Goal: Task Accomplishment & Management: Use online tool/utility

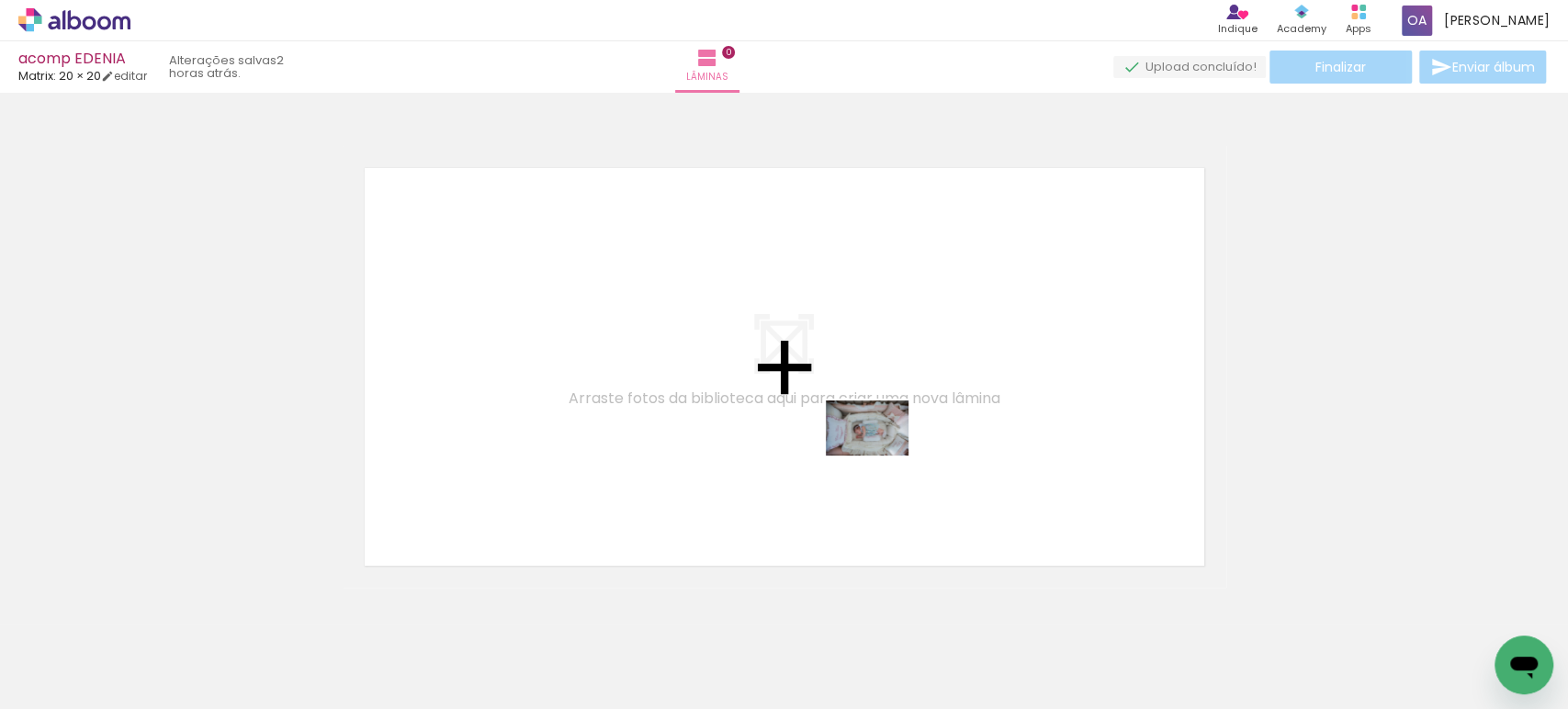
drag, startPoint x: 1109, startPoint y: 655, endPoint x: 881, endPoint y: 455, distance: 303.3
click at [881, 455] on quentale-workspace at bounding box center [784, 354] width 1568 height 709
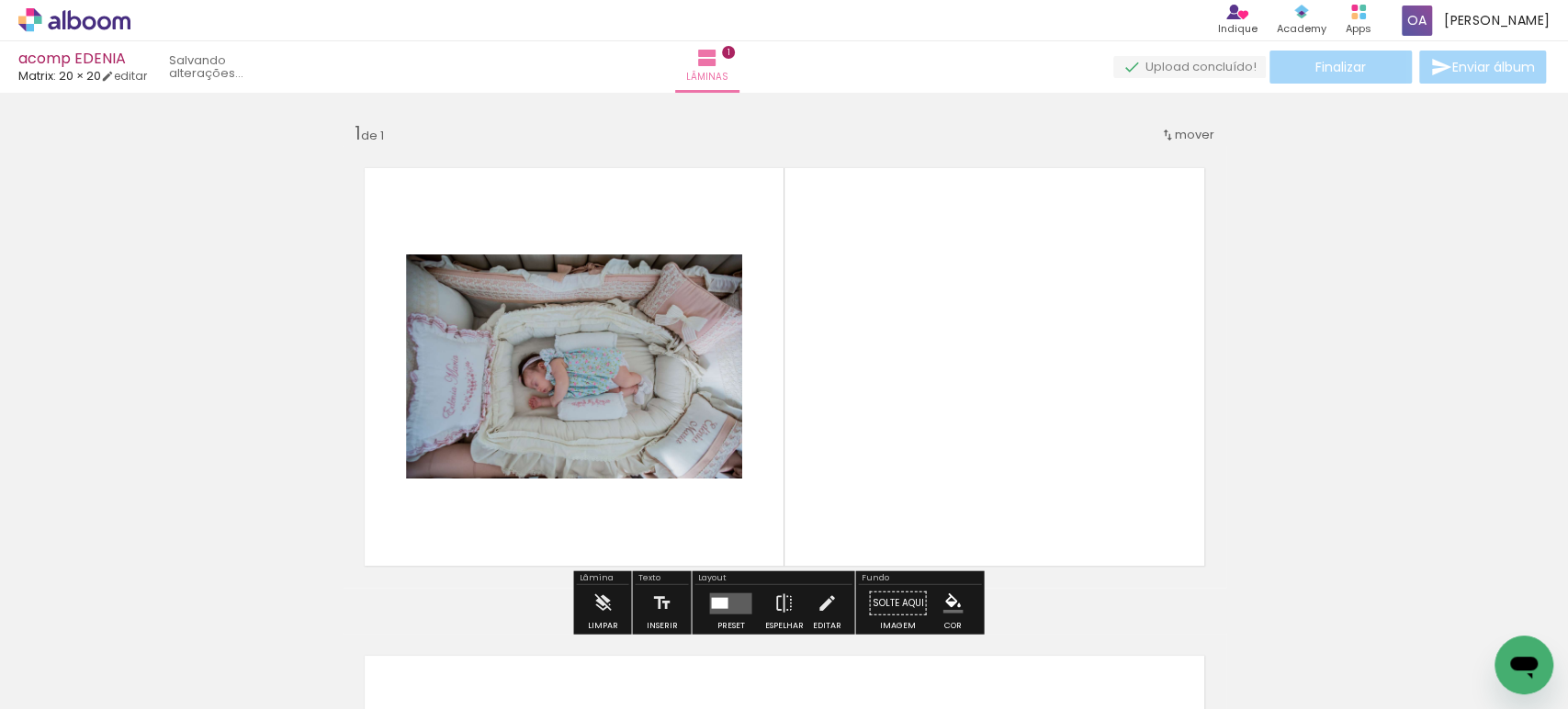
scroll to position [22, 0]
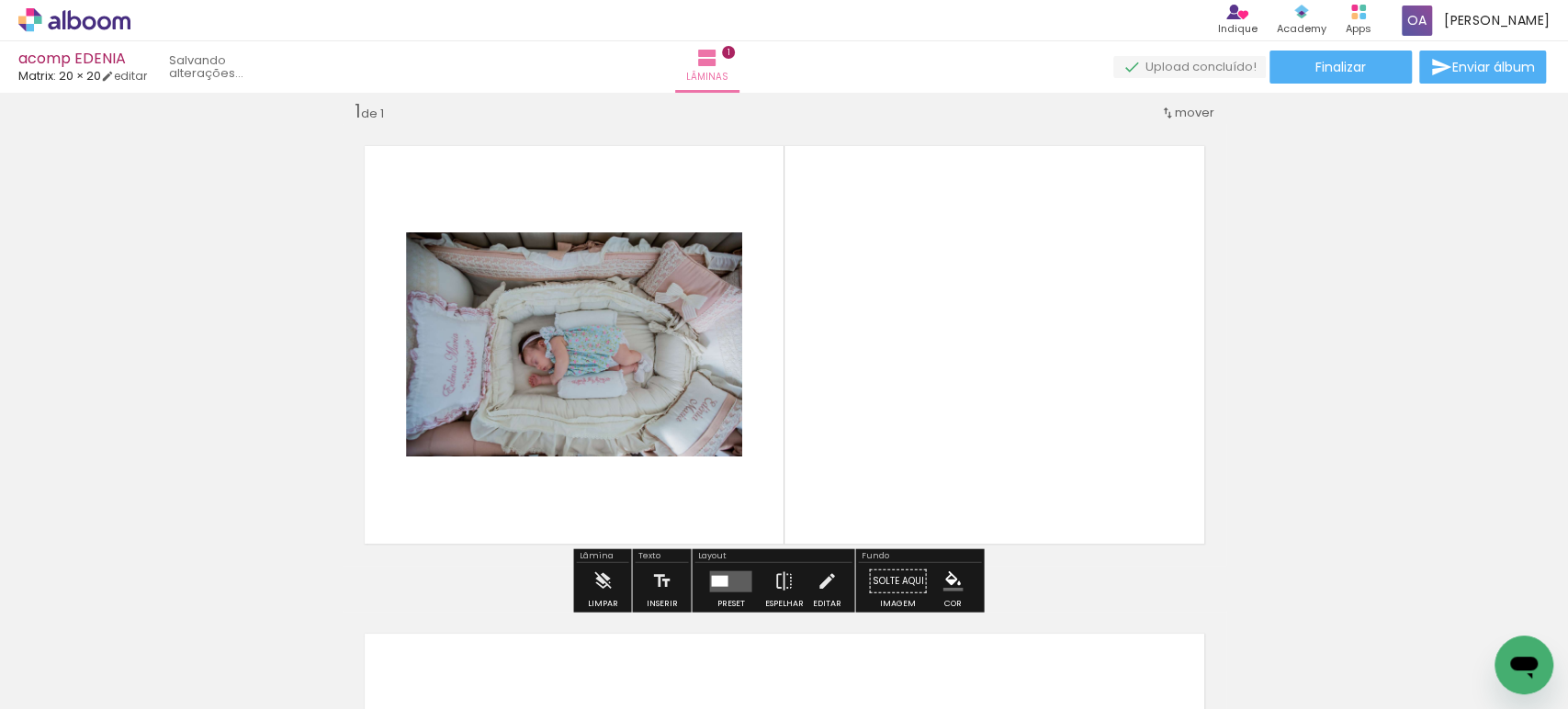
click at [720, 583] on div at bounding box center [719, 580] width 17 height 11
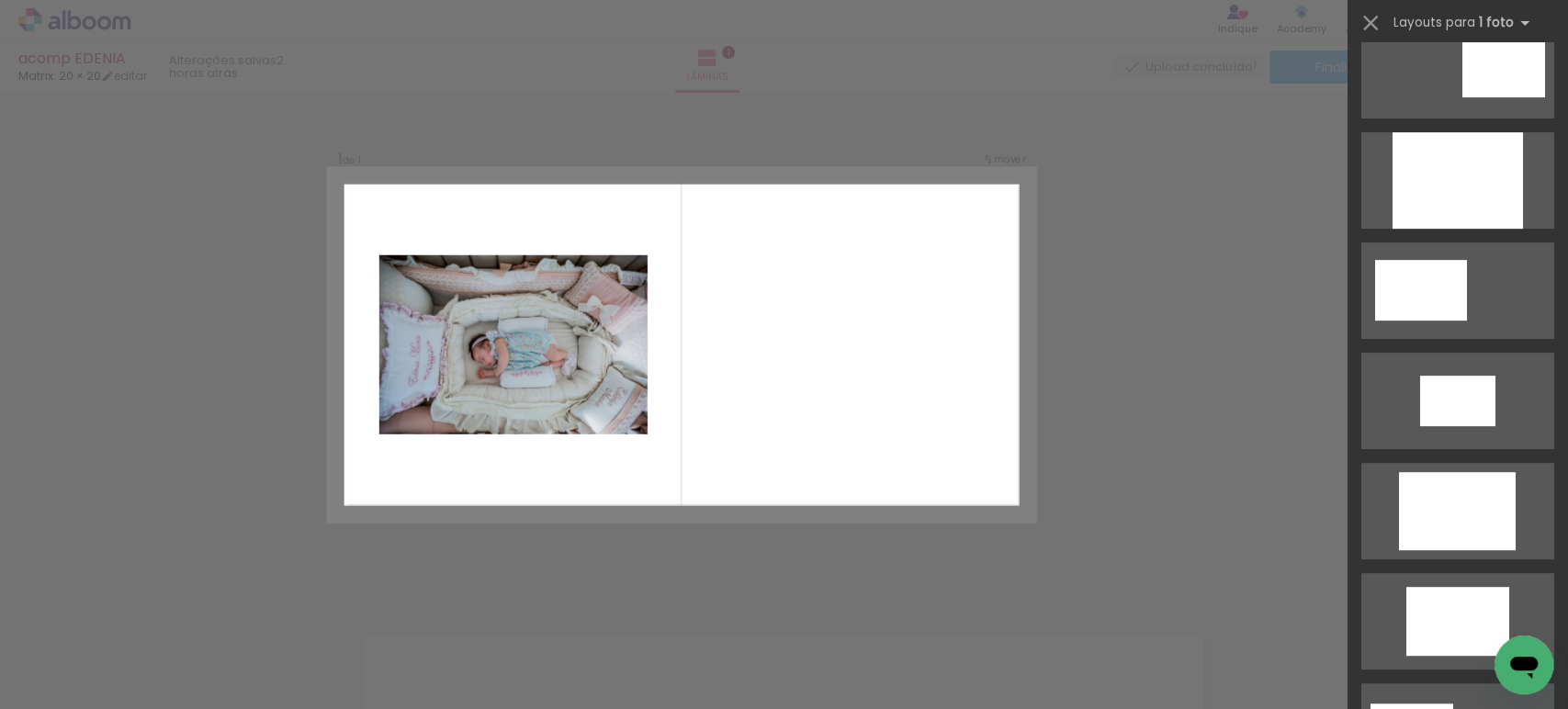
scroll to position [137, 0]
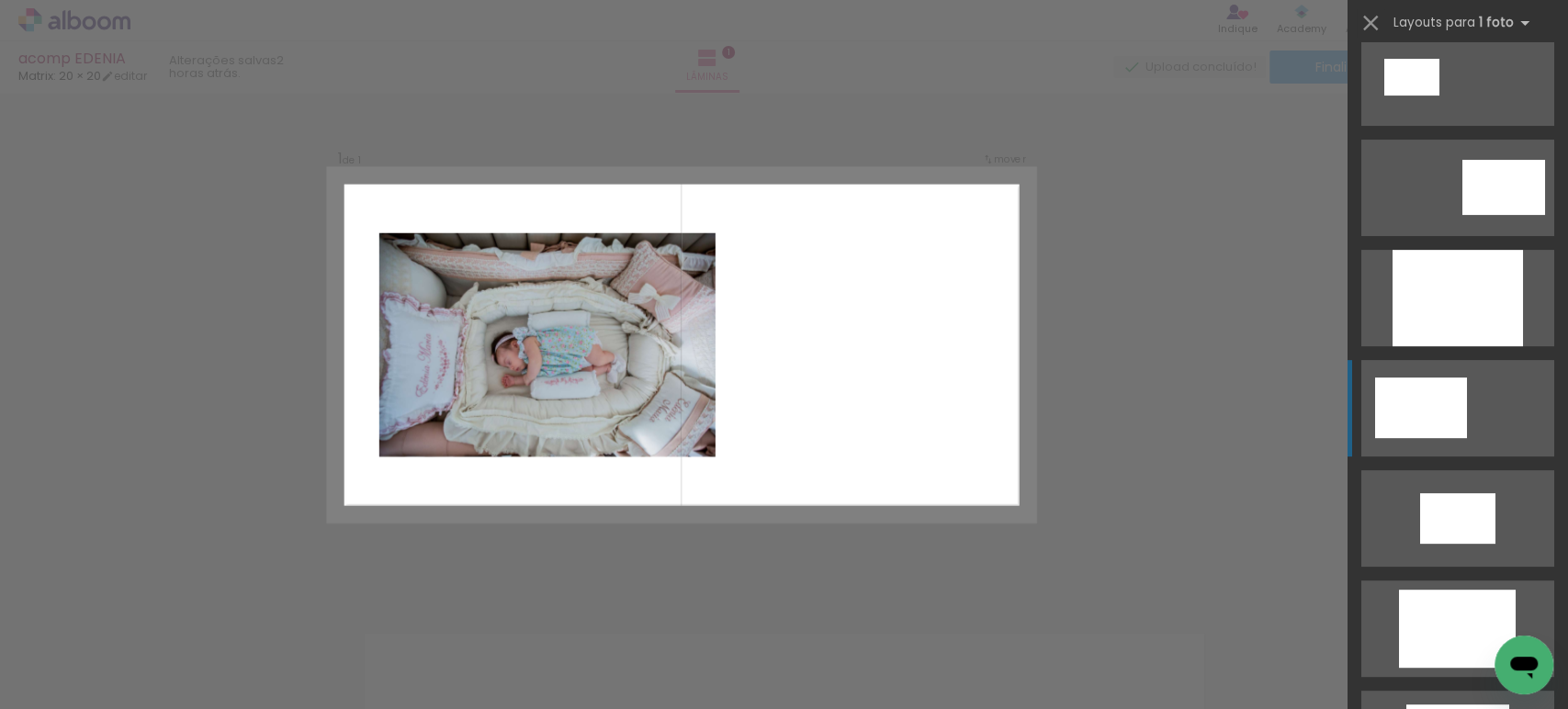
click at [1477, 398] on quentale-layouter at bounding box center [1458, 408] width 193 height 97
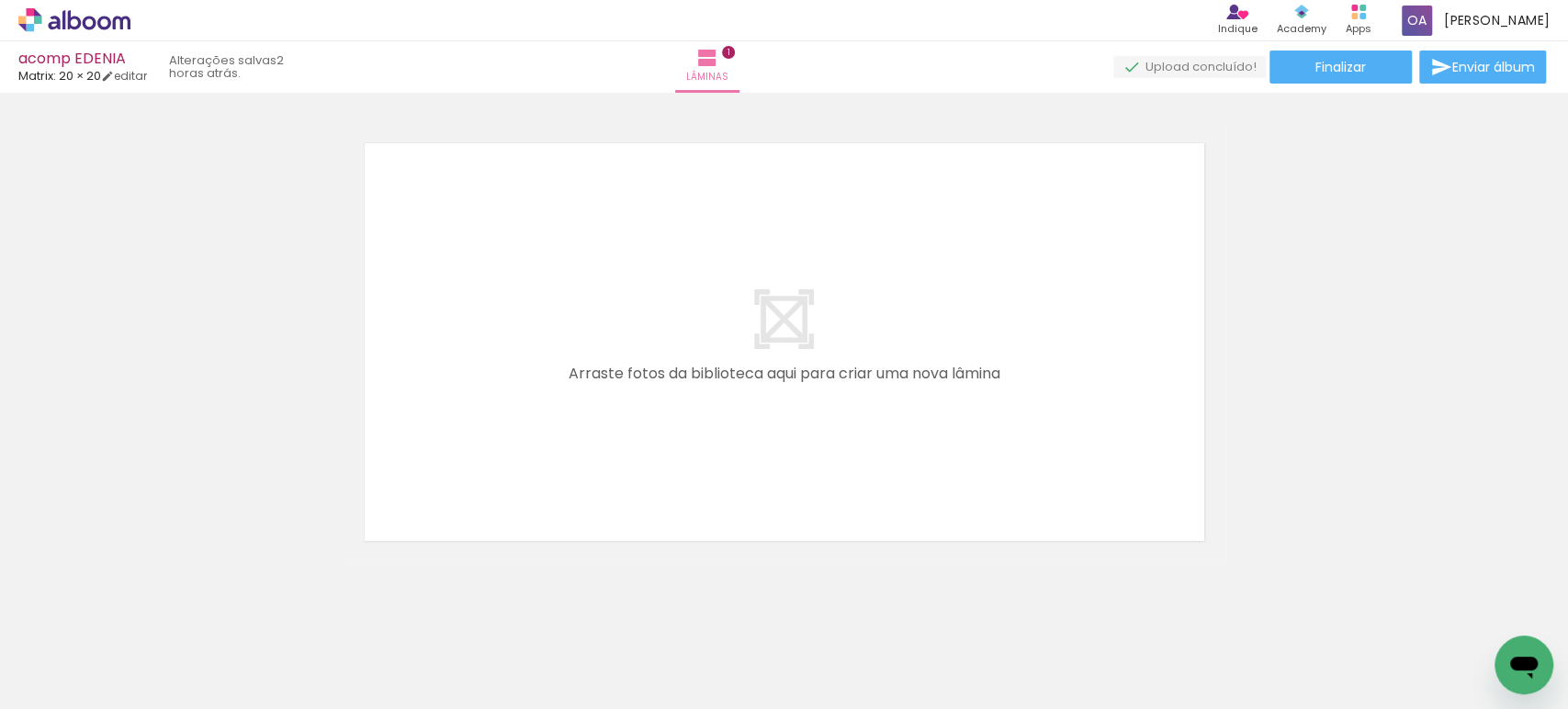
scroll to position [545, 0]
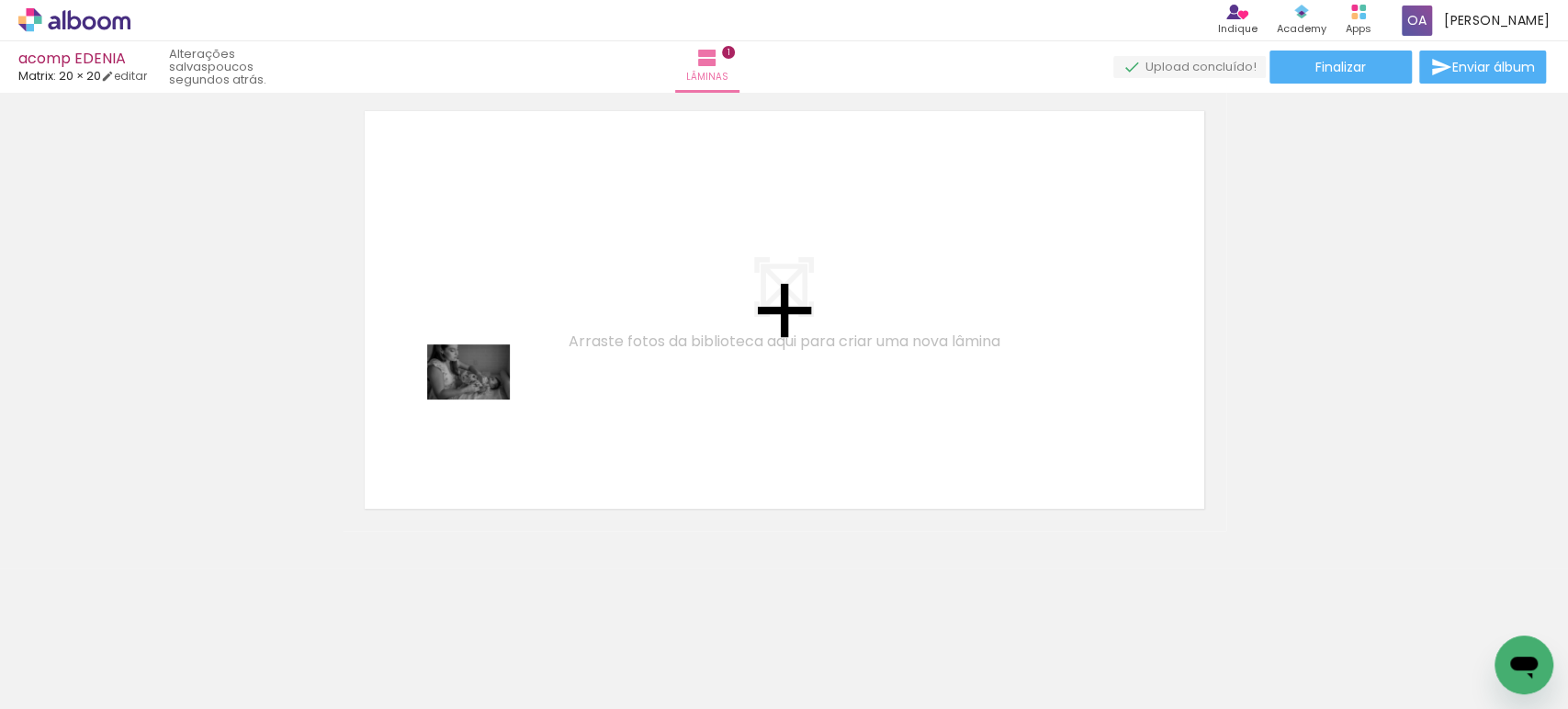
drag, startPoint x: 194, startPoint y: 659, endPoint x: 483, endPoint y: 400, distance: 388.1
click at [483, 400] on quentale-workspace at bounding box center [784, 354] width 1568 height 709
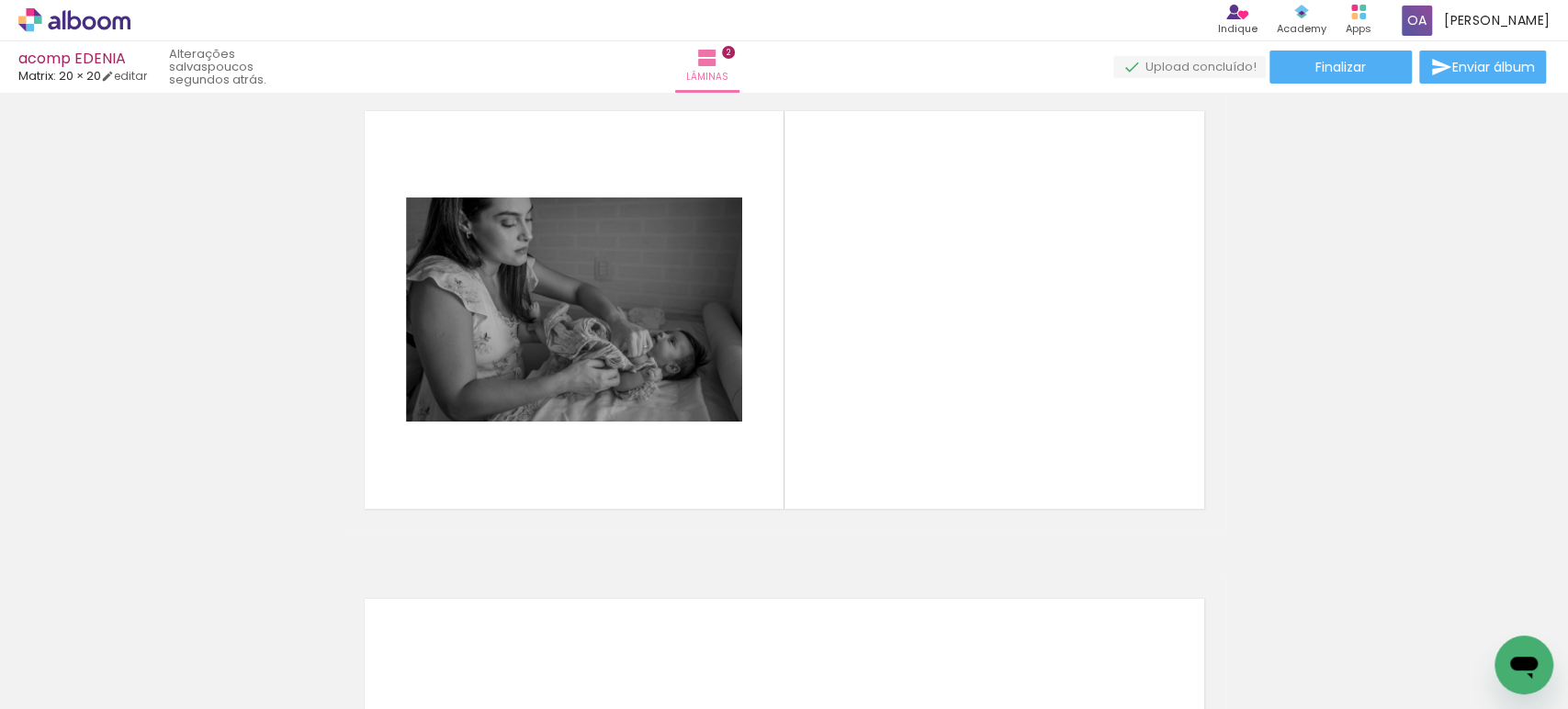
scroll to position [511, 0]
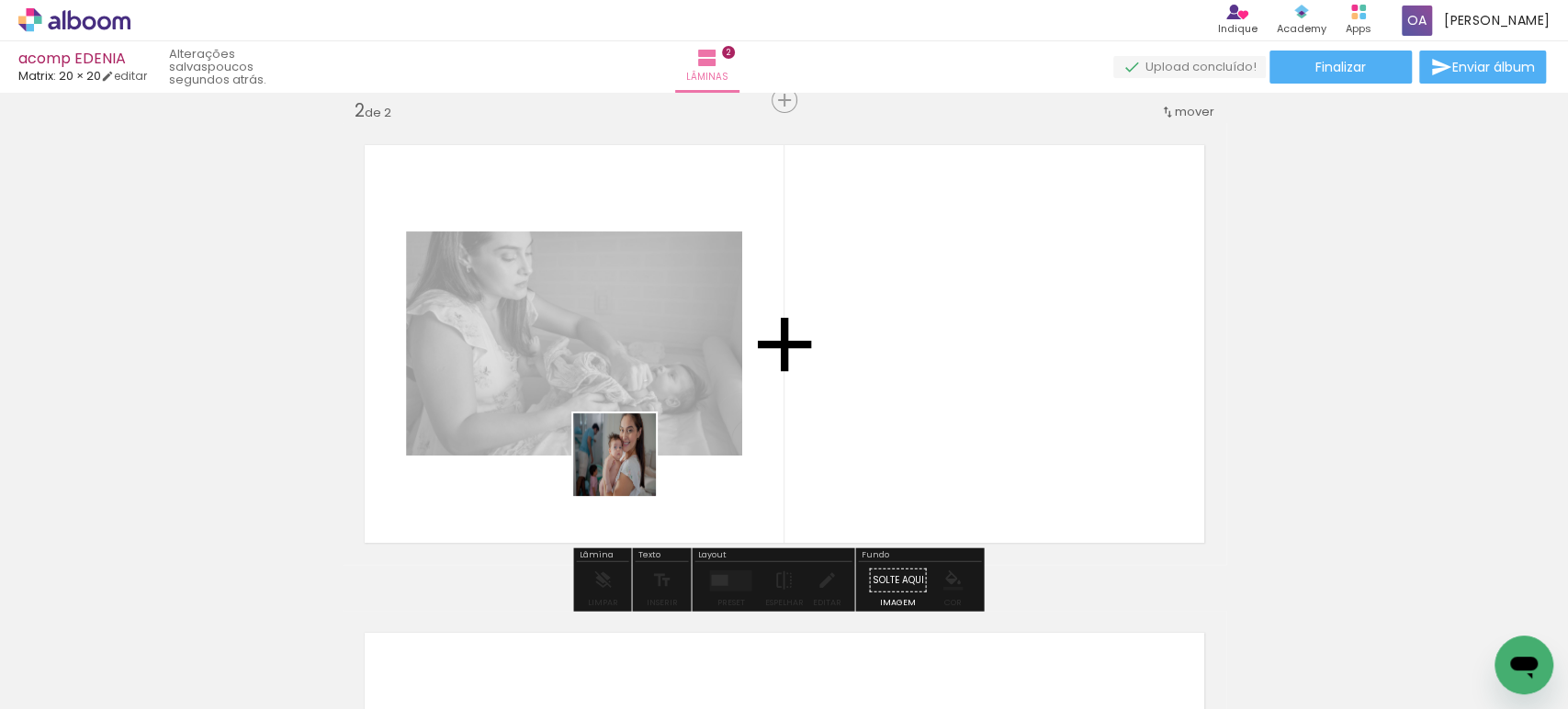
drag, startPoint x: 281, startPoint y: 658, endPoint x: 628, endPoint y: 468, distance: 395.6
click at [628, 468] on quentale-workspace at bounding box center [784, 354] width 1568 height 709
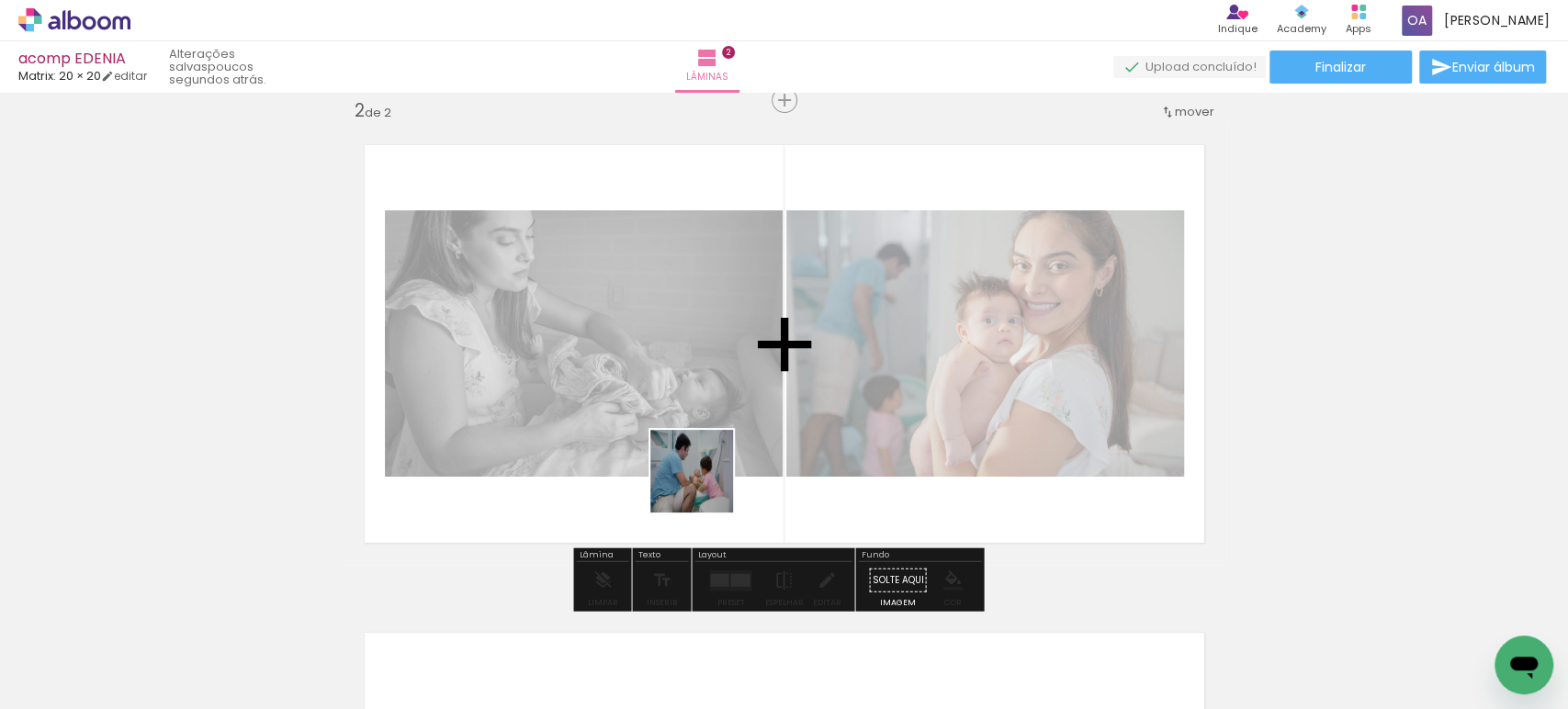
drag, startPoint x: 397, startPoint y: 653, endPoint x: 705, endPoint y: 485, distance: 350.8
click at [705, 485] on quentale-workspace at bounding box center [784, 354] width 1568 height 709
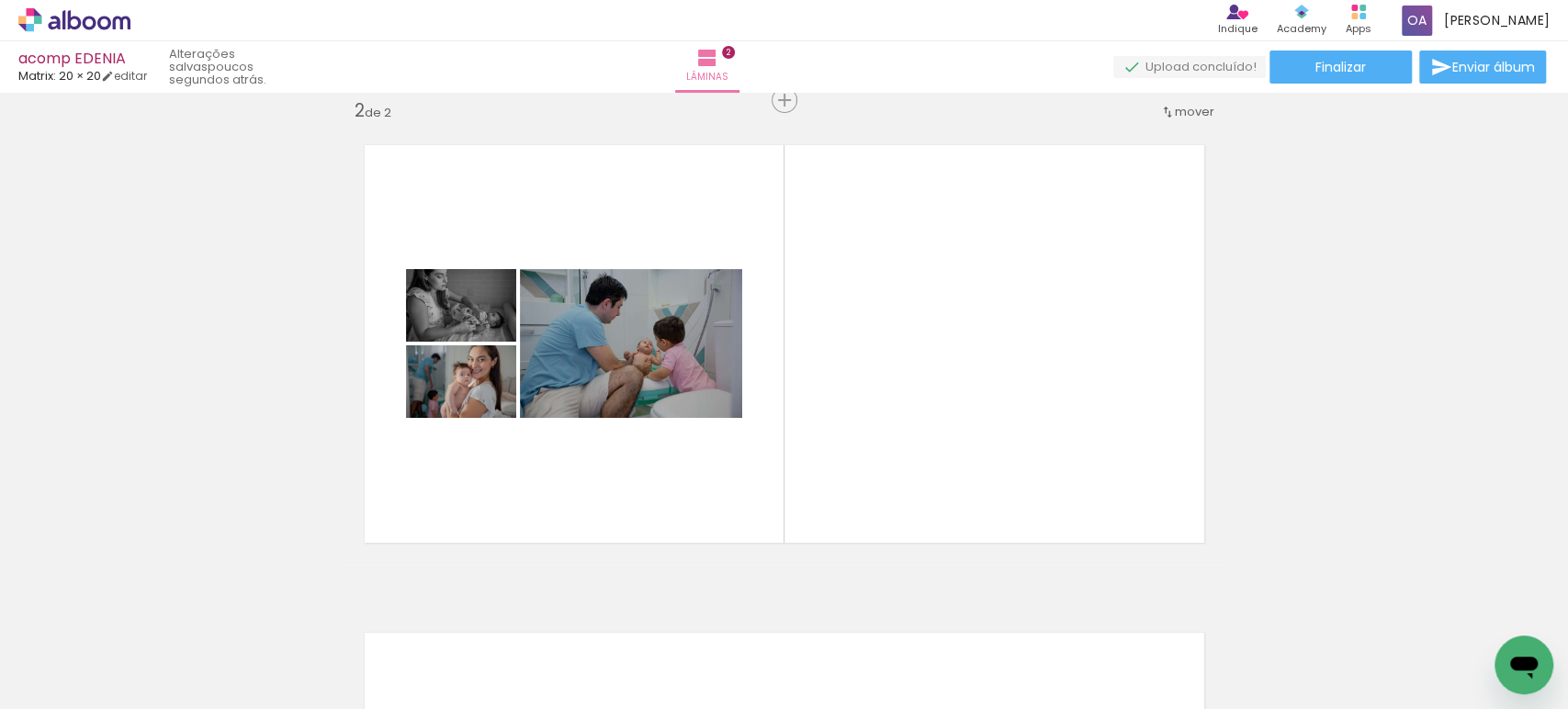
click at [498, 660] on div at bounding box center [492, 648] width 91 height 60
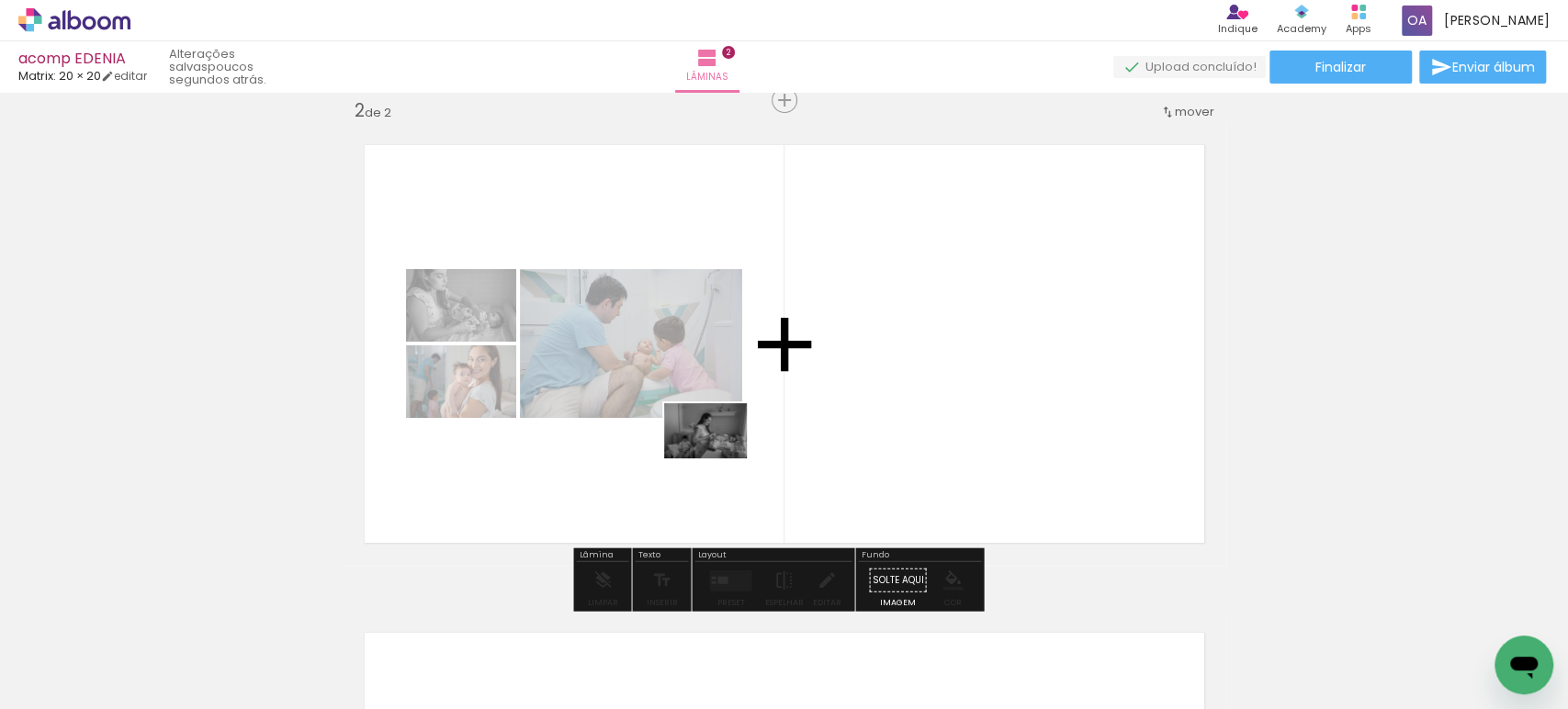
drag, startPoint x: 492, startPoint y: 648, endPoint x: 720, endPoint y: 458, distance: 296.8
click at [720, 458] on quentale-workspace at bounding box center [784, 354] width 1568 height 709
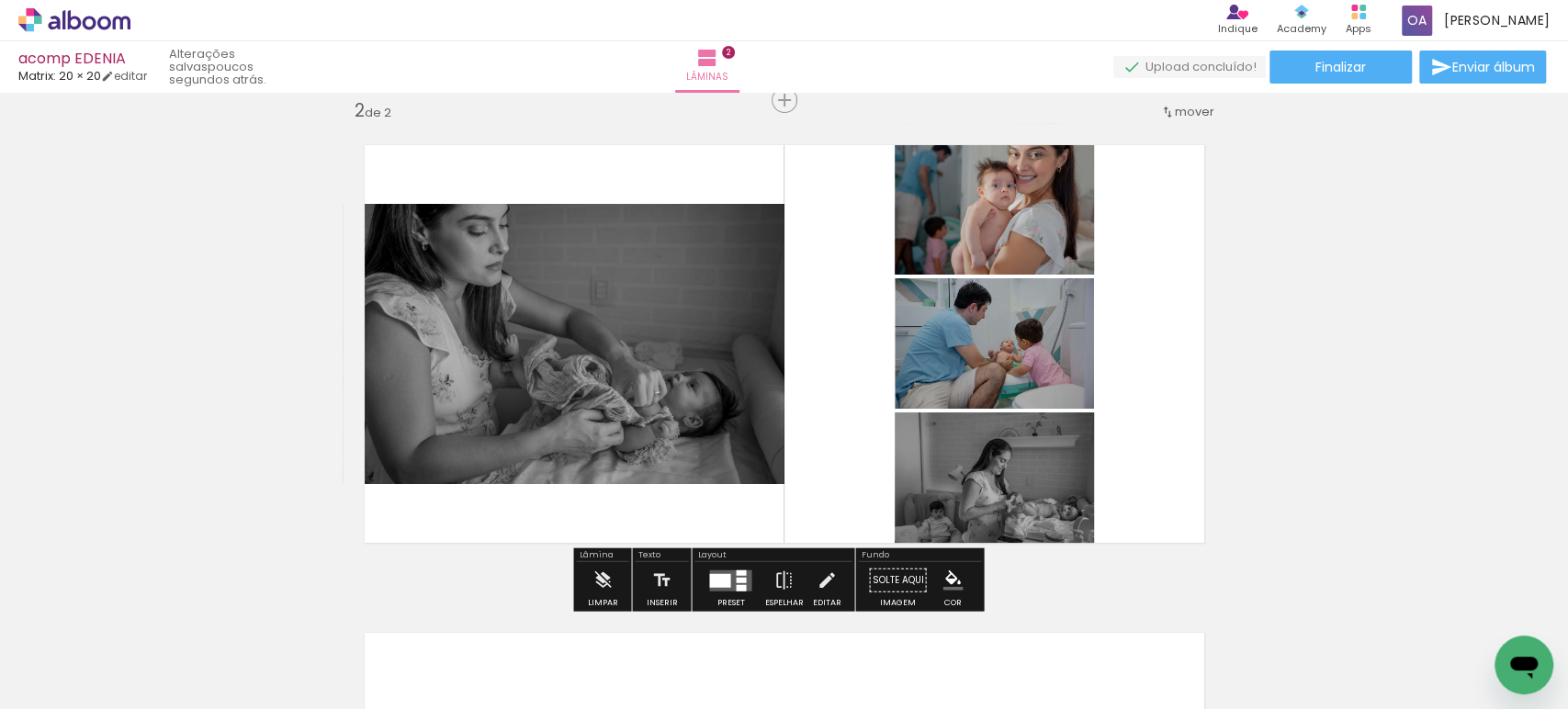
click at [705, 573] on div at bounding box center [729, 580] width 50 height 37
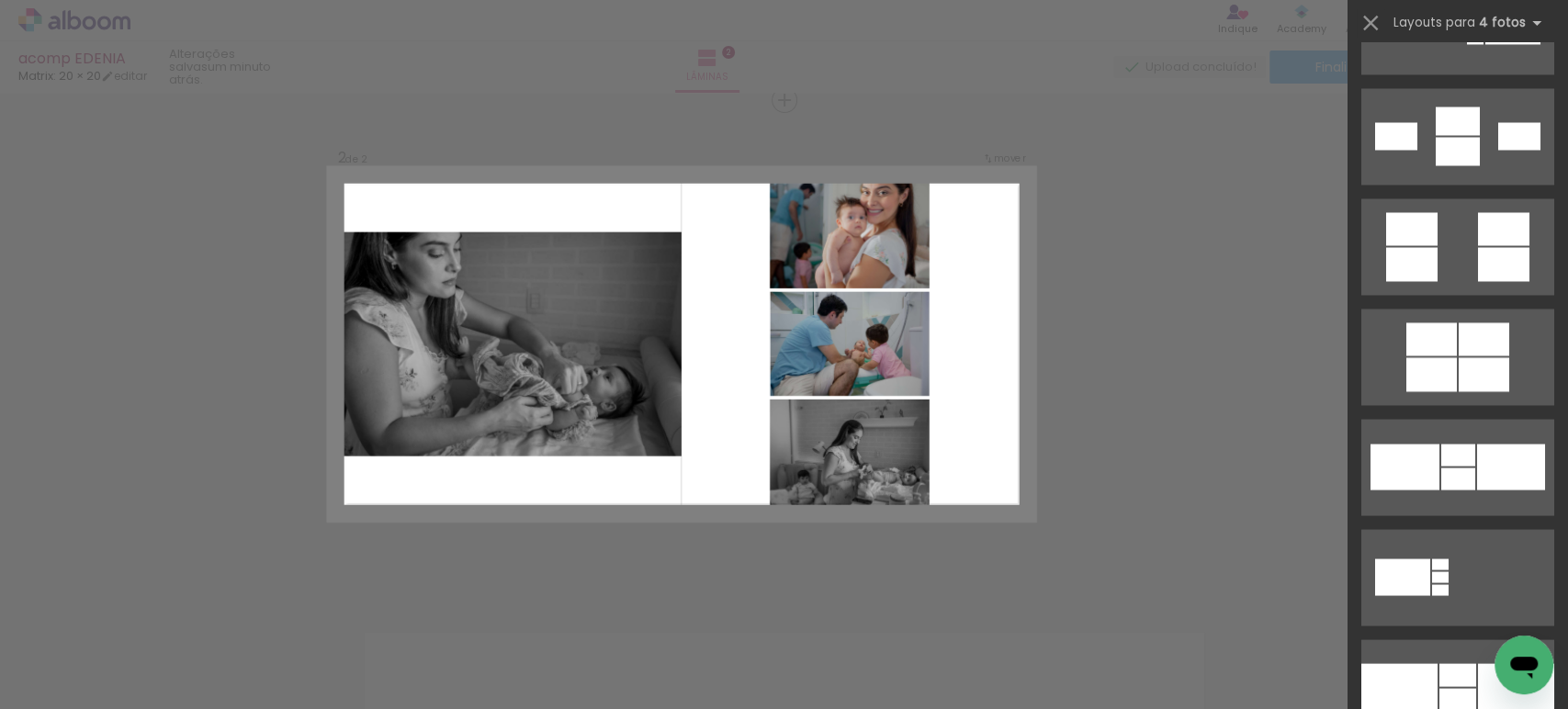
scroll to position [2170, 0]
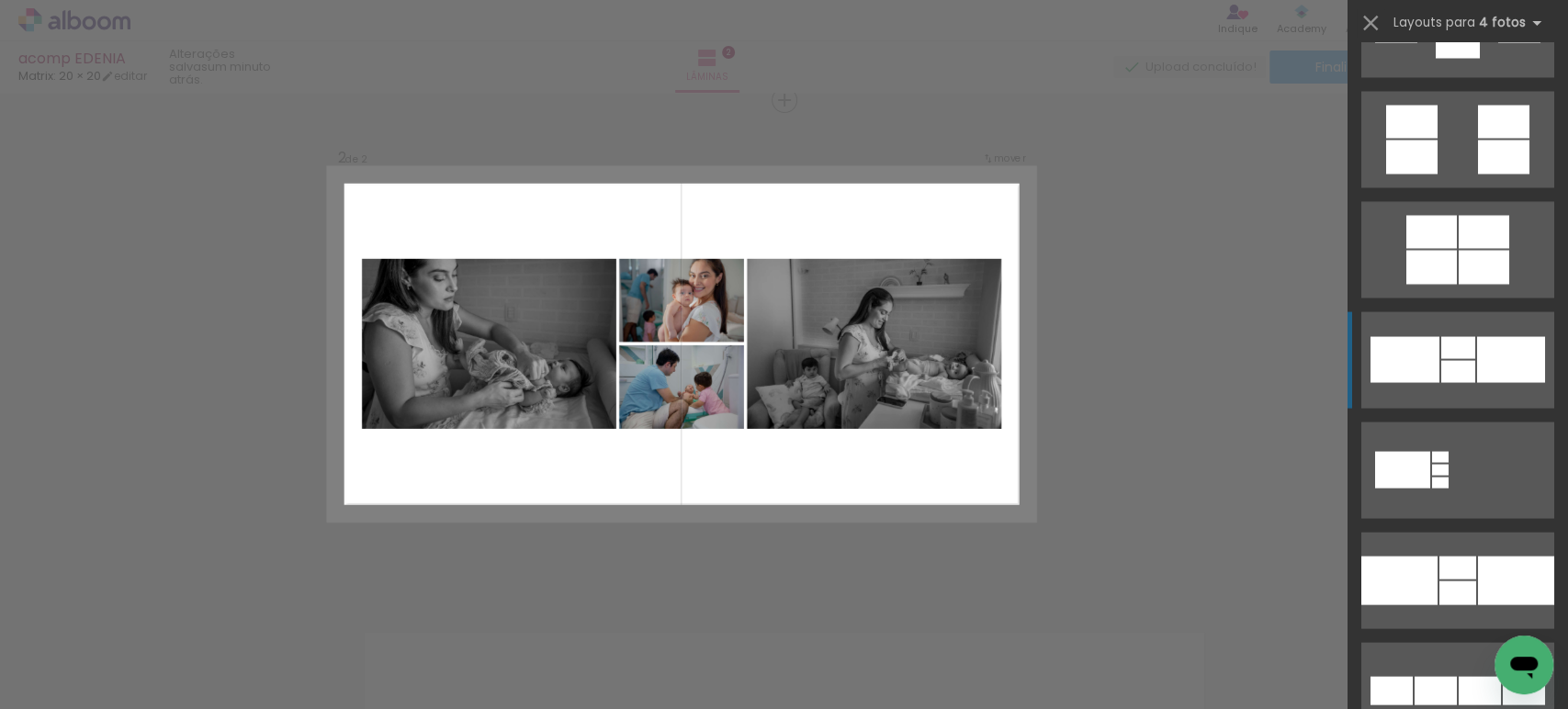
click at [1490, 375] on div at bounding box center [1511, 359] width 68 height 46
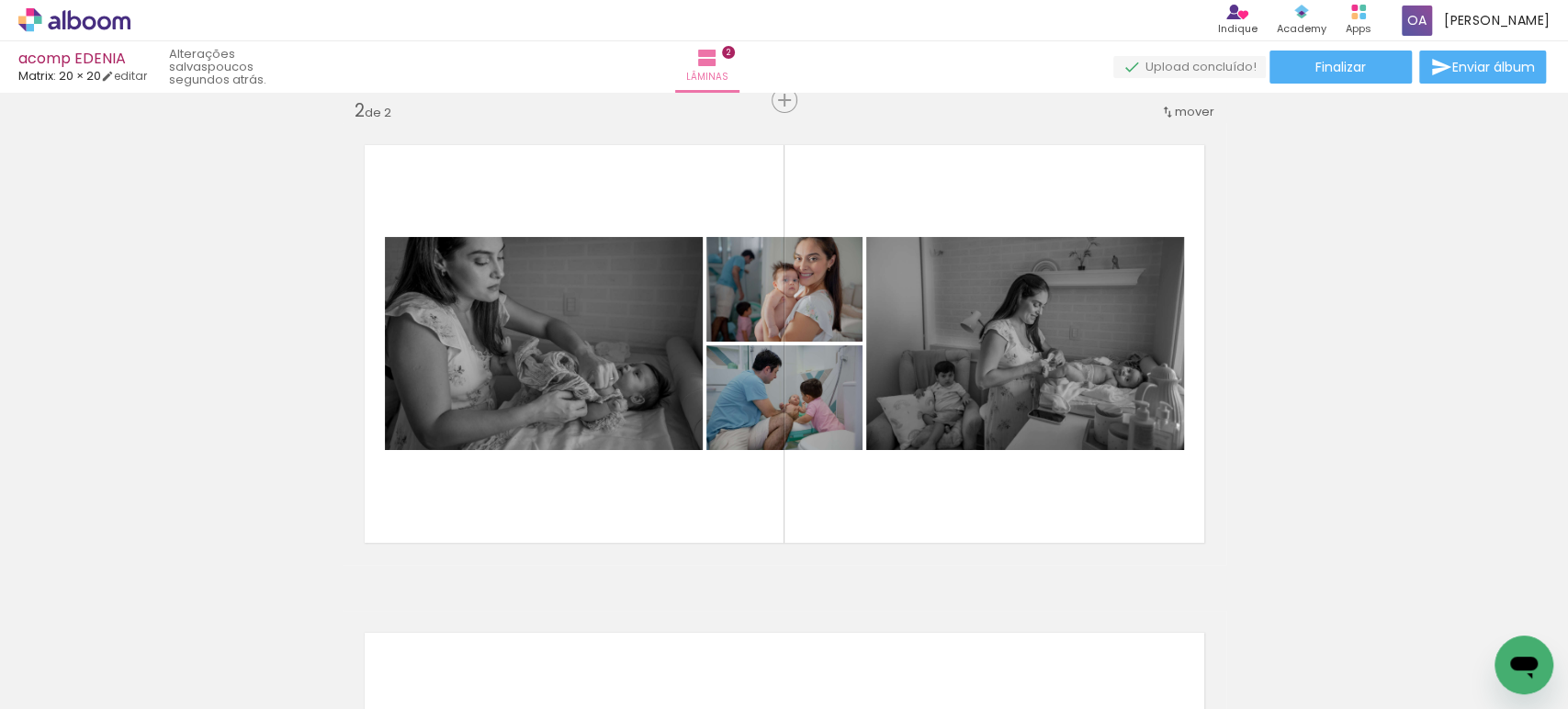
scroll to position [514, 0]
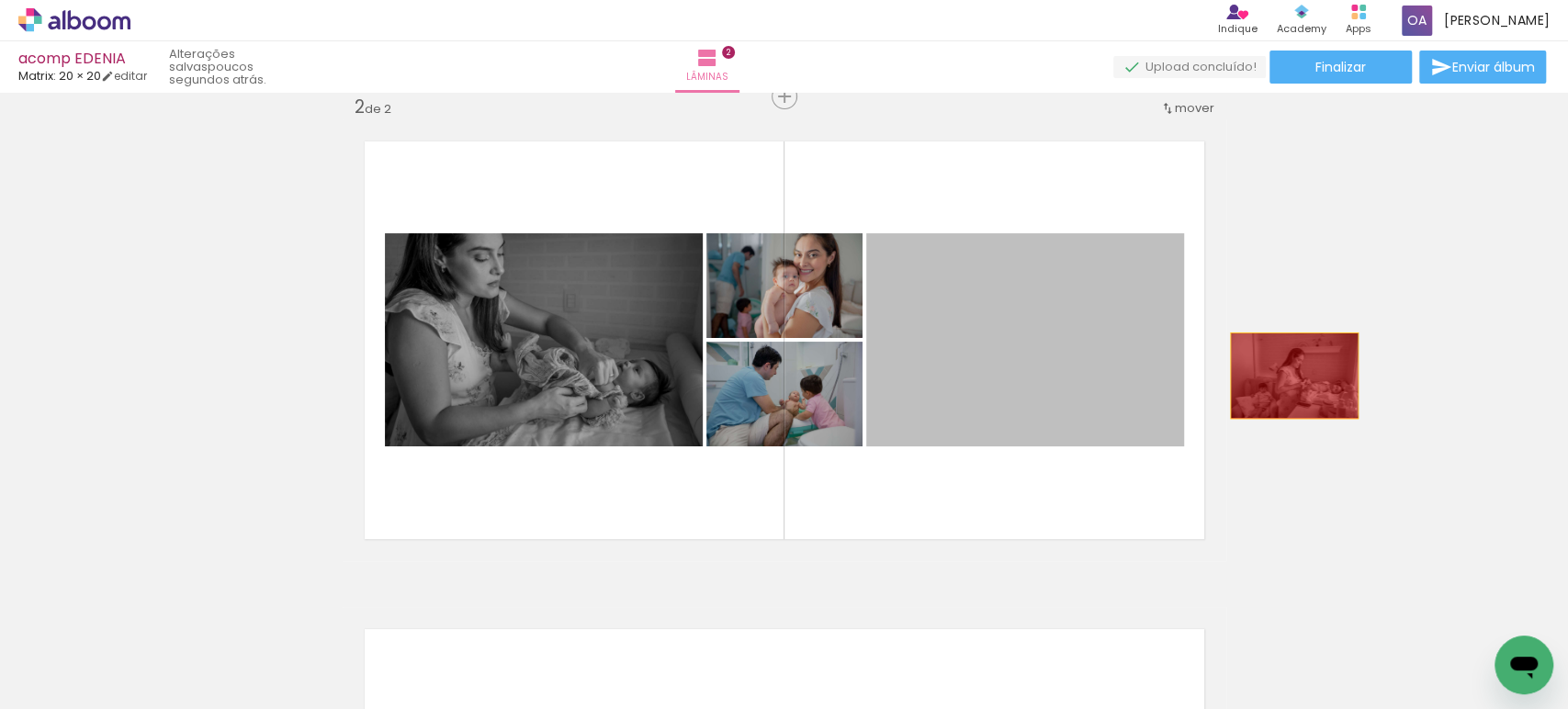
drag, startPoint x: 1016, startPoint y: 403, endPoint x: 1286, endPoint y: 375, distance: 271.4
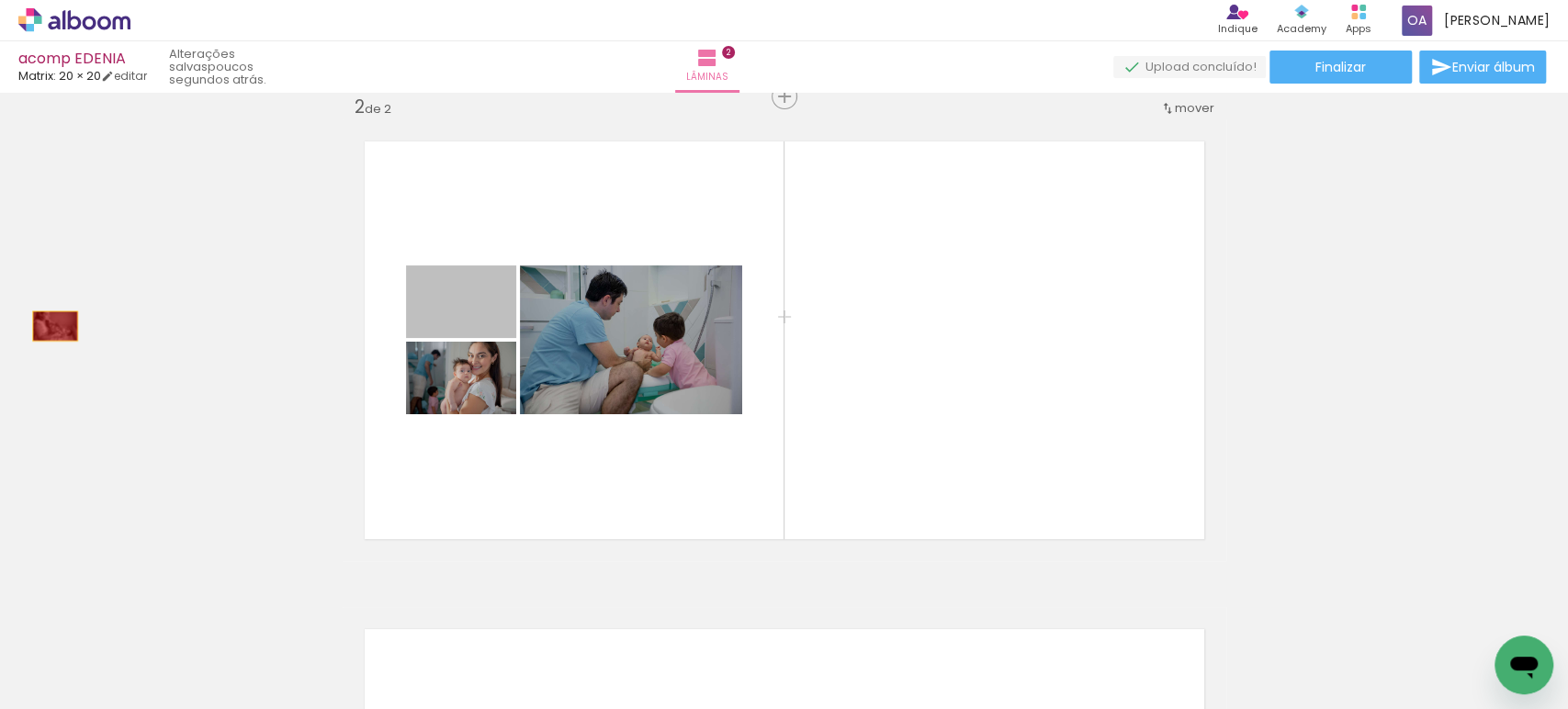
drag, startPoint x: 499, startPoint y: 327, endPoint x: 46, endPoint y: 326, distance: 453.0
click at [46, 326] on div "Inserir lâmina 1 de 2 Inserir lâmina 2 de 2" at bounding box center [784, 316] width 1568 height 1464
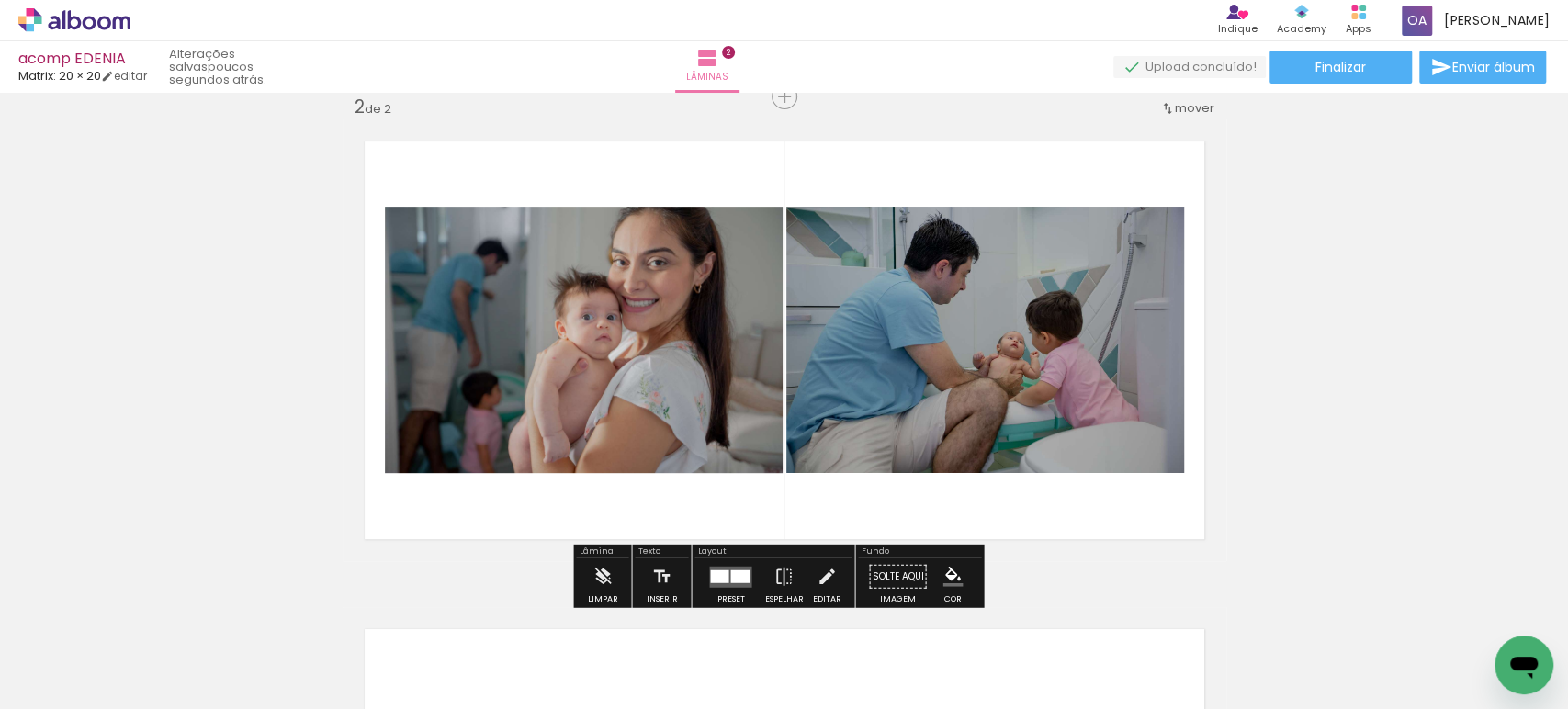
click at [1384, 466] on div "Inserir lâmina 1 de 2 Inserir lâmina 2 de 2" at bounding box center [784, 316] width 1568 height 1464
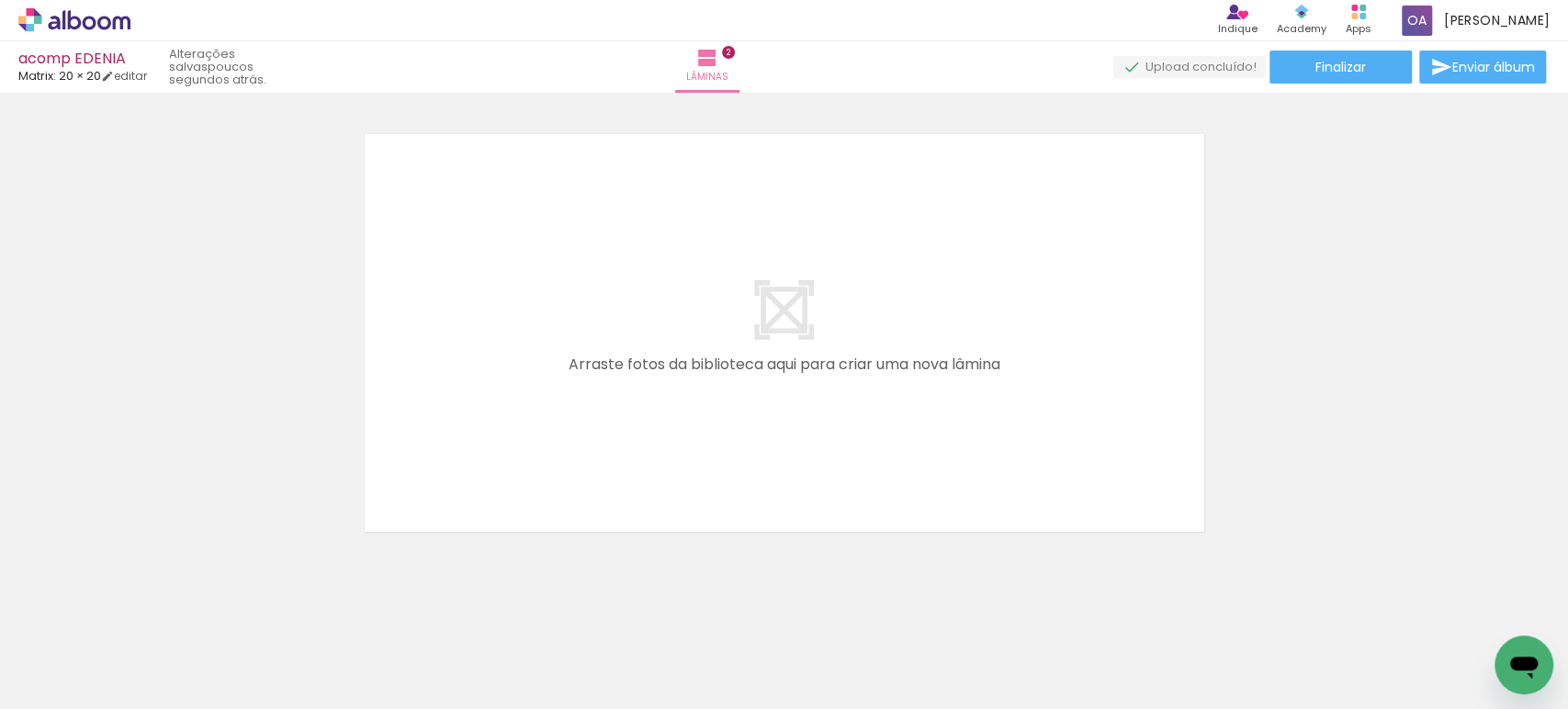
scroll to position [0, 229]
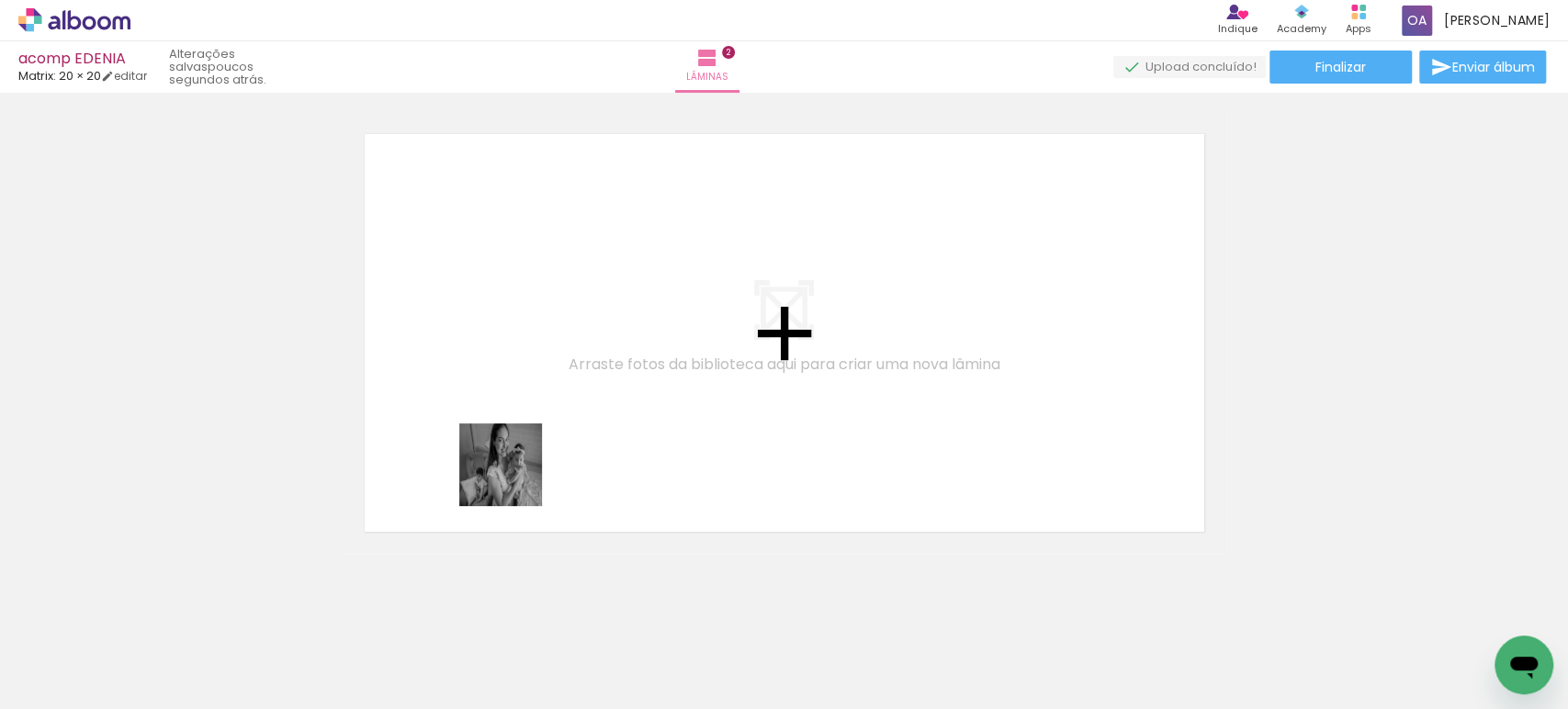
drag, startPoint x: 382, startPoint y: 663, endPoint x: 514, endPoint y: 479, distance: 226.5
click at [514, 479] on quentale-workspace at bounding box center [784, 354] width 1568 height 709
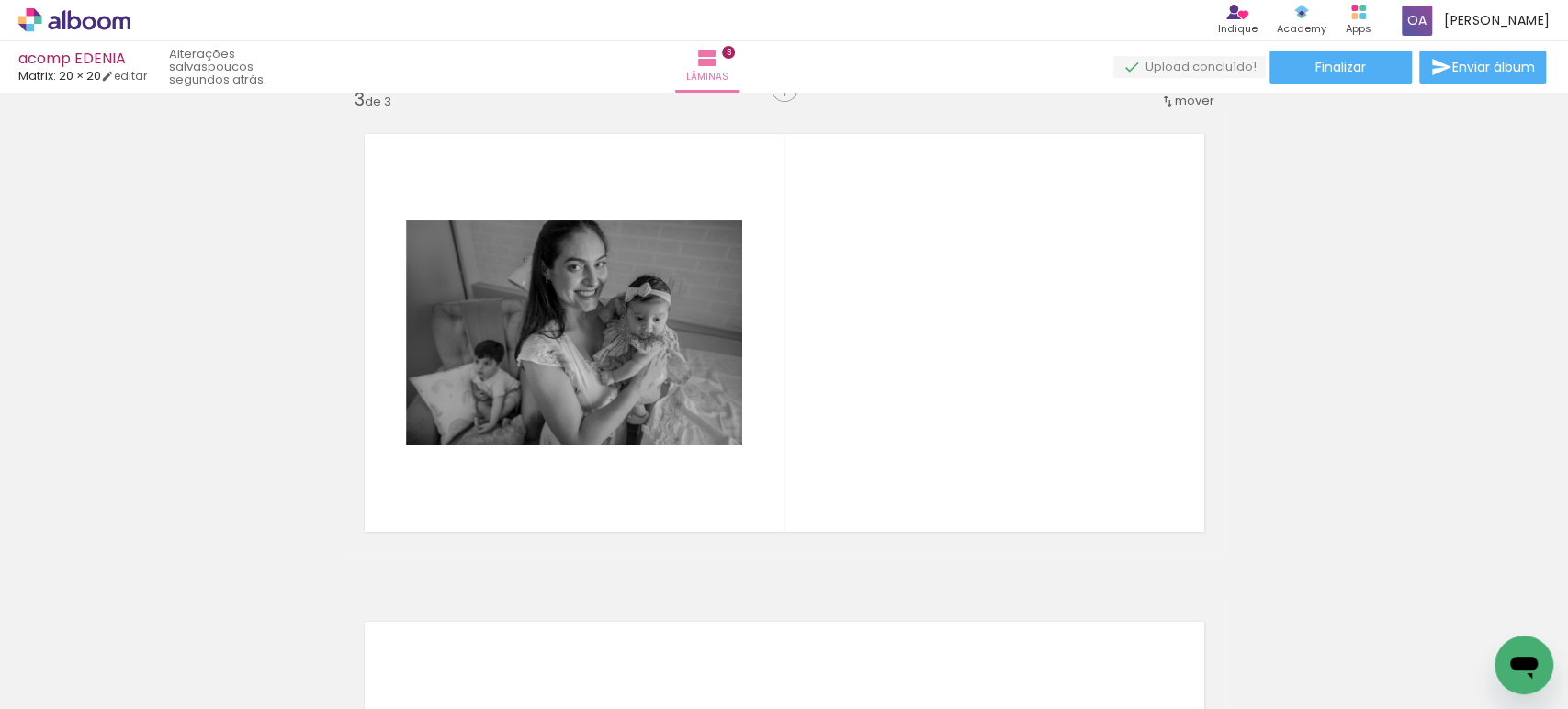
scroll to position [999, 0]
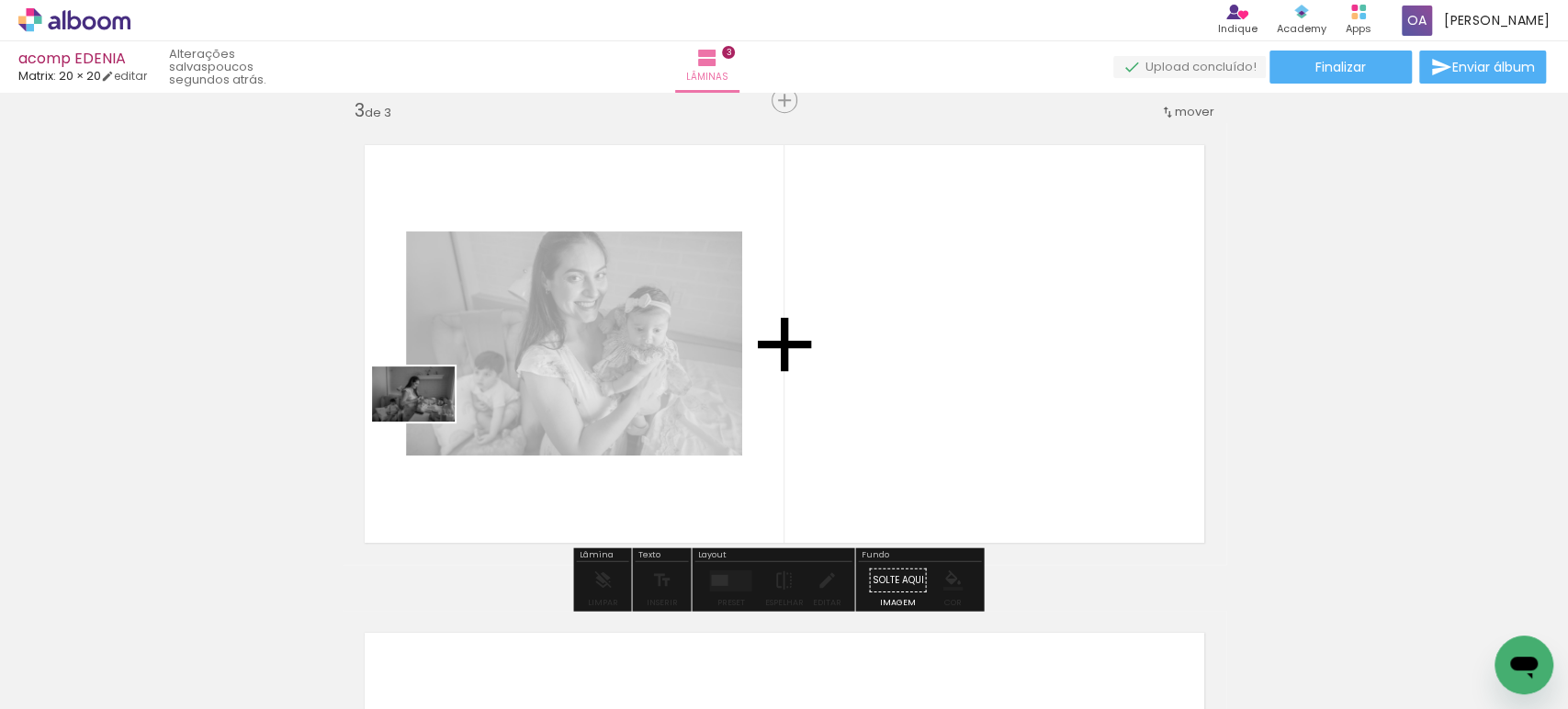
drag, startPoint x: 266, startPoint y: 652, endPoint x: 427, endPoint y: 421, distance: 281.6
click at [427, 421] on quentale-workspace at bounding box center [784, 354] width 1568 height 709
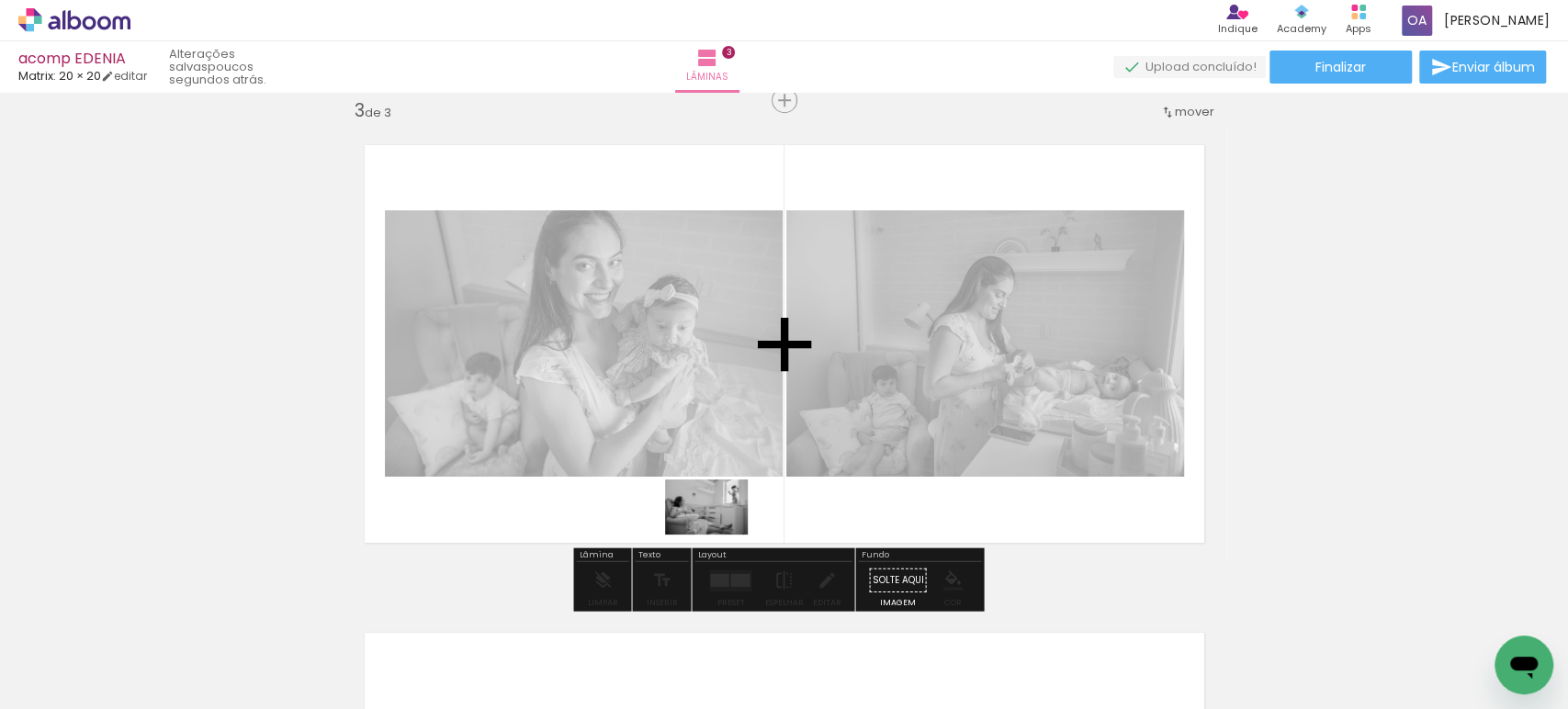
drag, startPoint x: 581, startPoint y: 645, endPoint x: 720, endPoint y: 534, distance: 177.9
click at [720, 534] on quentale-workspace at bounding box center [784, 354] width 1568 height 709
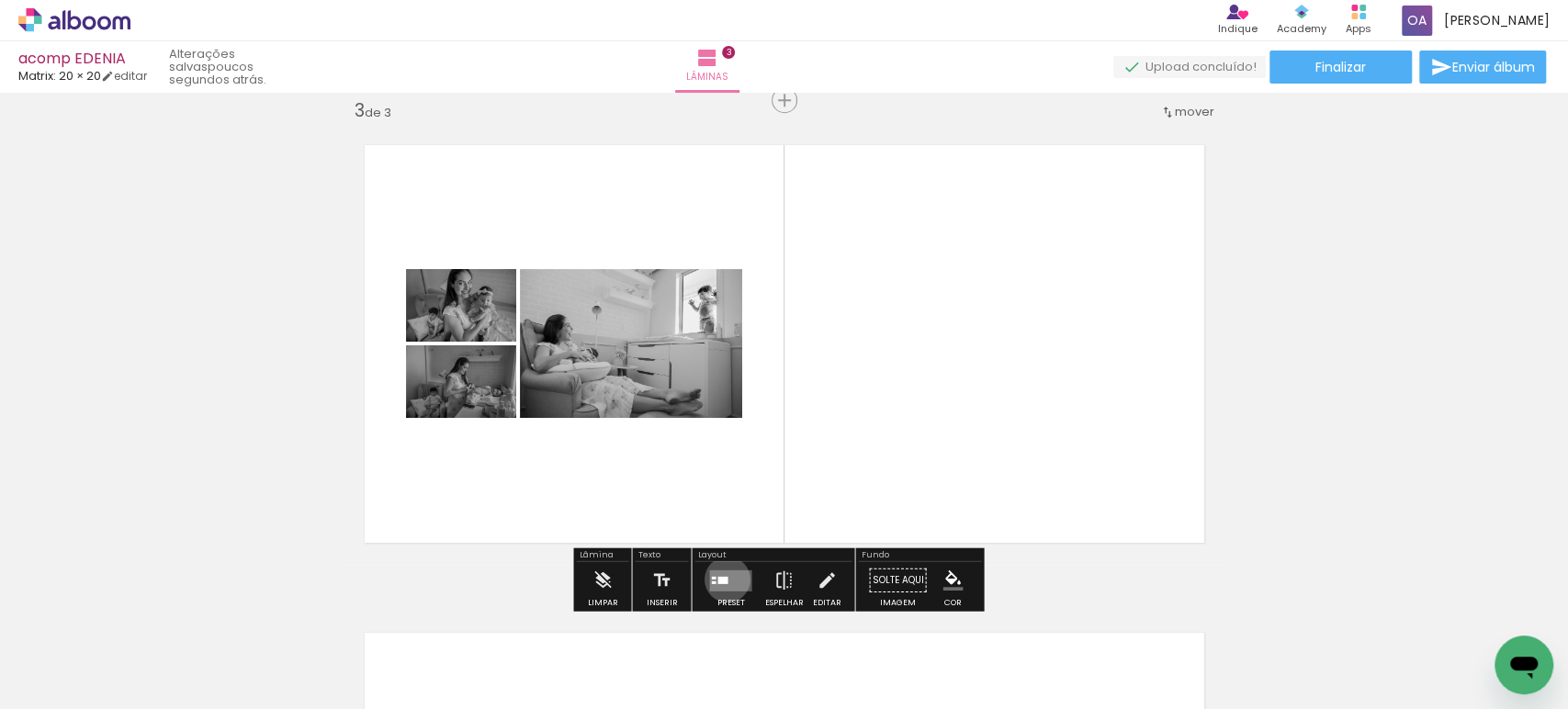
click at [723, 578] on div at bounding box center [723, 580] width 10 height 8
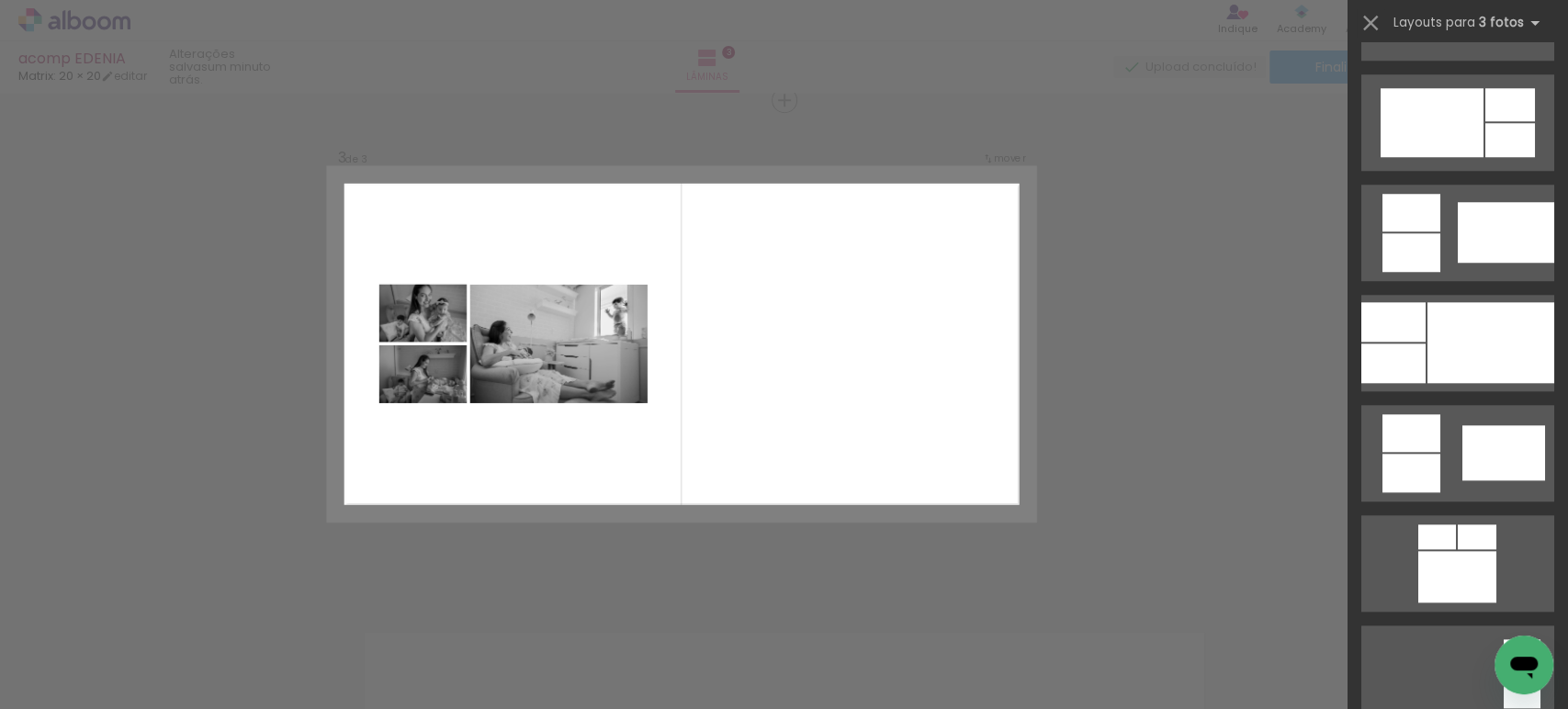
scroll to position [1067, 0]
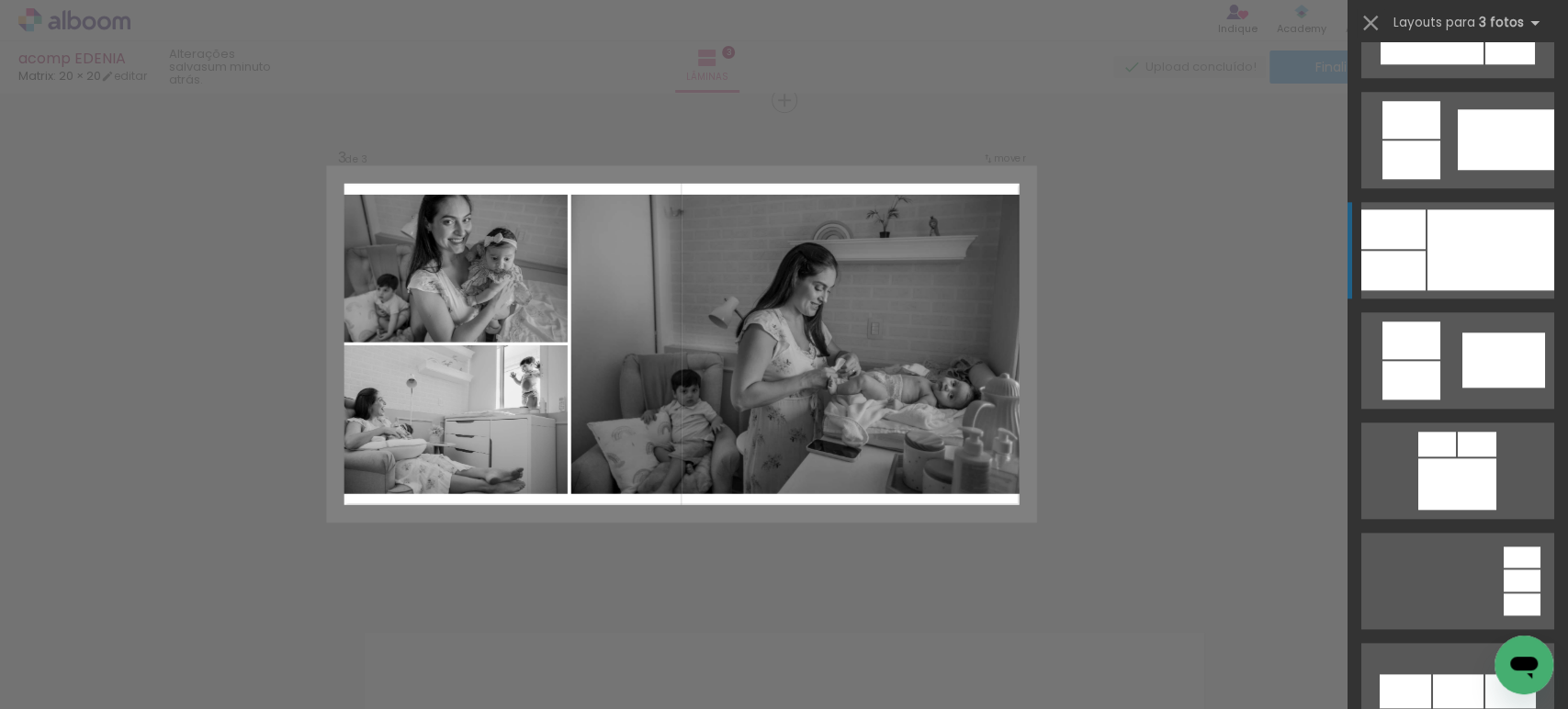
click at [1465, 261] on div at bounding box center [1491, 250] width 127 height 81
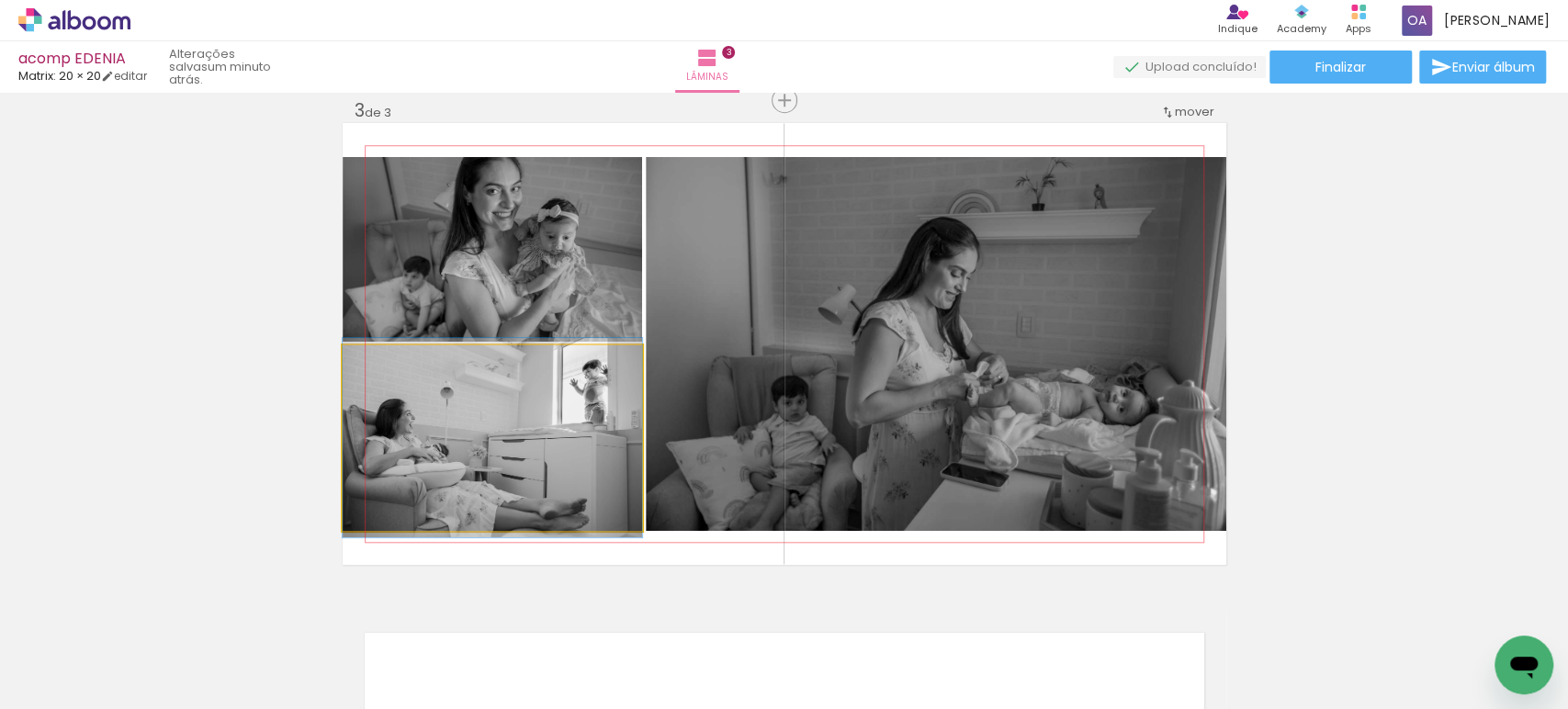
drag, startPoint x: 564, startPoint y: 473, endPoint x: 843, endPoint y: 371, distance: 297.1
click at [0, 0] on slot at bounding box center [0, 0] width 0 height 0
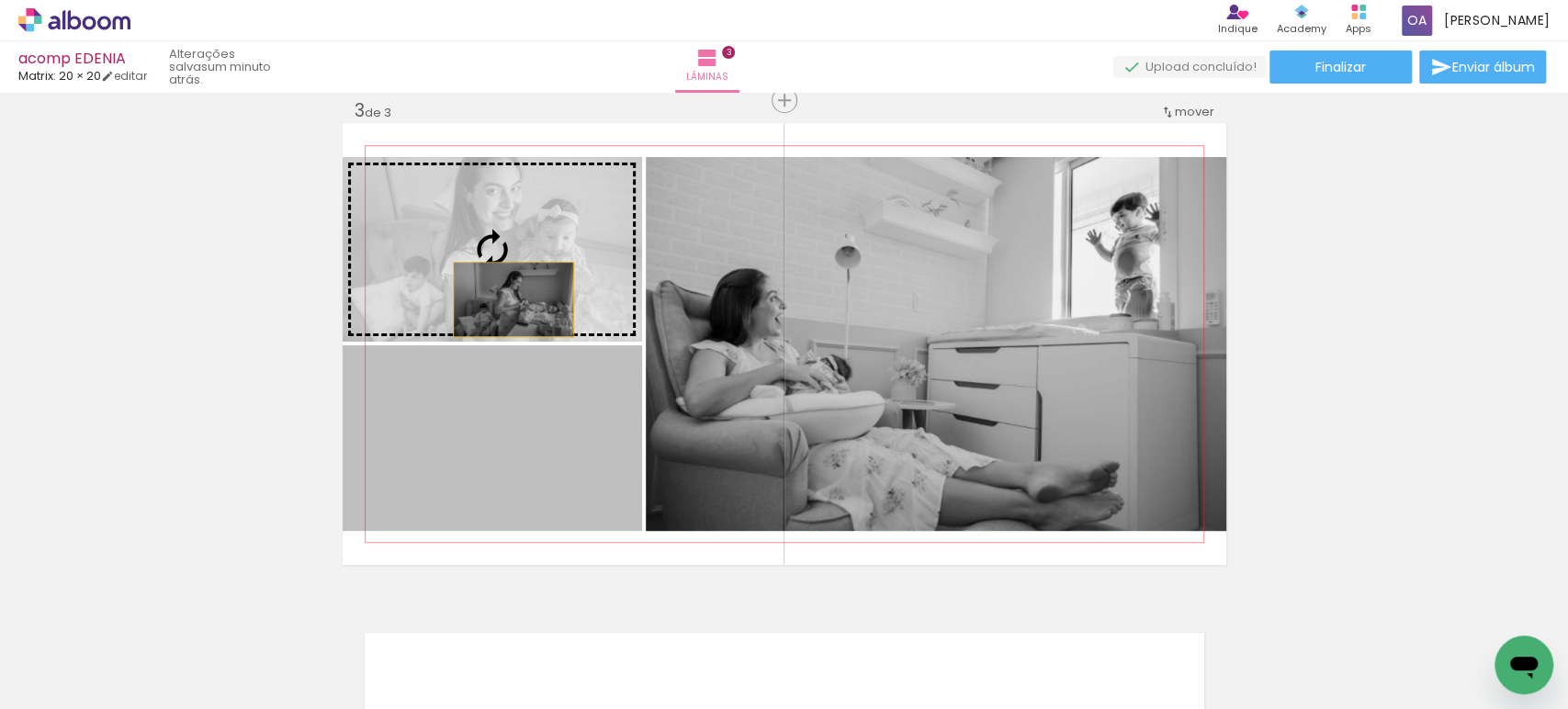
drag, startPoint x: 486, startPoint y: 477, endPoint x: 505, endPoint y: 299, distance: 179.0
click at [0, 0] on slot at bounding box center [0, 0] width 0 height 0
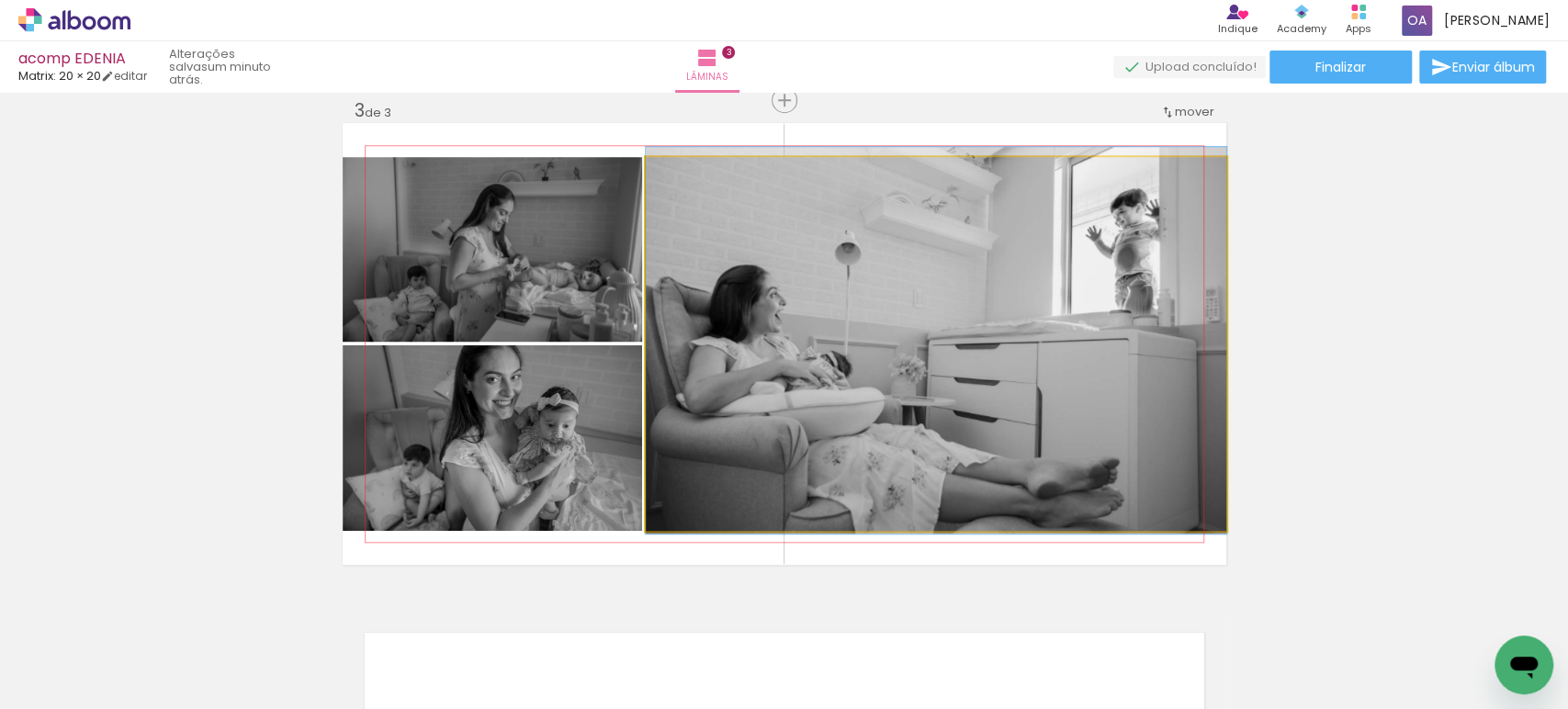
drag, startPoint x: 911, startPoint y: 333, endPoint x: 884, endPoint y: 329, distance: 27.3
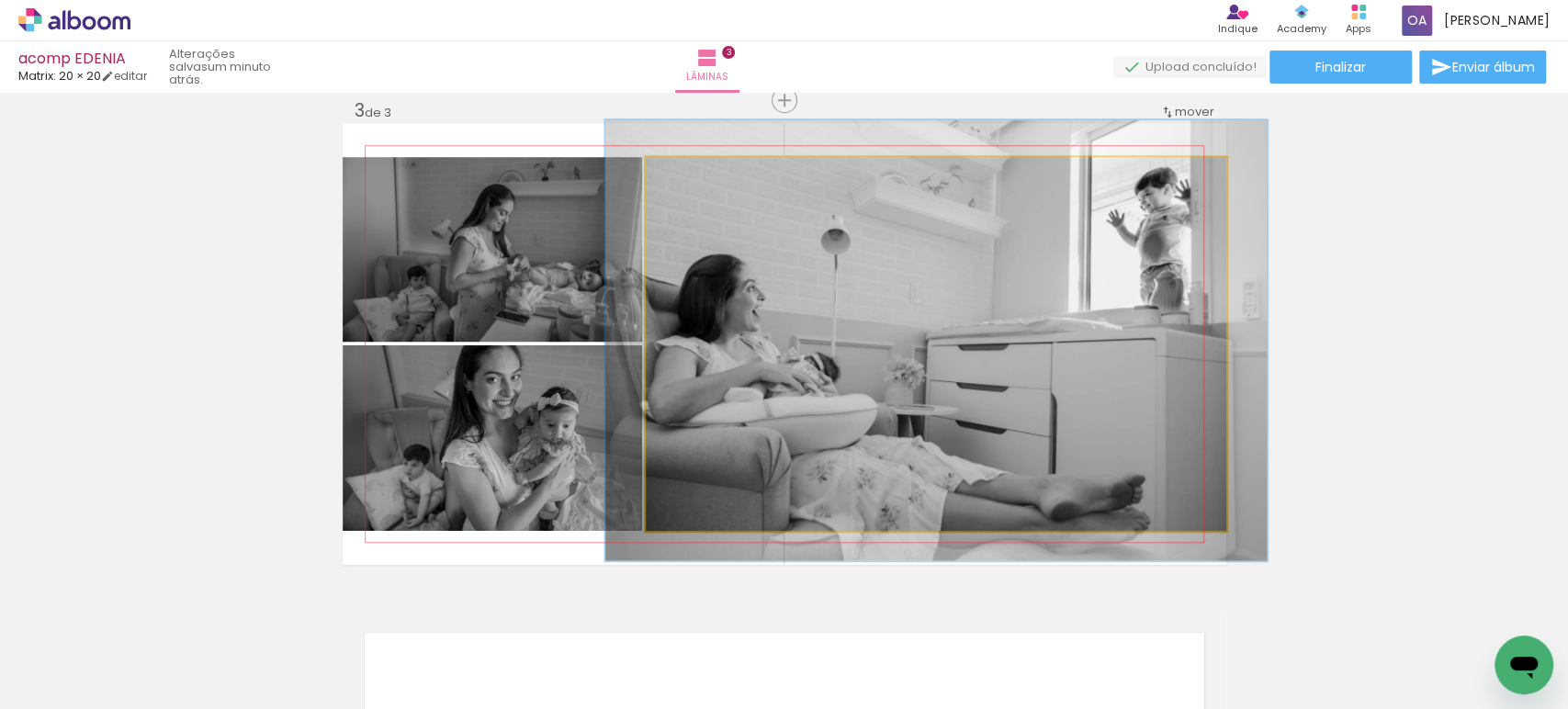
drag, startPoint x: 686, startPoint y: 182, endPoint x: 694, endPoint y: 181, distance: 8.1
type paper-slider "114"
click at [694, 181] on div at bounding box center [697, 177] width 29 height 29
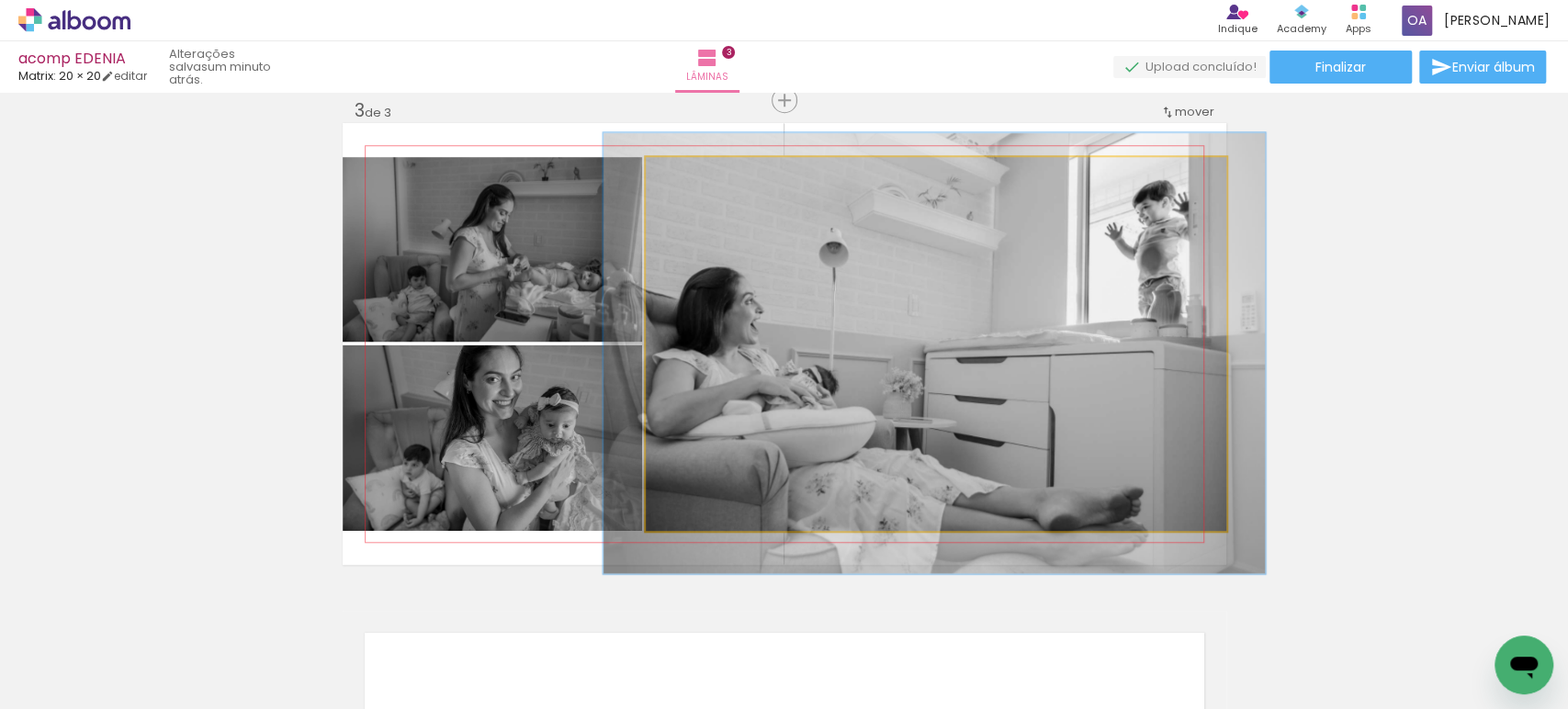
drag, startPoint x: 934, startPoint y: 386, endPoint x: 932, endPoint y: 399, distance: 13.2
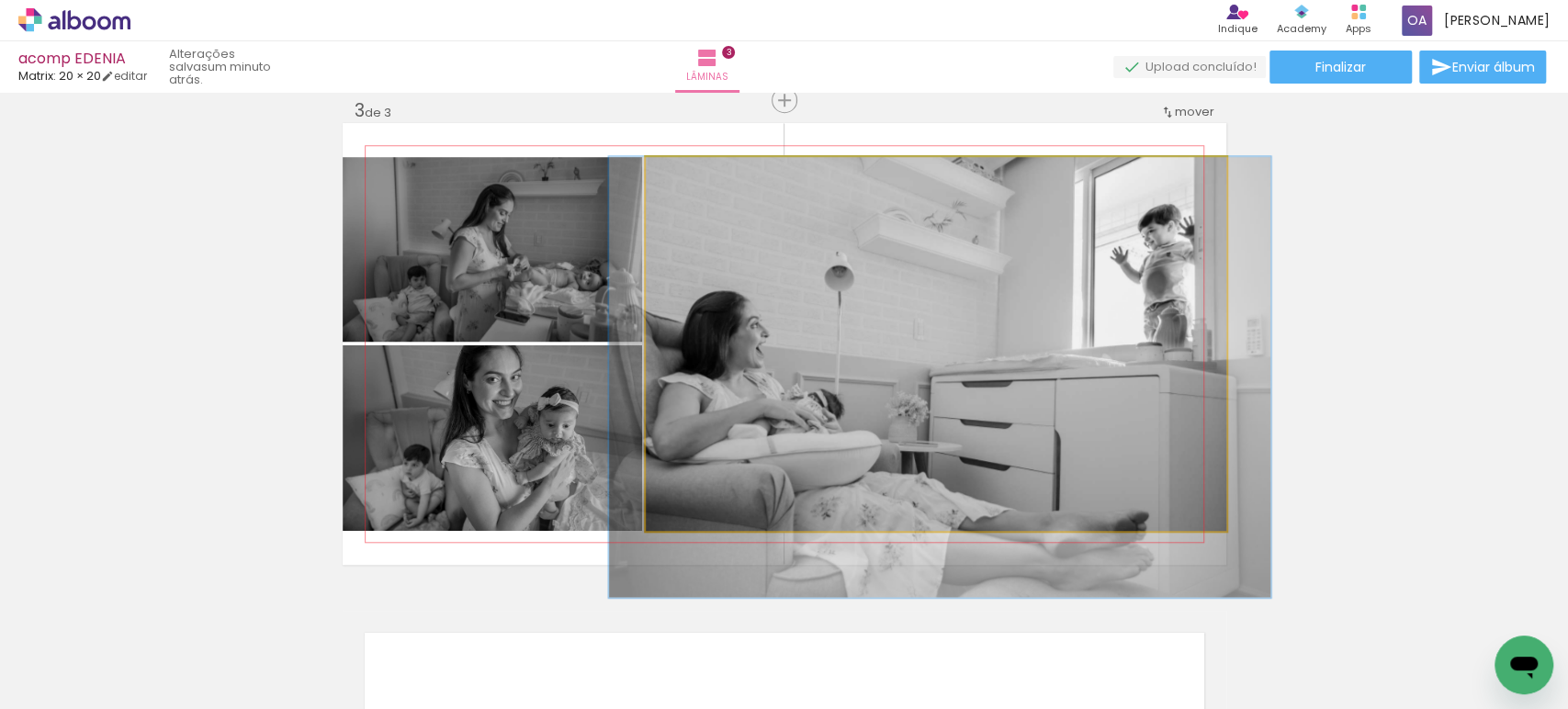
drag, startPoint x: 932, startPoint y: 399, endPoint x: 938, endPoint y: 455, distance: 56.3
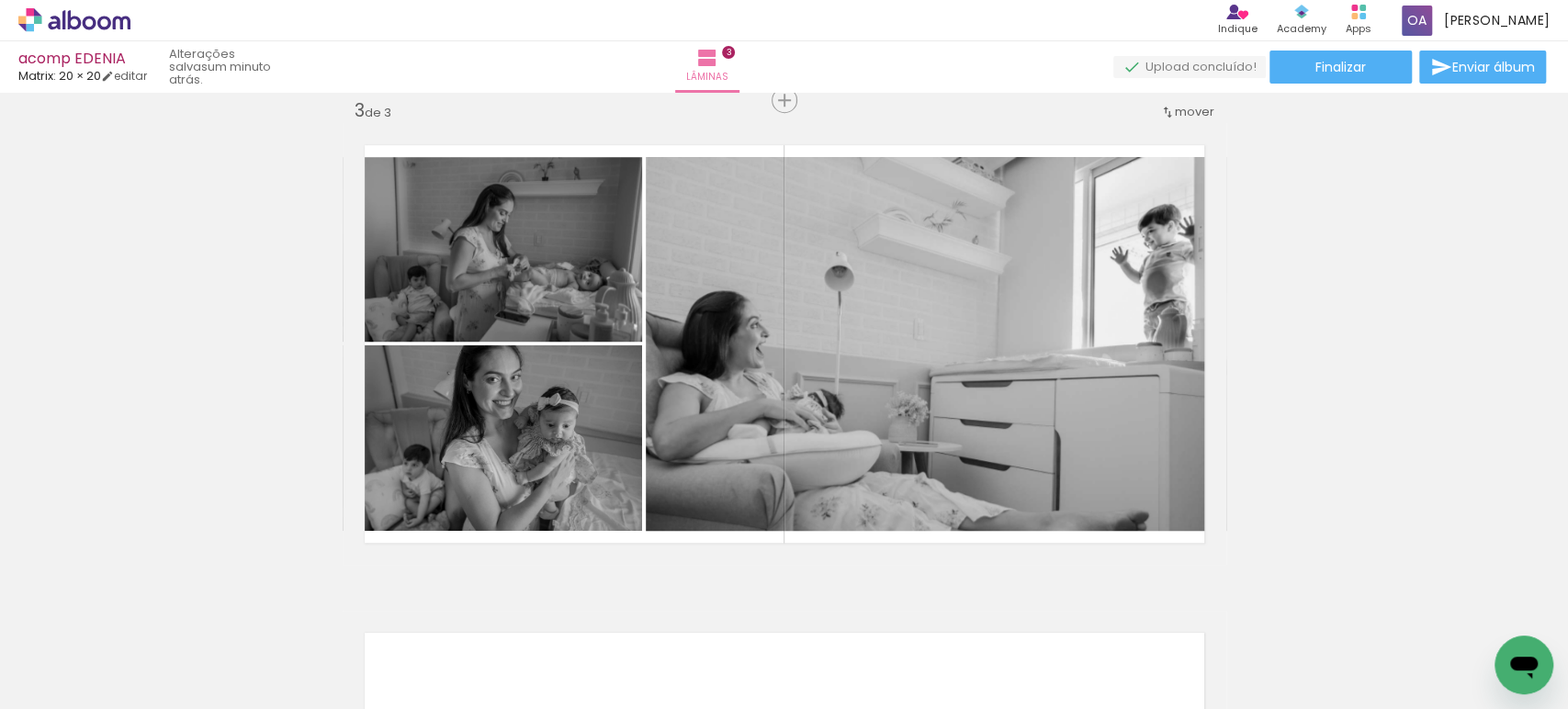
click at [1429, 435] on div "Inserir lâmina 1 de 3 Inserir lâmina 2 de 3 Inserir lâmina 3 de 3" at bounding box center [784, 77] width 1568 height 1952
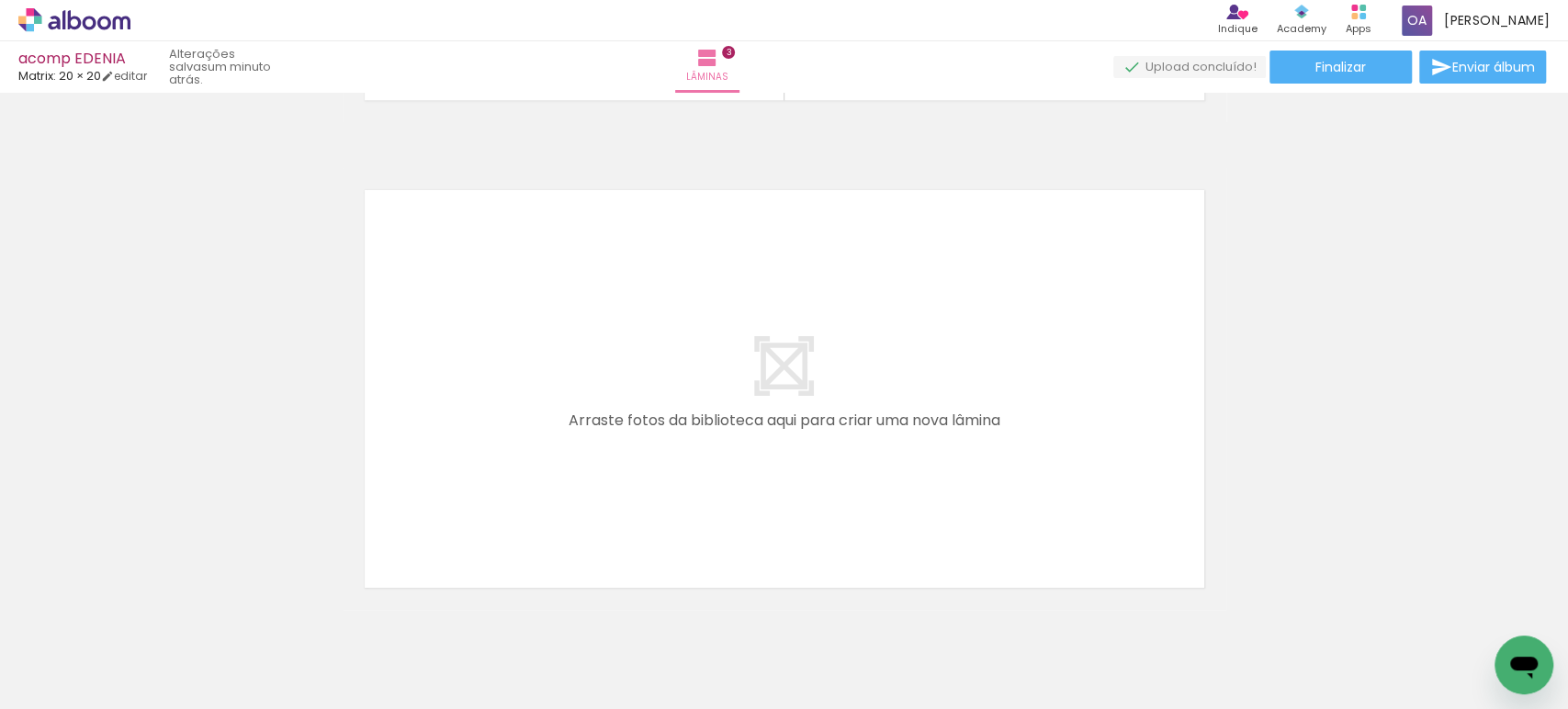
scroll to position [1521, 0]
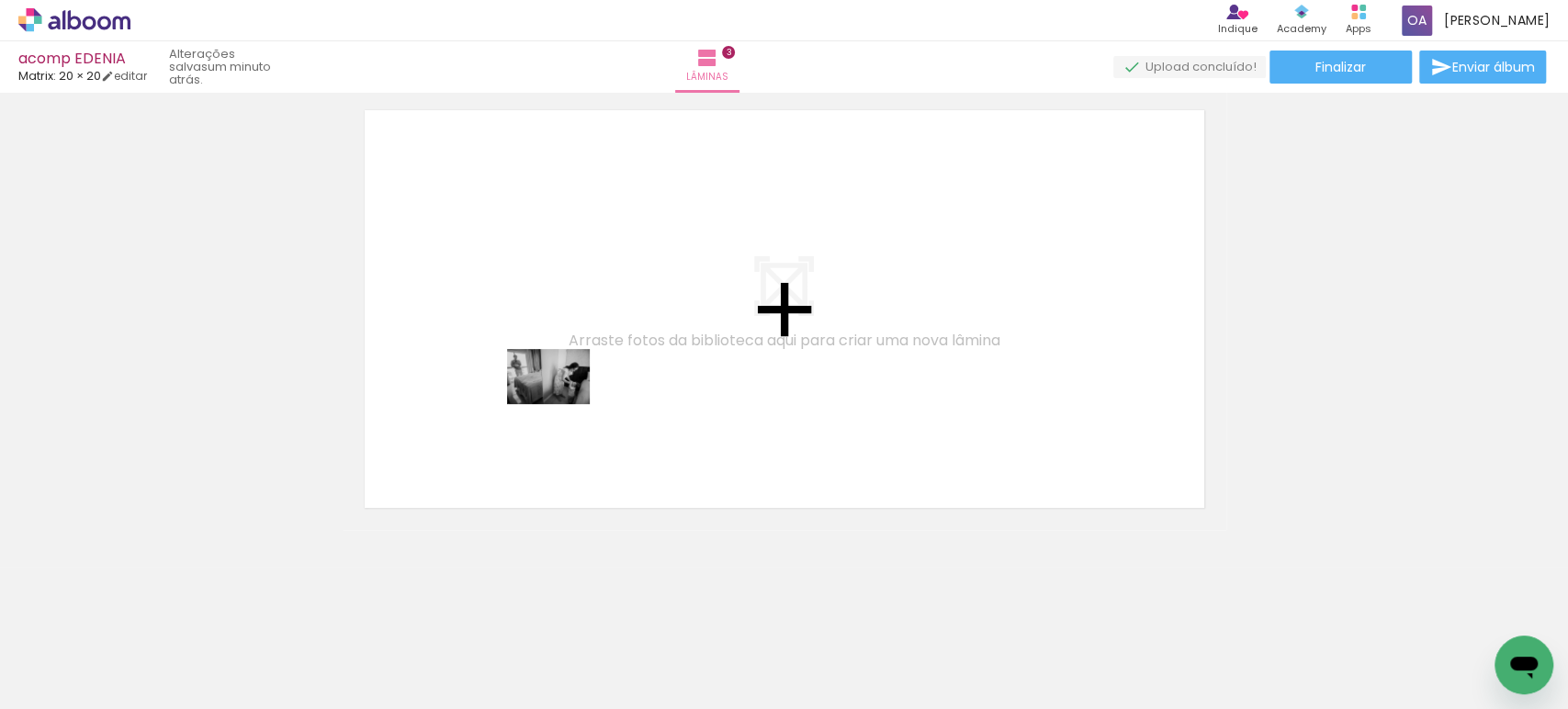
drag, startPoint x: 505, startPoint y: 657, endPoint x: 562, endPoint y: 404, distance: 259.3
click at [562, 404] on quentale-workspace at bounding box center [784, 354] width 1568 height 709
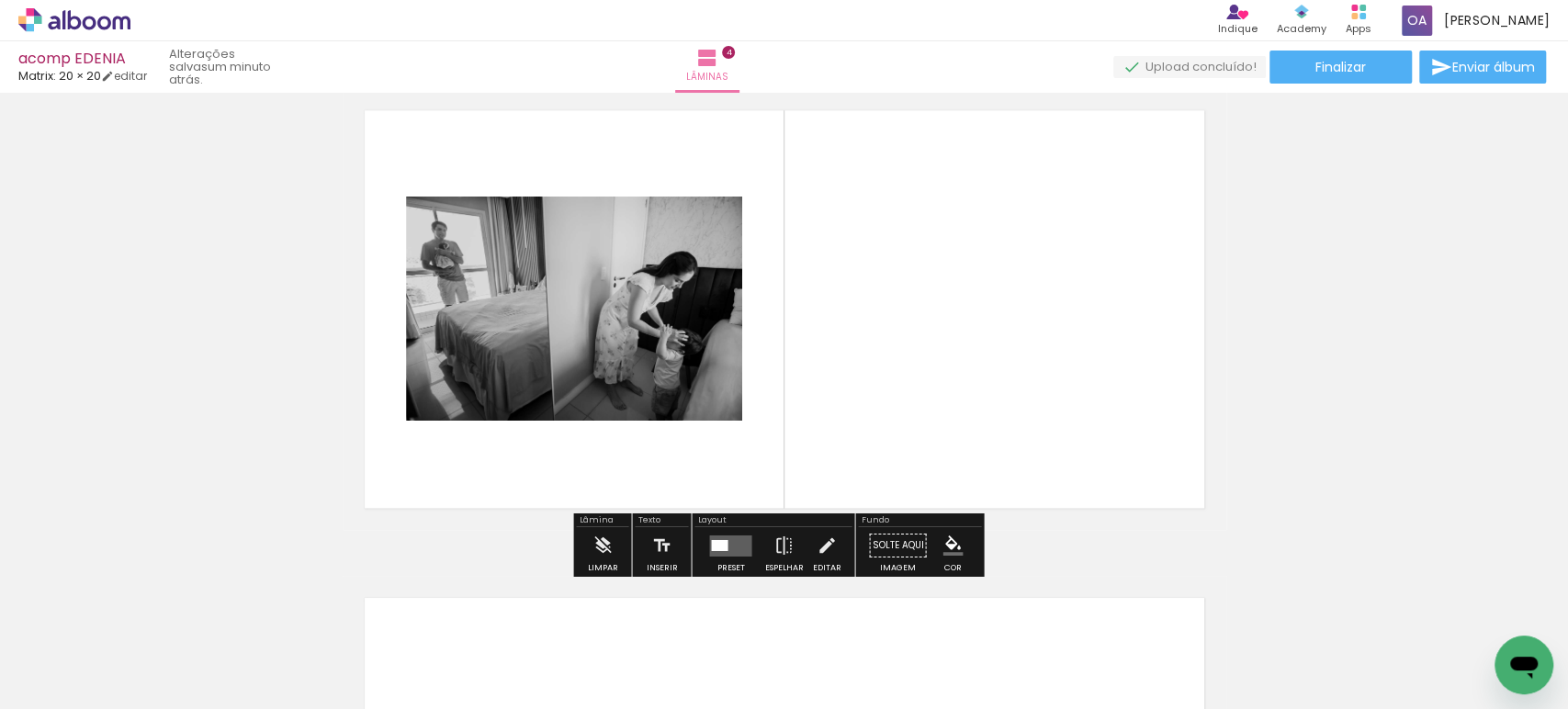
scroll to position [1486, 0]
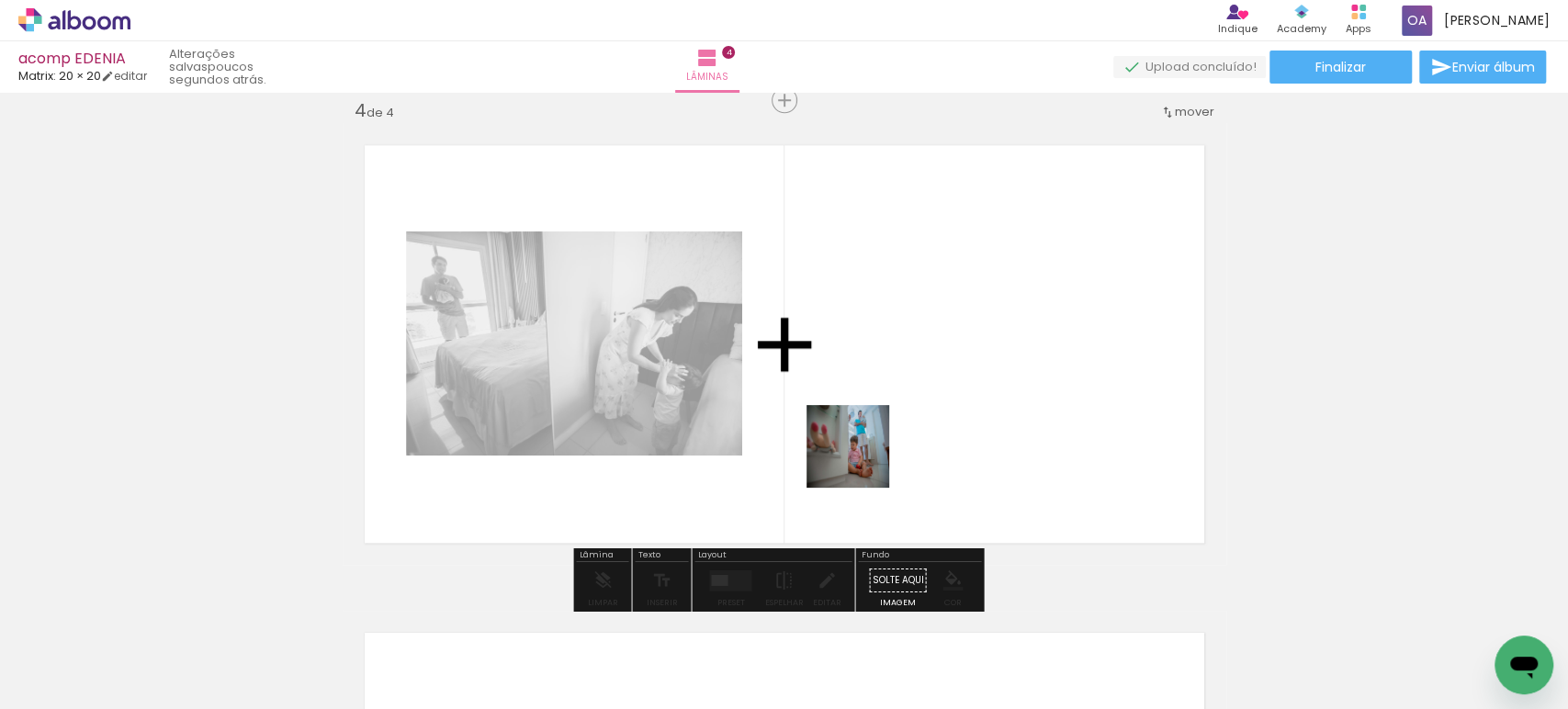
drag, startPoint x: 794, startPoint y: 652, endPoint x: 862, endPoint y: 460, distance: 203.7
click at [862, 460] on quentale-workspace at bounding box center [784, 354] width 1568 height 709
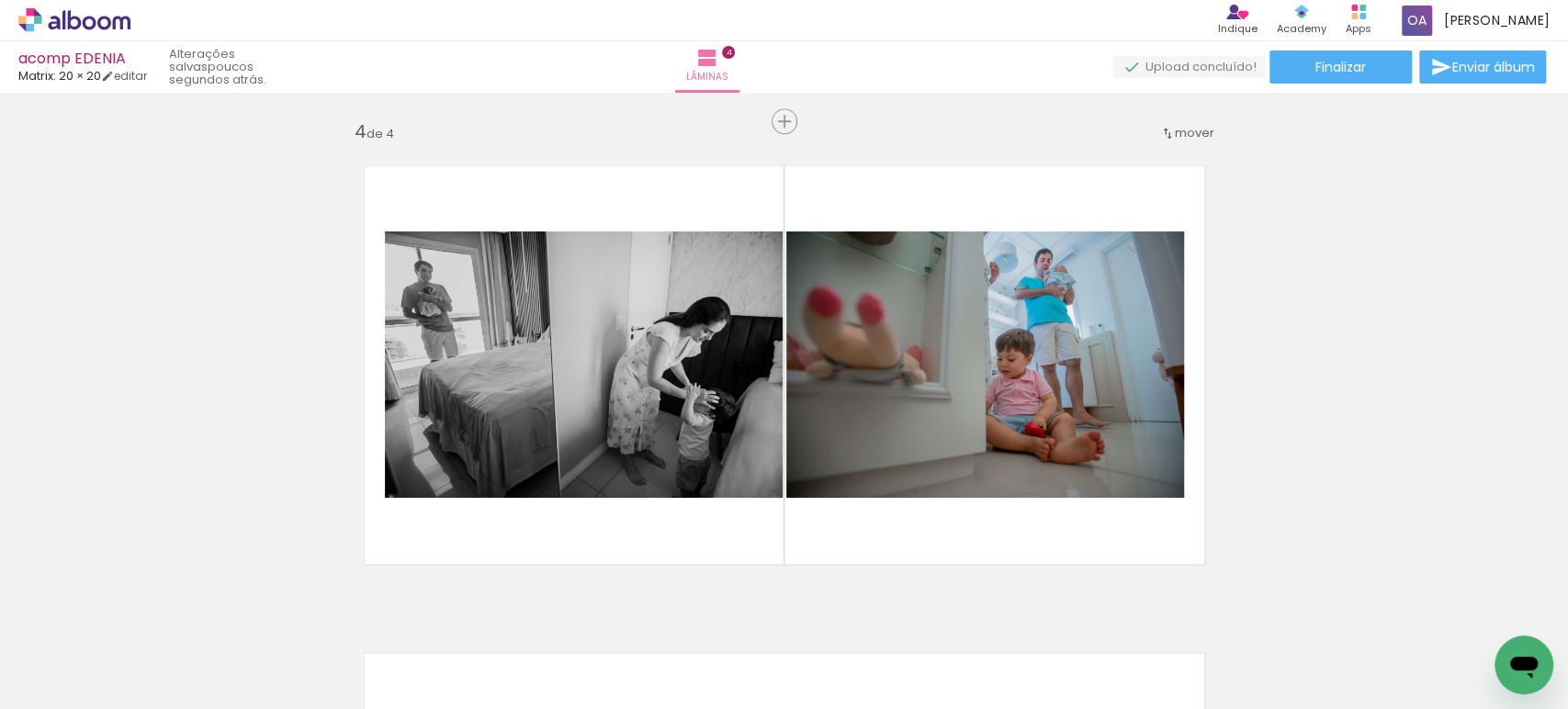
scroll to position [1479, 0]
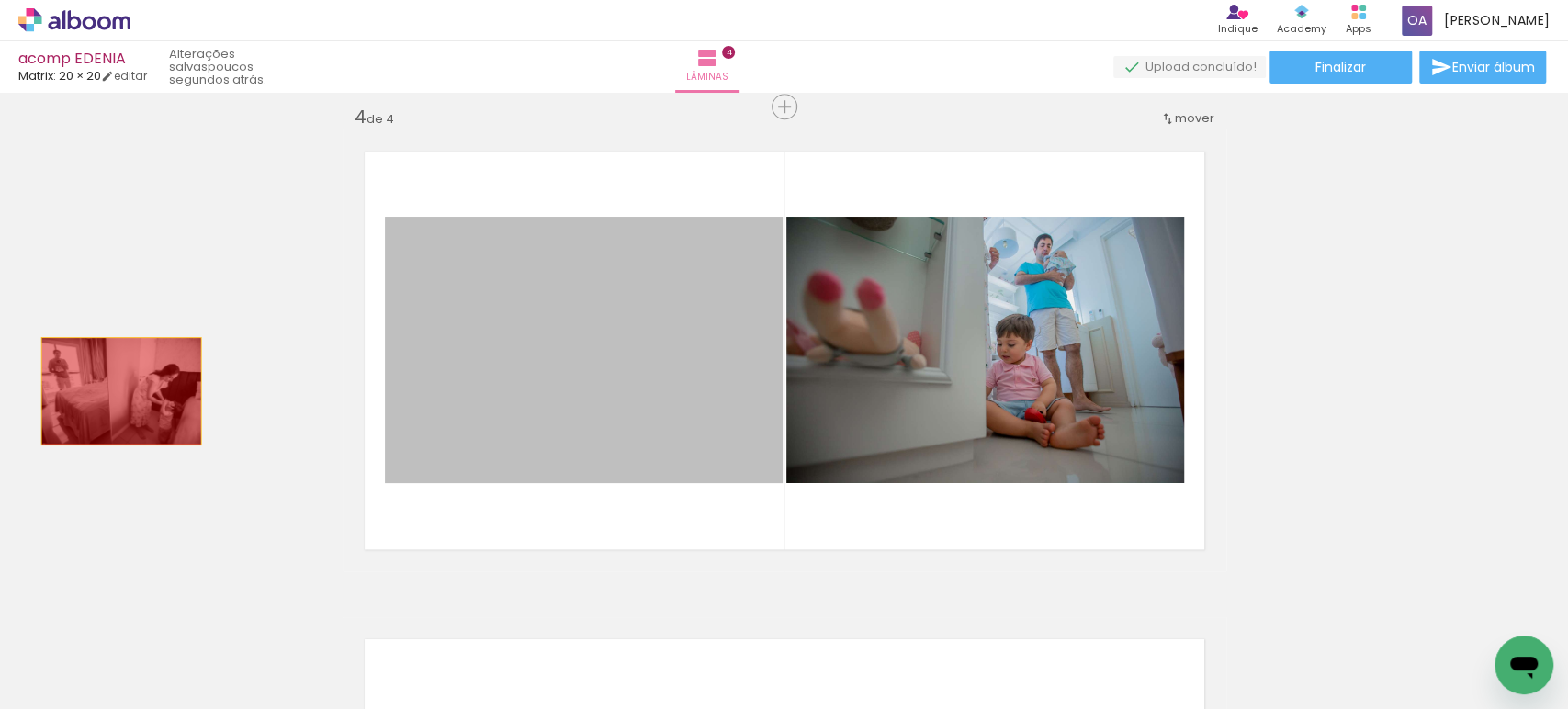
drag, startPoint x: 582, startPoint y: 394, endPoint x: 102, endPoint y: 392, distance: 480.0
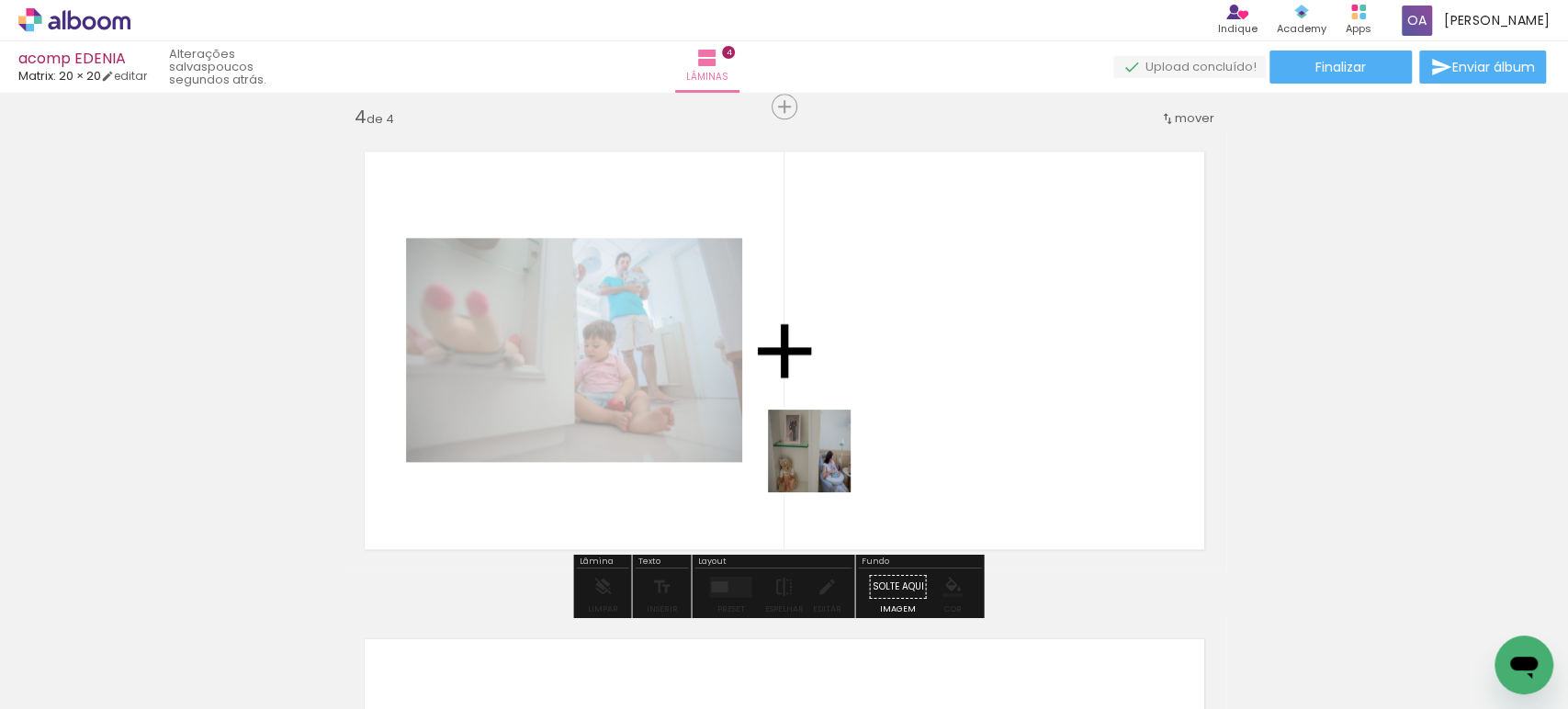
drag, startPoint x: 676, startPoint y: 634, endPoint x: 823, endPoint y: 465, distance: 224.0
click at [823, 465] on quentale-workspace at bounding box center [784, 354] width 1568 height 709
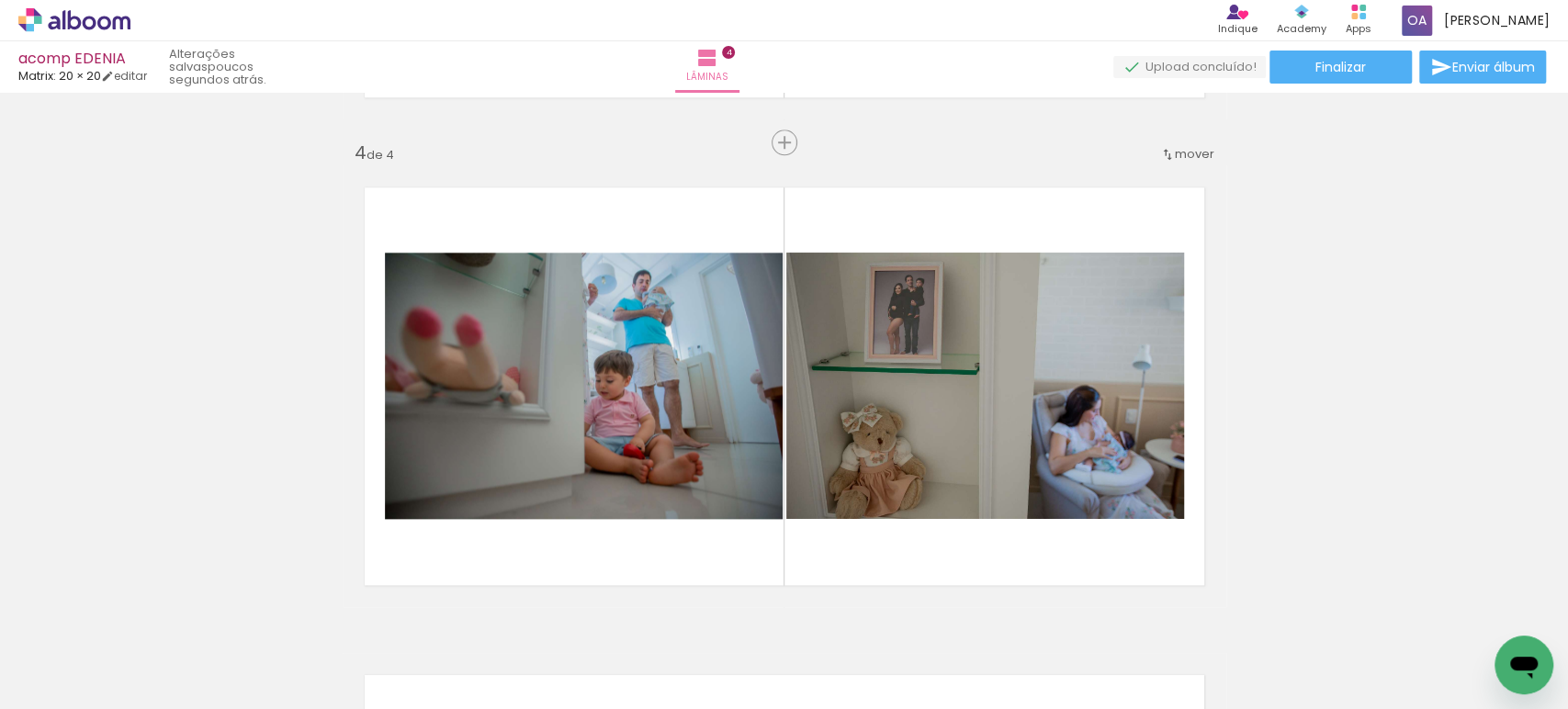
scroll to position [1447, 0]
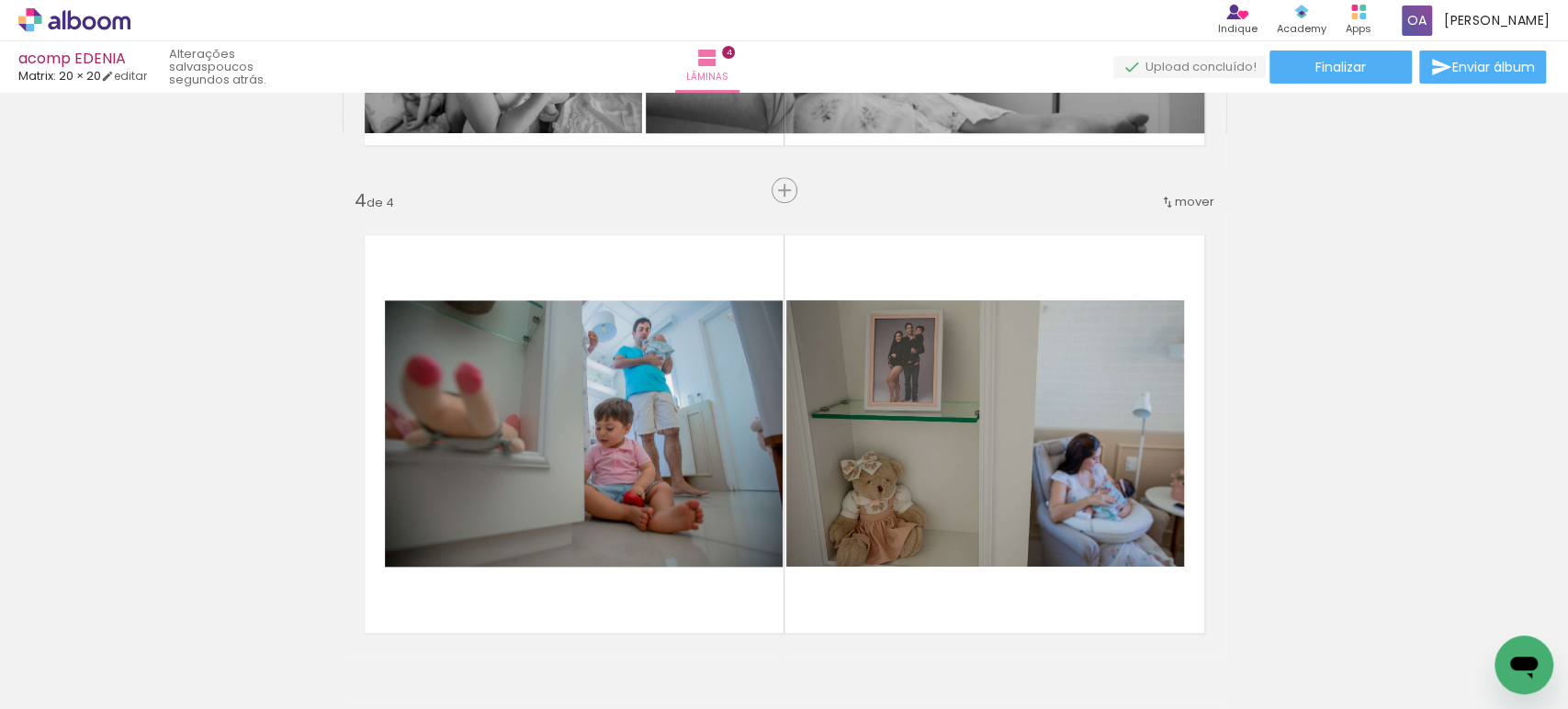
scroll to position [1334, 0]
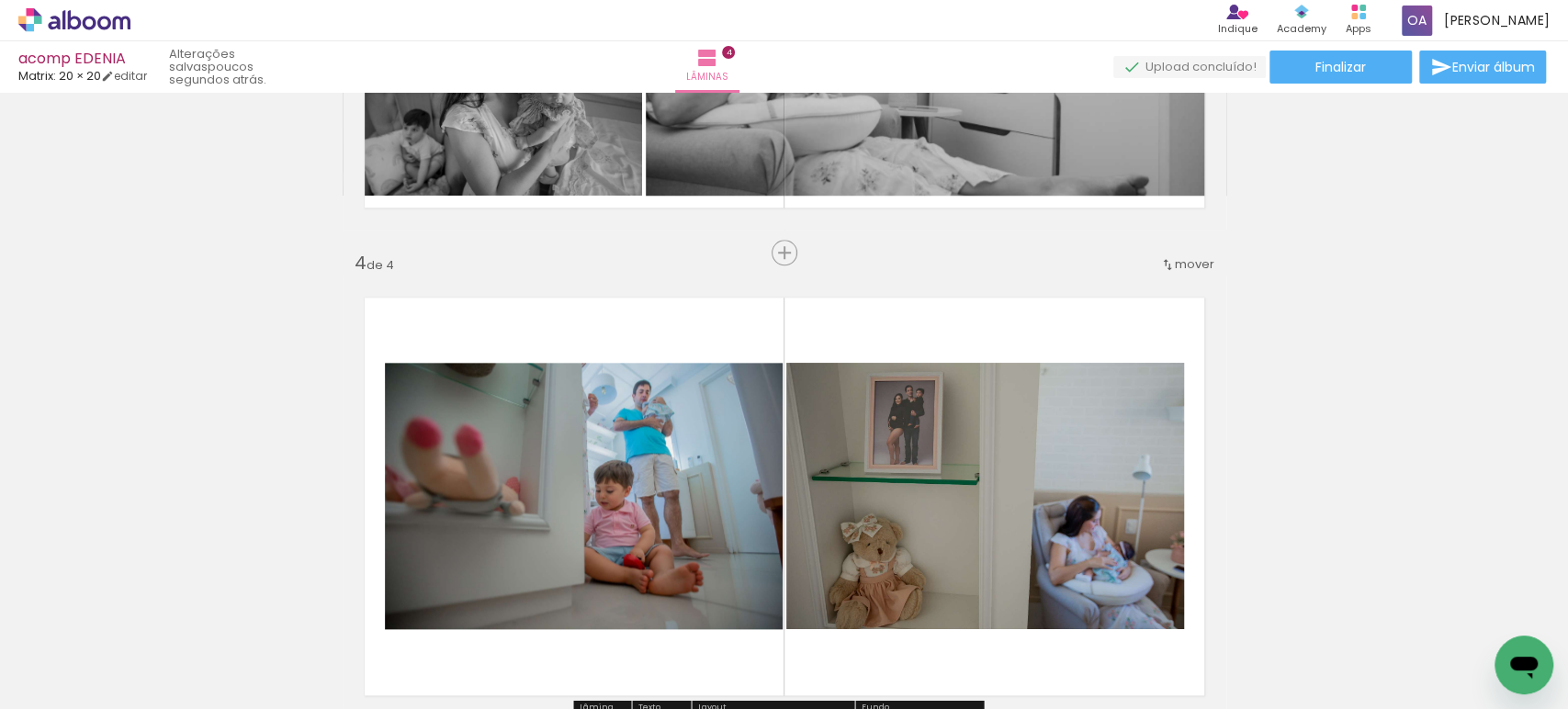
click at [1162, 259] on iron-icon at bounding box center [1167, 264] width 15 height 15
click at [1147, 314] on span "3" at bounding box center [1142, 322] width 10 height 30
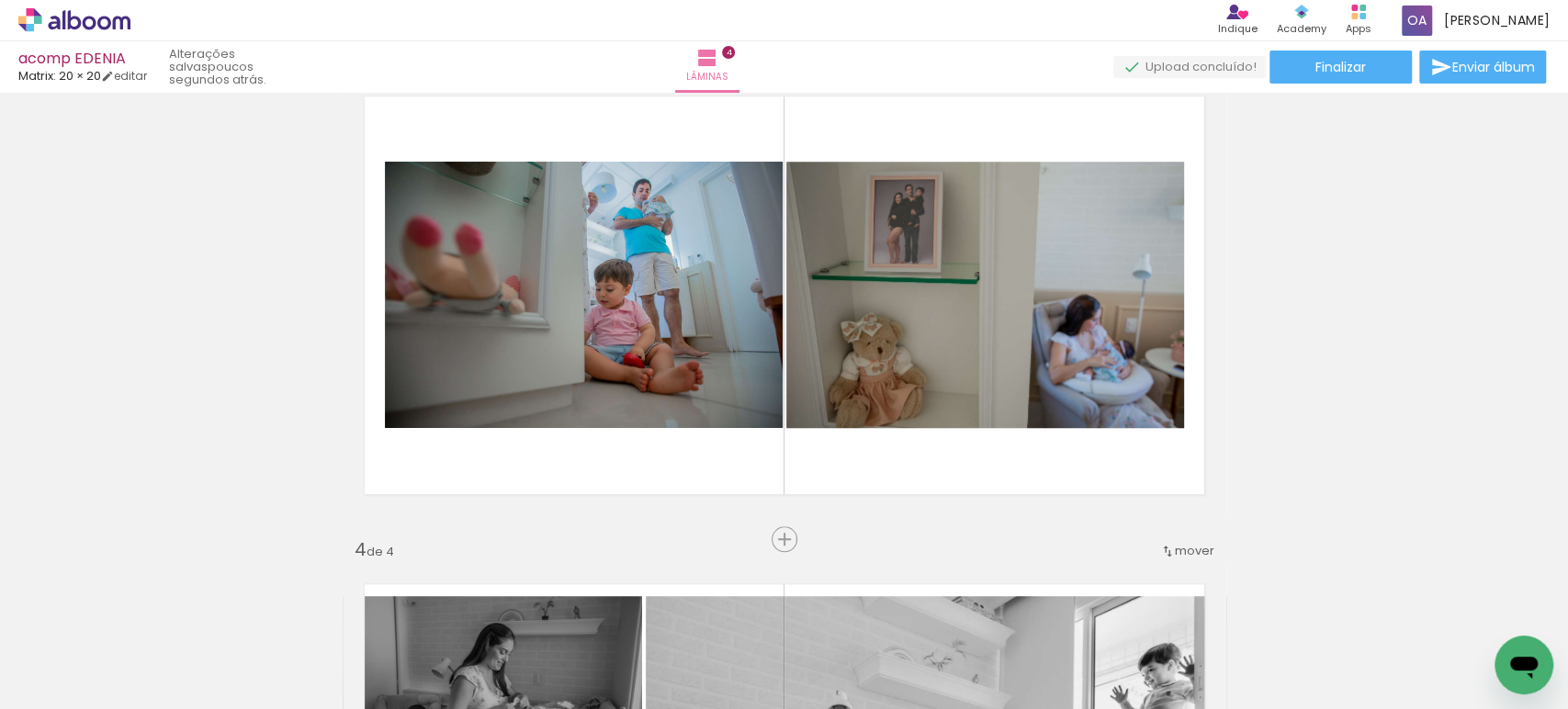
scroll to position [1021, 0]
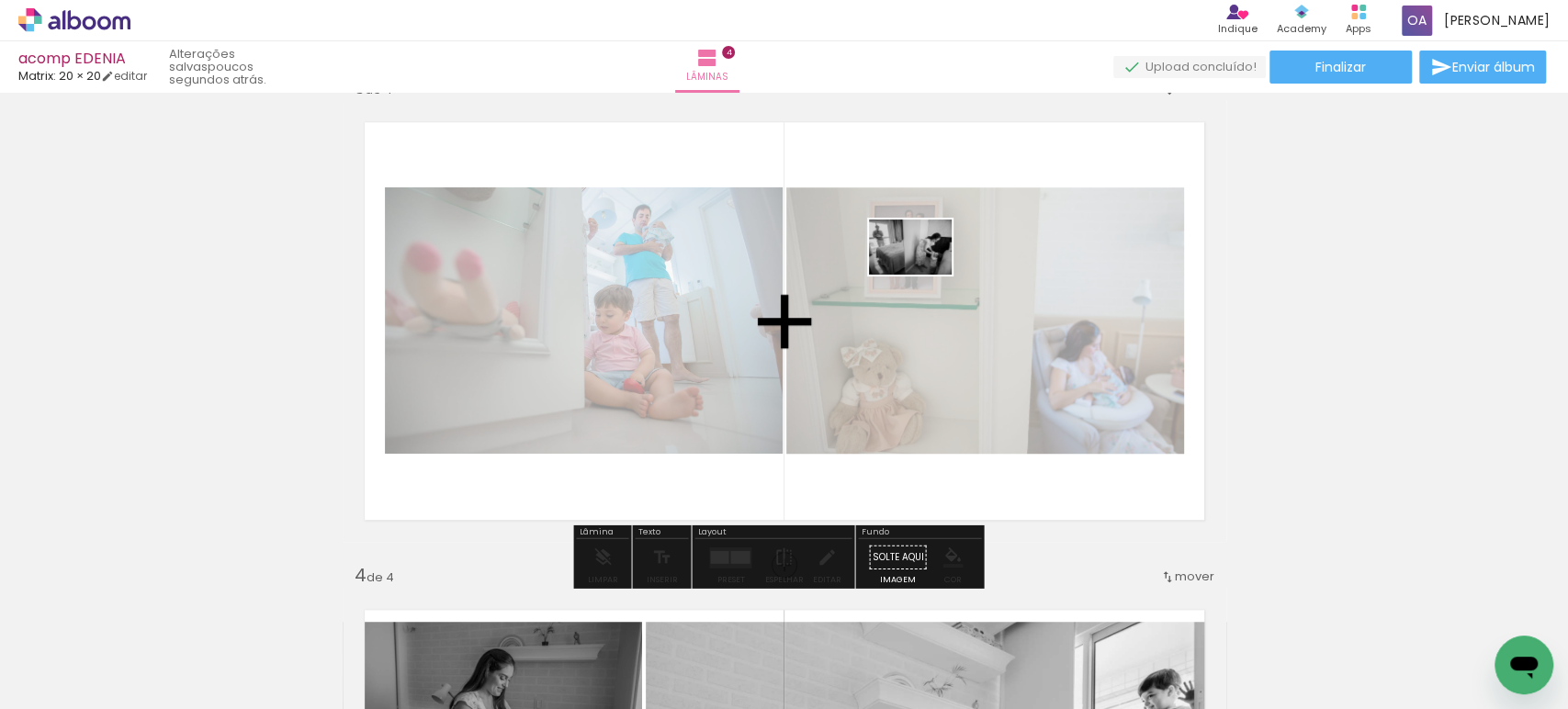
drag, startPoint x: 463, startPoint y: 671, endPoint x: 924, endPoint y: 275, distance: 607.7
click at [924, 275] on quentale-workspace at bounding box center [784, 354] width 1568 height 709
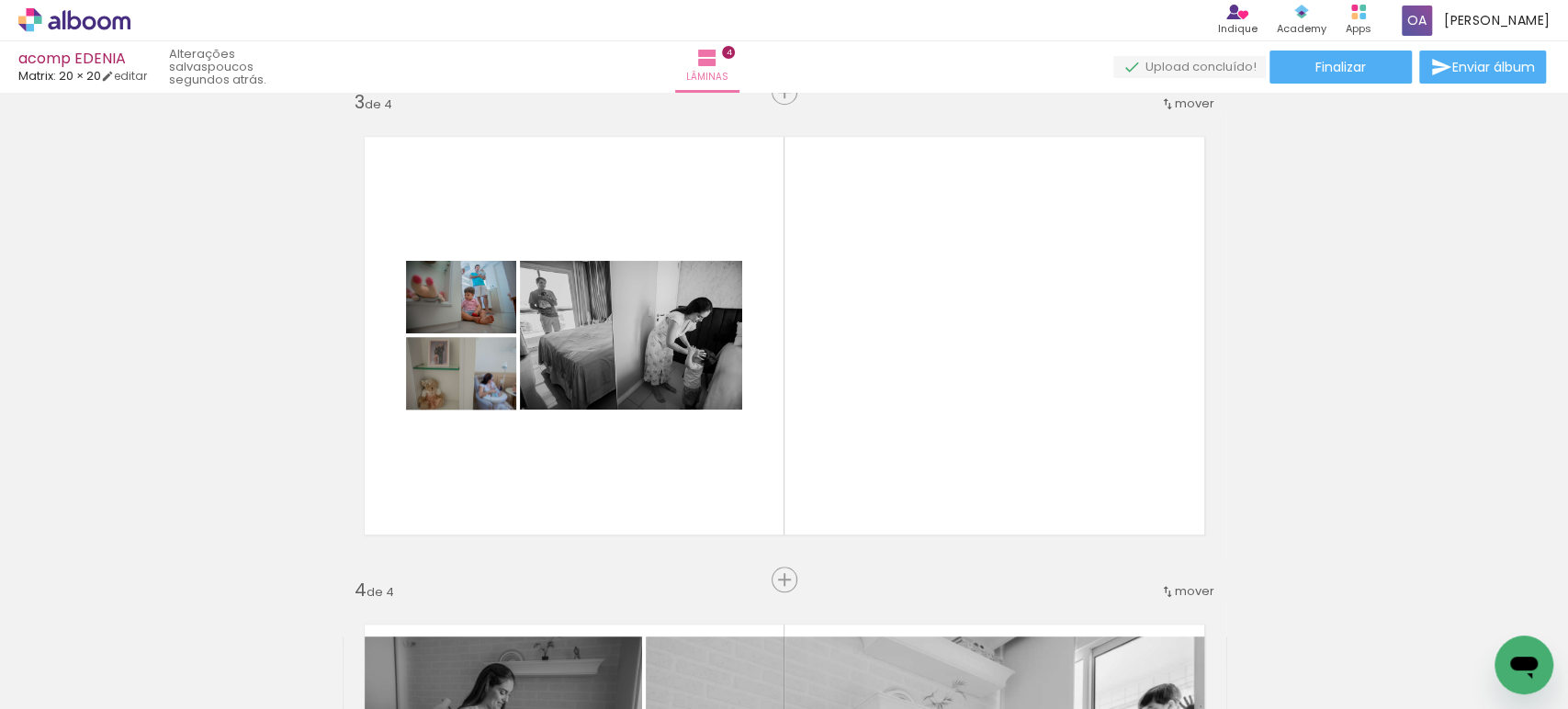
scroll to position [1074, 0]
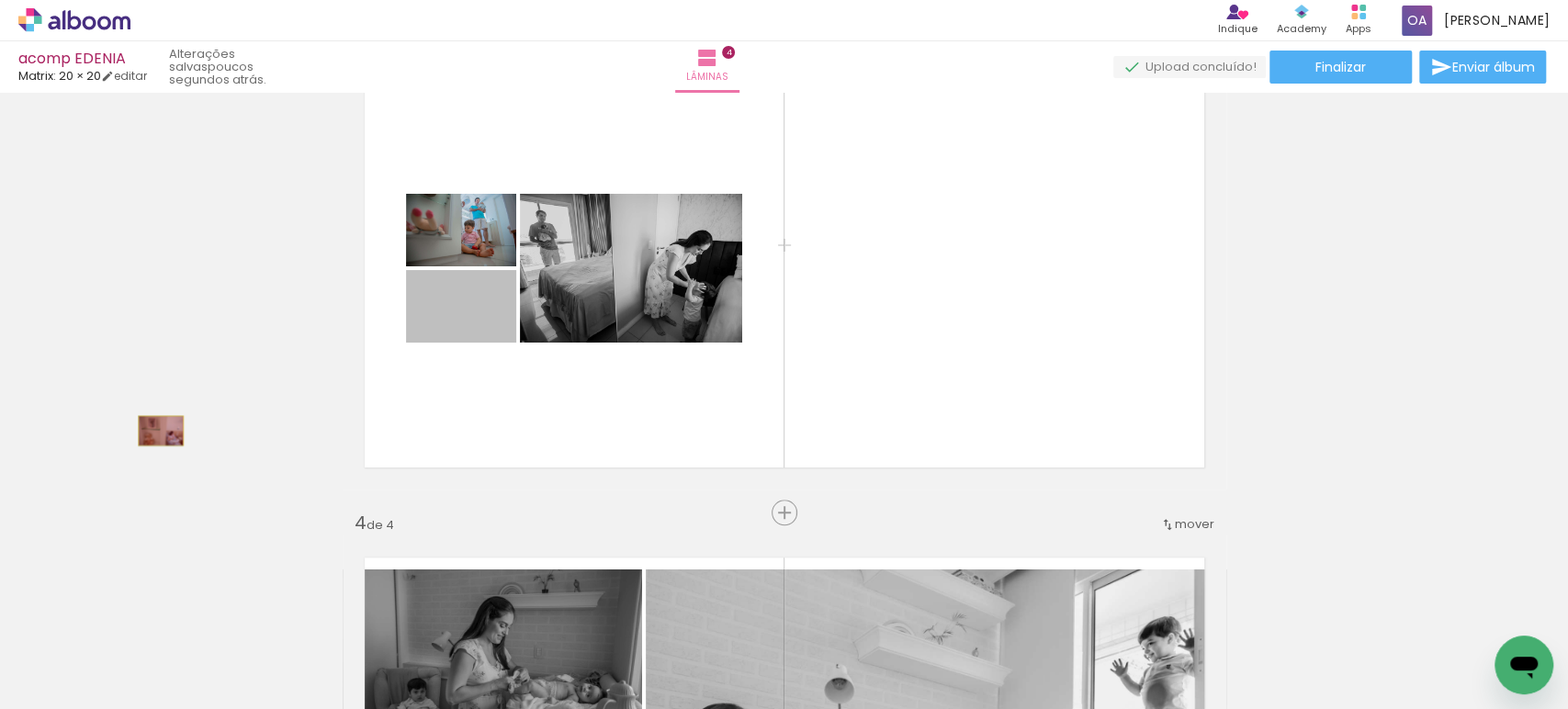
drag, startPoint x: 485, startPoint y: 324, endPoint x: 152, endPoint y: 430, distance: 349.5
click at [152, 430] on div "Inserir lâmina 1 de 4 Inserir lâmina 2 de 4 Inserir lâmina 3 de 4 Inserir lâmin…" at bounding box center [784, 246] width 1568 height 2440
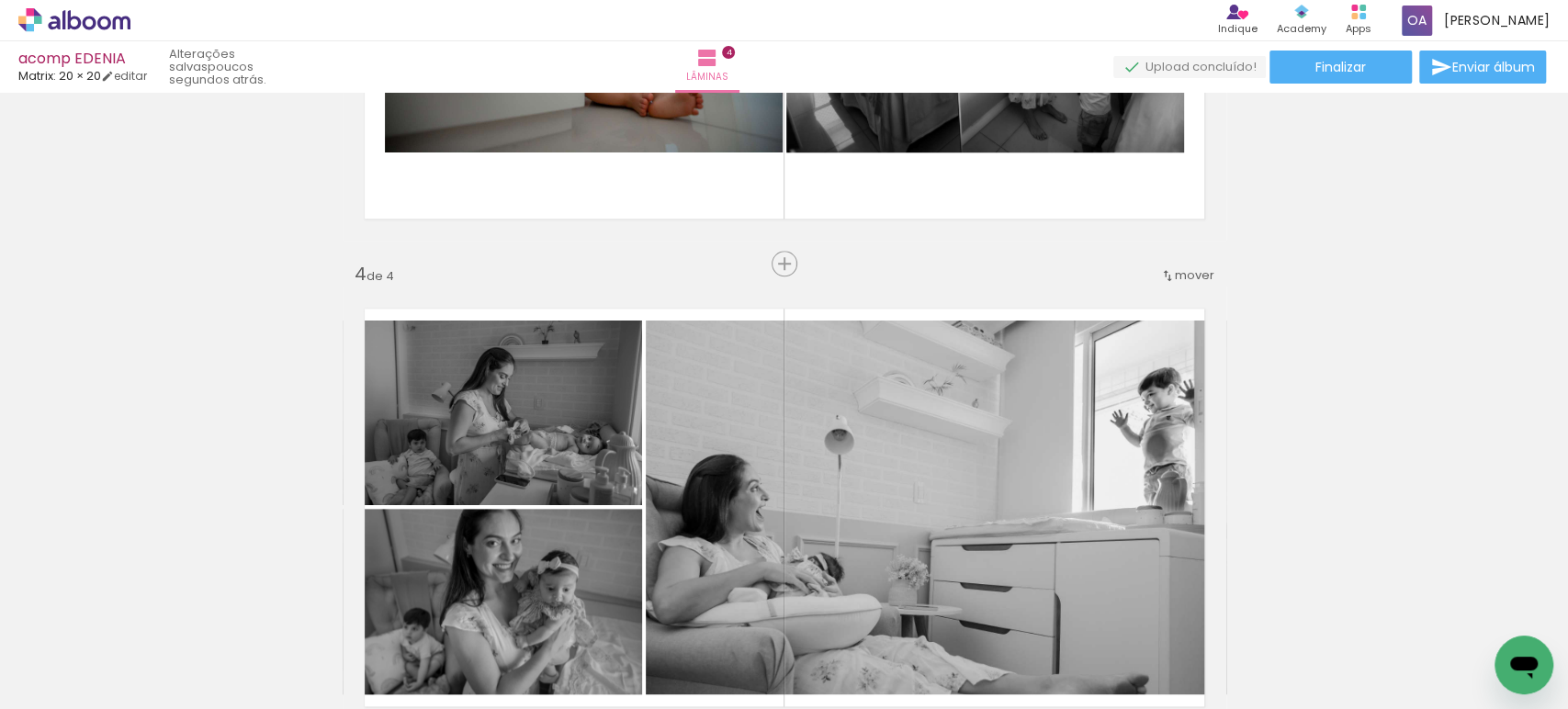
scroll to position [1356, 0]
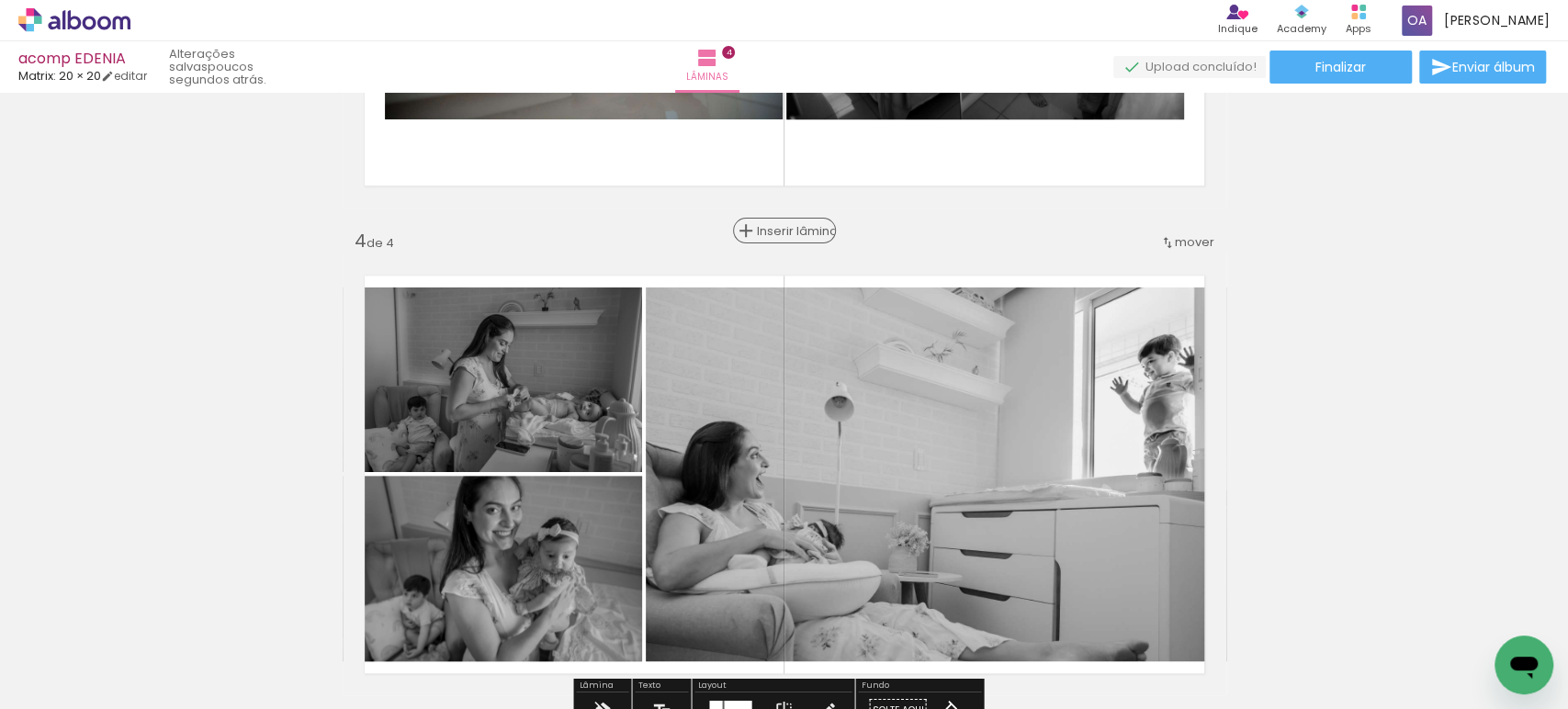
click at [767, 232] on span "Inserir lâmina" at bounding box center [792, 231] width 71 height 12
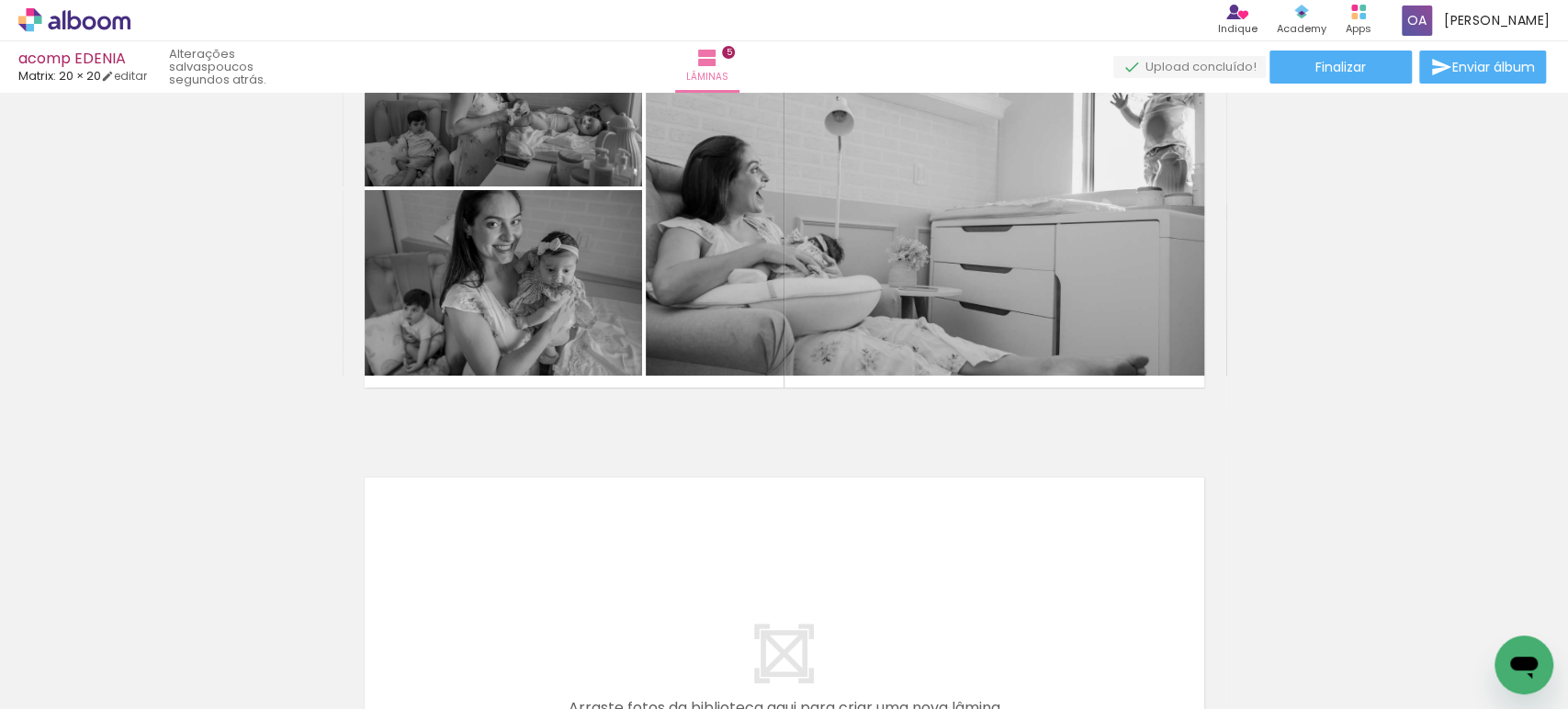
scroll to position [1792, 0]
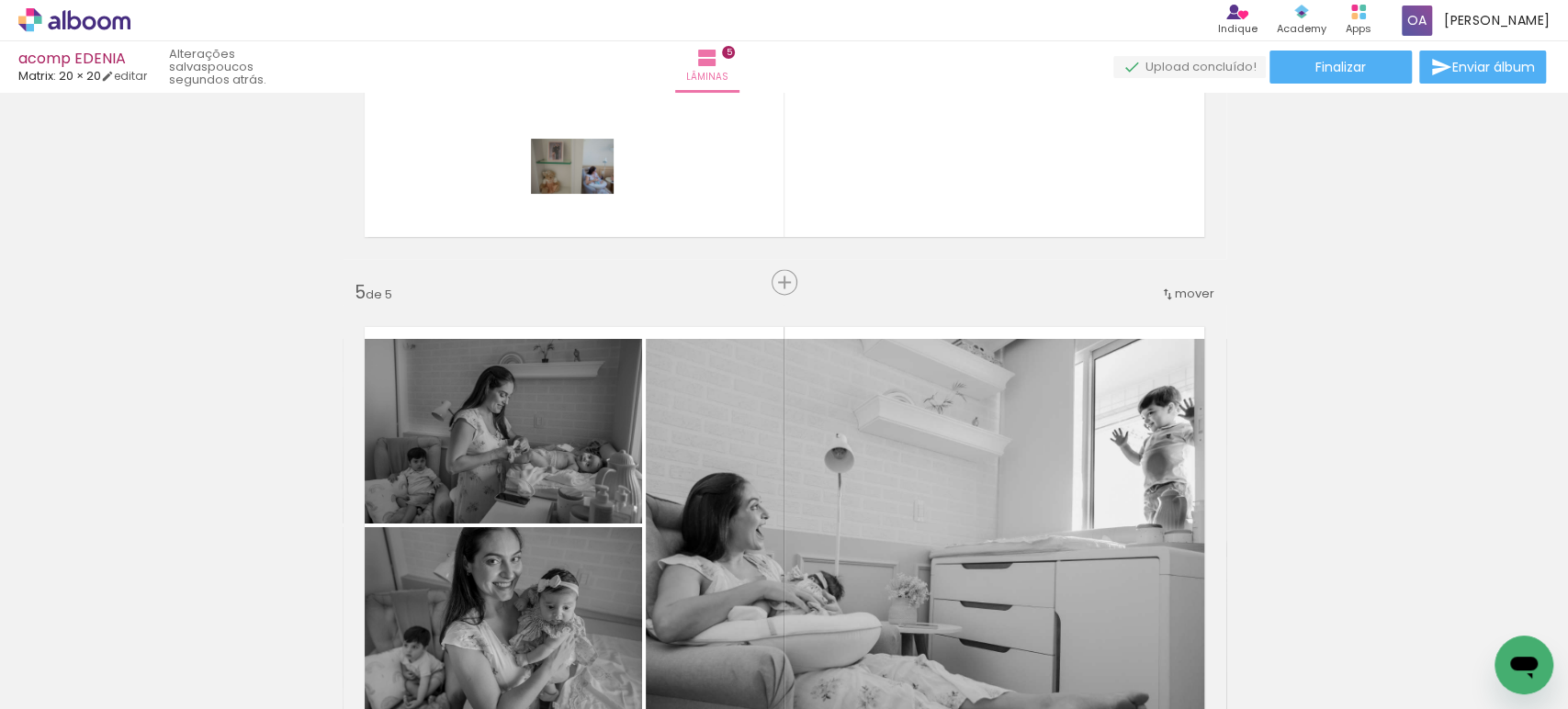
drag, startPoint x: 629, startPoint y: 360, endPoint x: 695, endPoint y: 229, distance: 146.7
click at [586, 193] on quentale-workspace at bounding box center [784, 354] width 1568 height 709
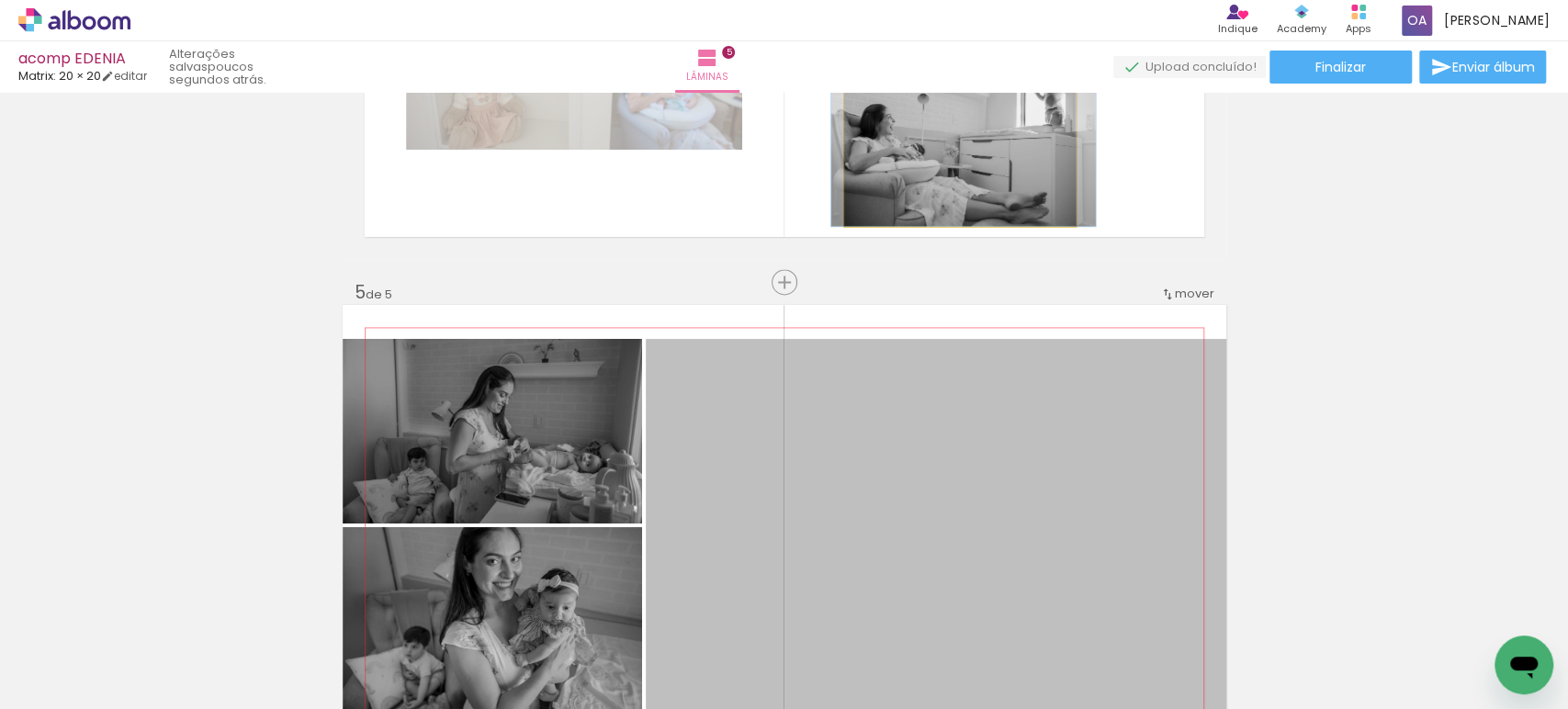
drag, startPoint x: 870, startPoint y: 435, endPoint x: 29, endPoint y: 46, distance: 926.6
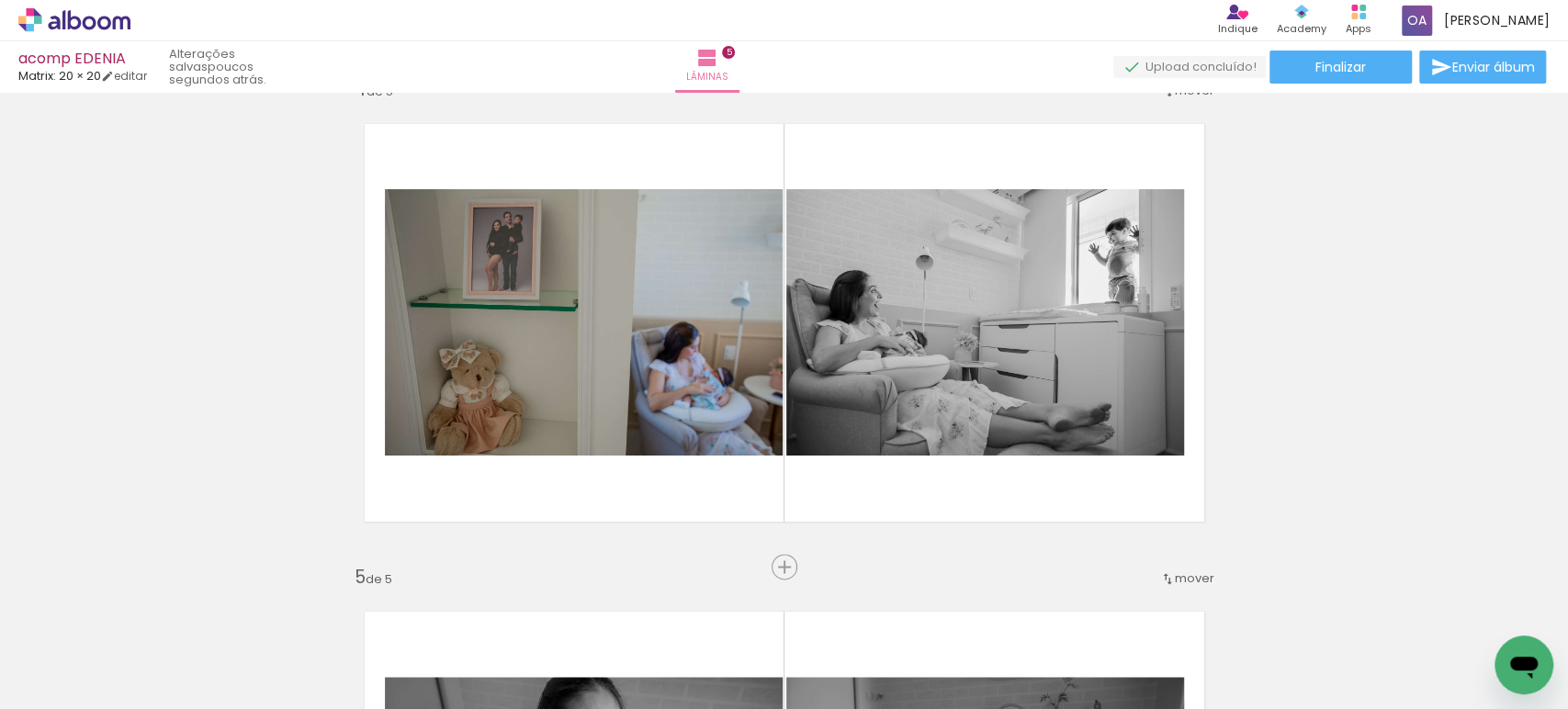
scroll to position [1538, 0]
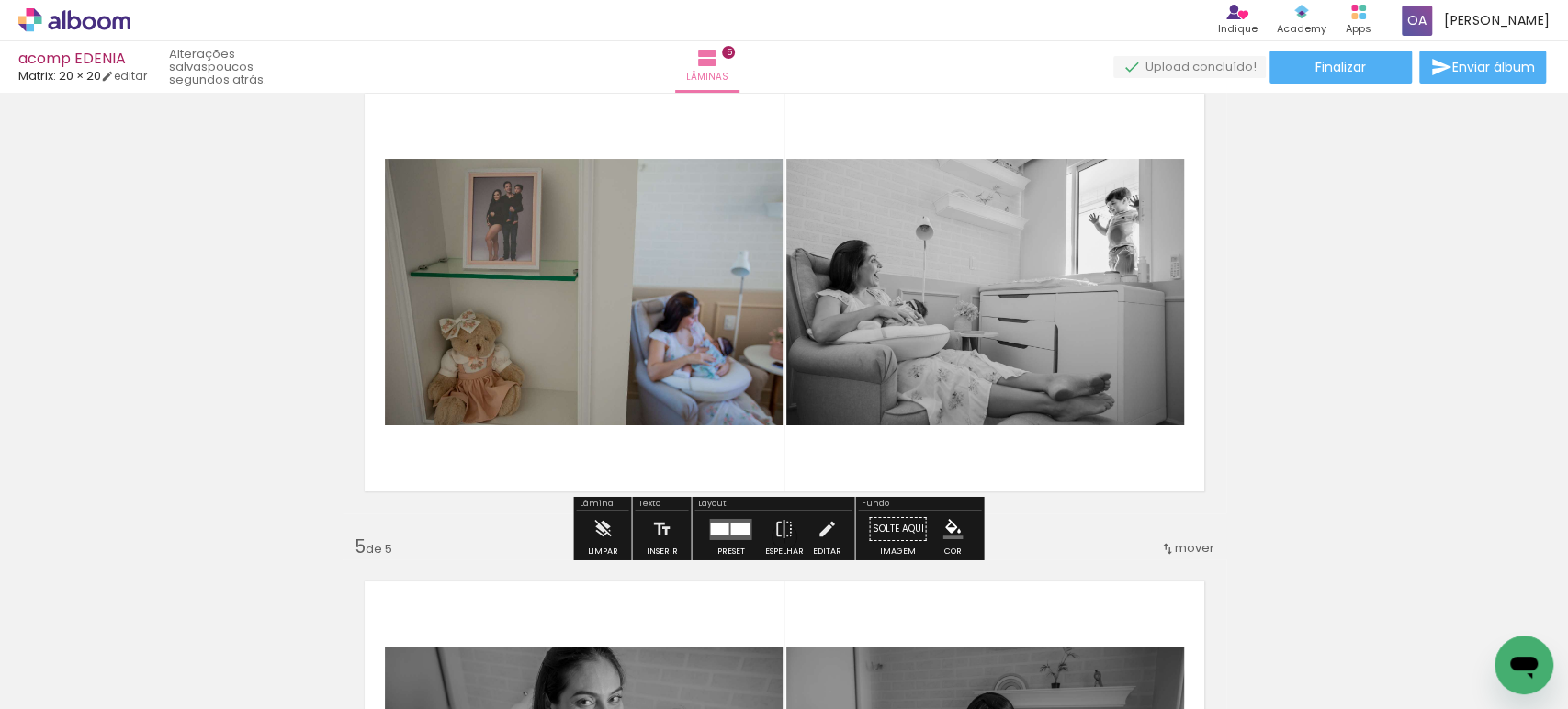
click at [724, 529] on div at bounding box center [719, 528] width 19 height 13
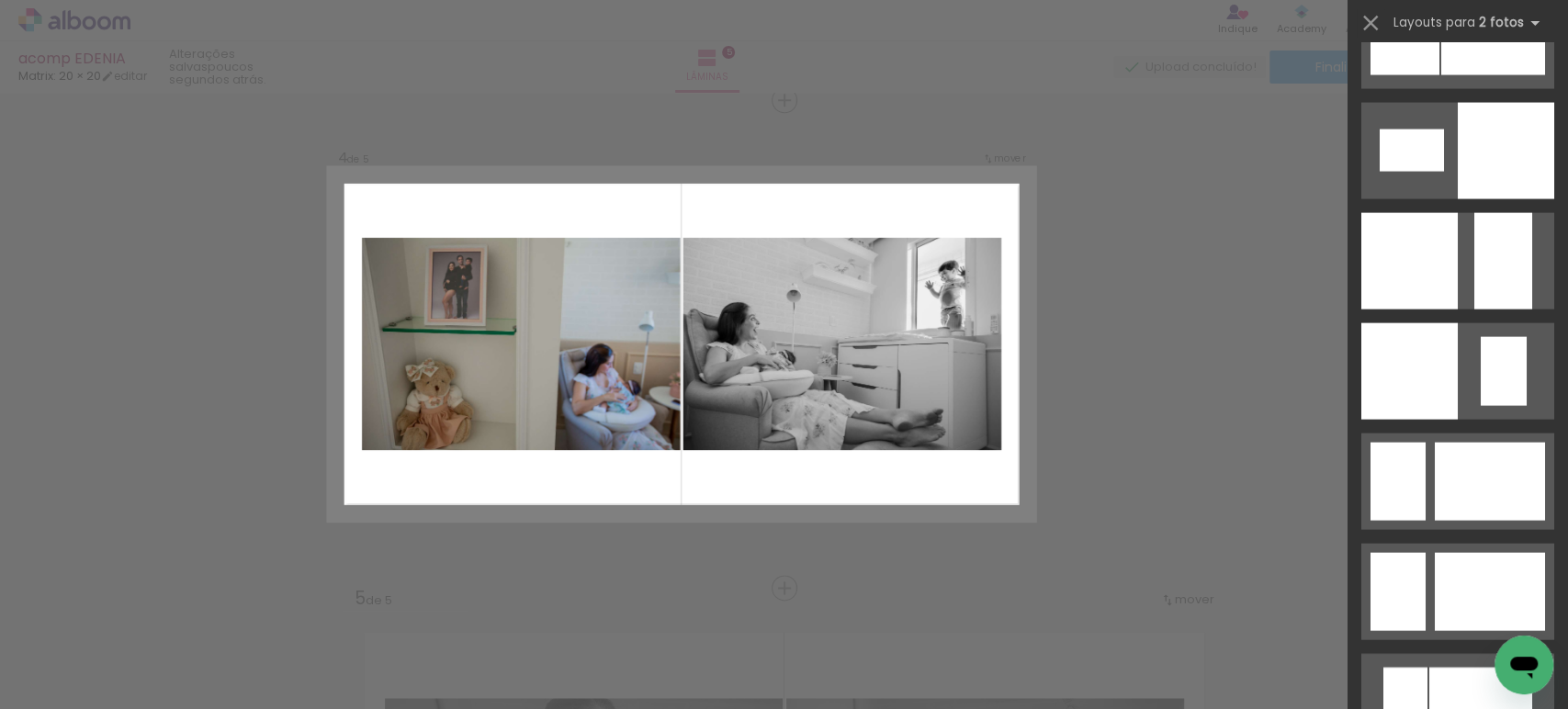
scroll to position [2243, 0]
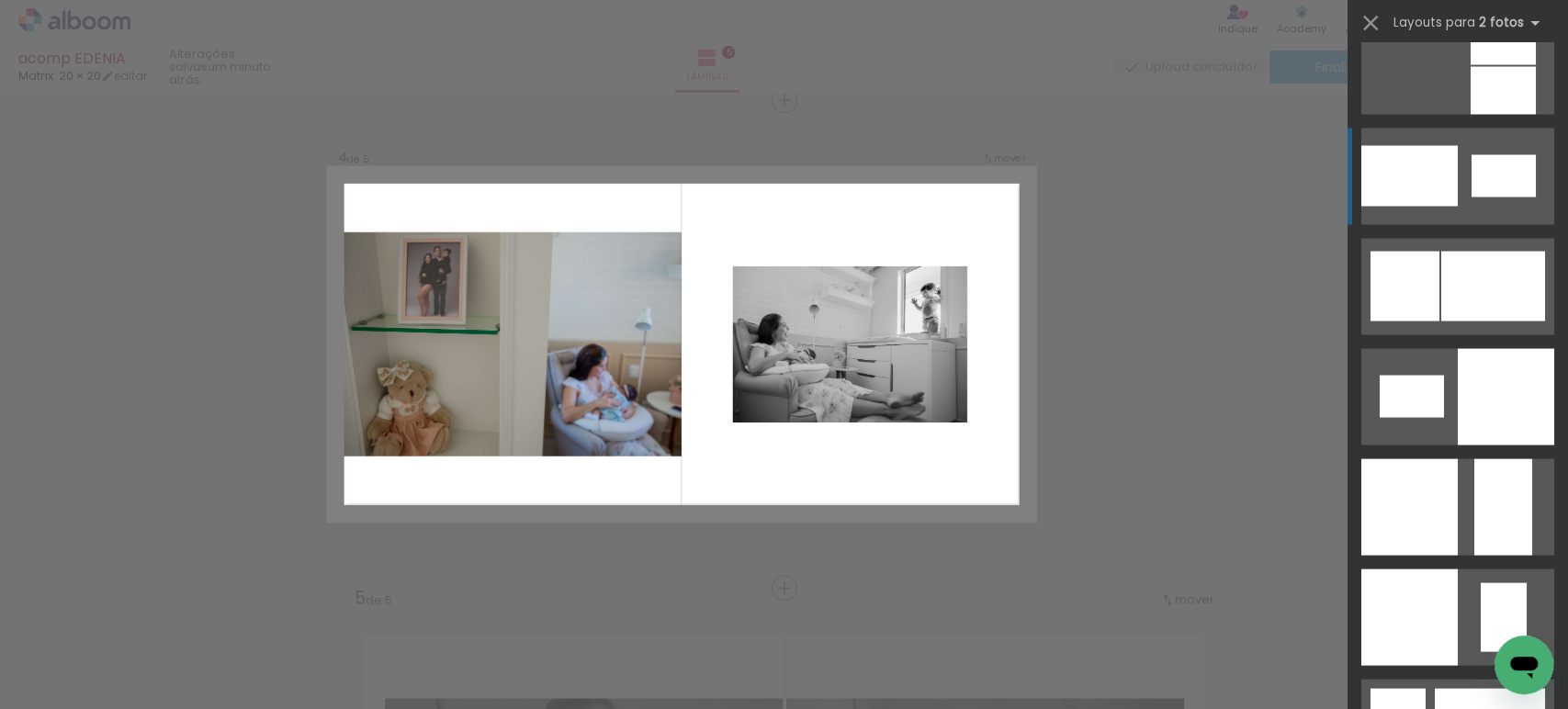
click at [1481, 183] on div at bounding box center [1504, 175] width 64 height 42
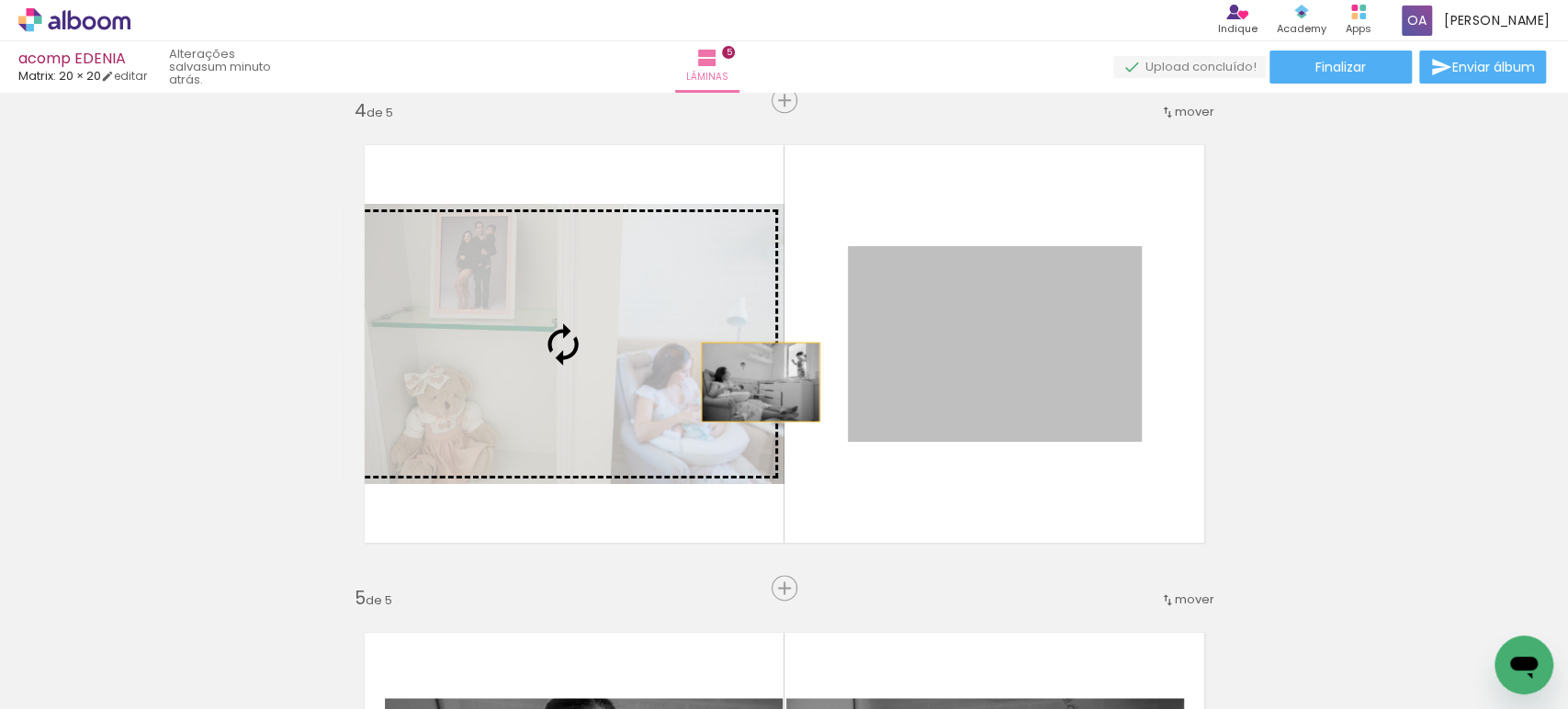
drag, startPoint x: 925, startPoint y: 379, endPoint x: 618, endPoint y: 386, distance: 307.1
click at [0, 0] on slot at bounding box center [0, 0] width 0 height 0
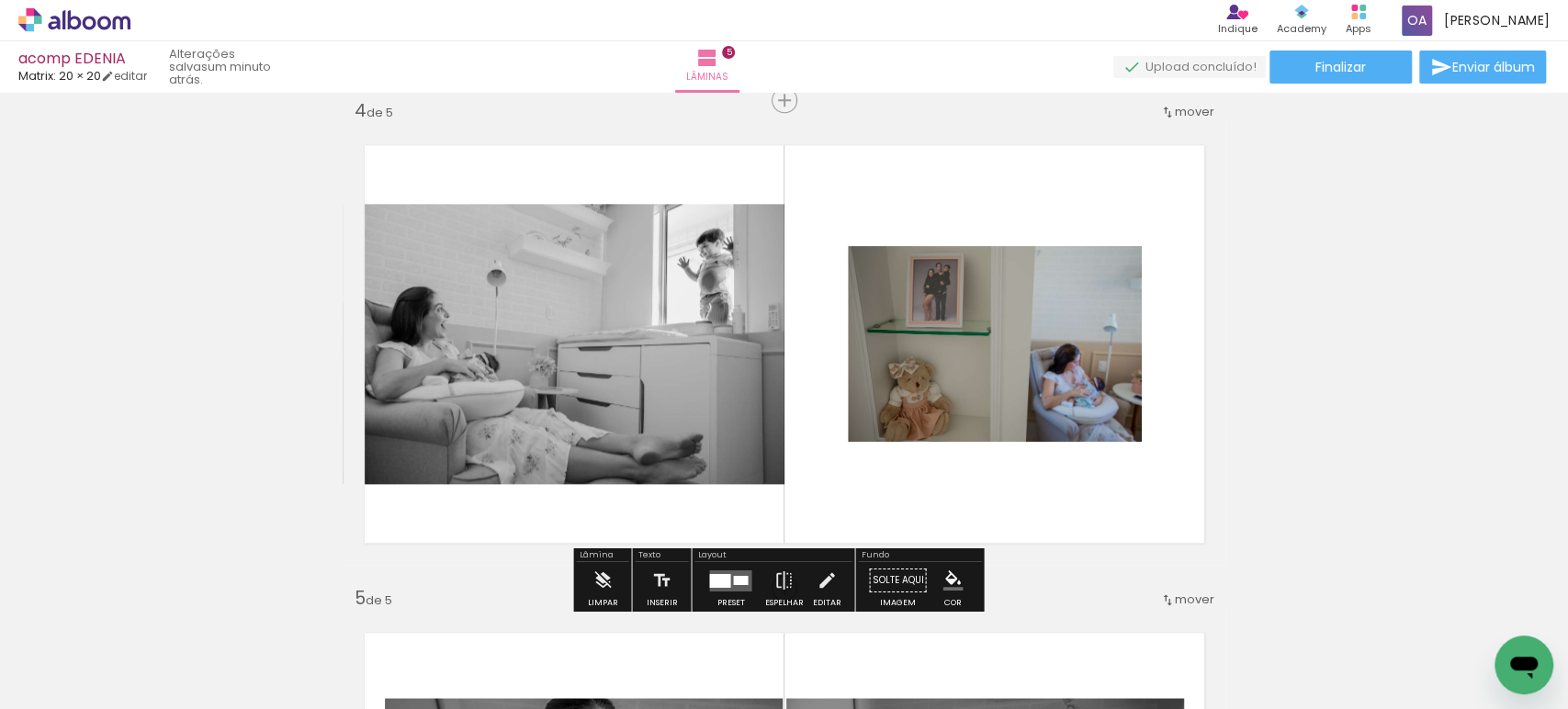
click at [594, 311] on quentale-photo at bounding box center [563, 343] width 442 height 280
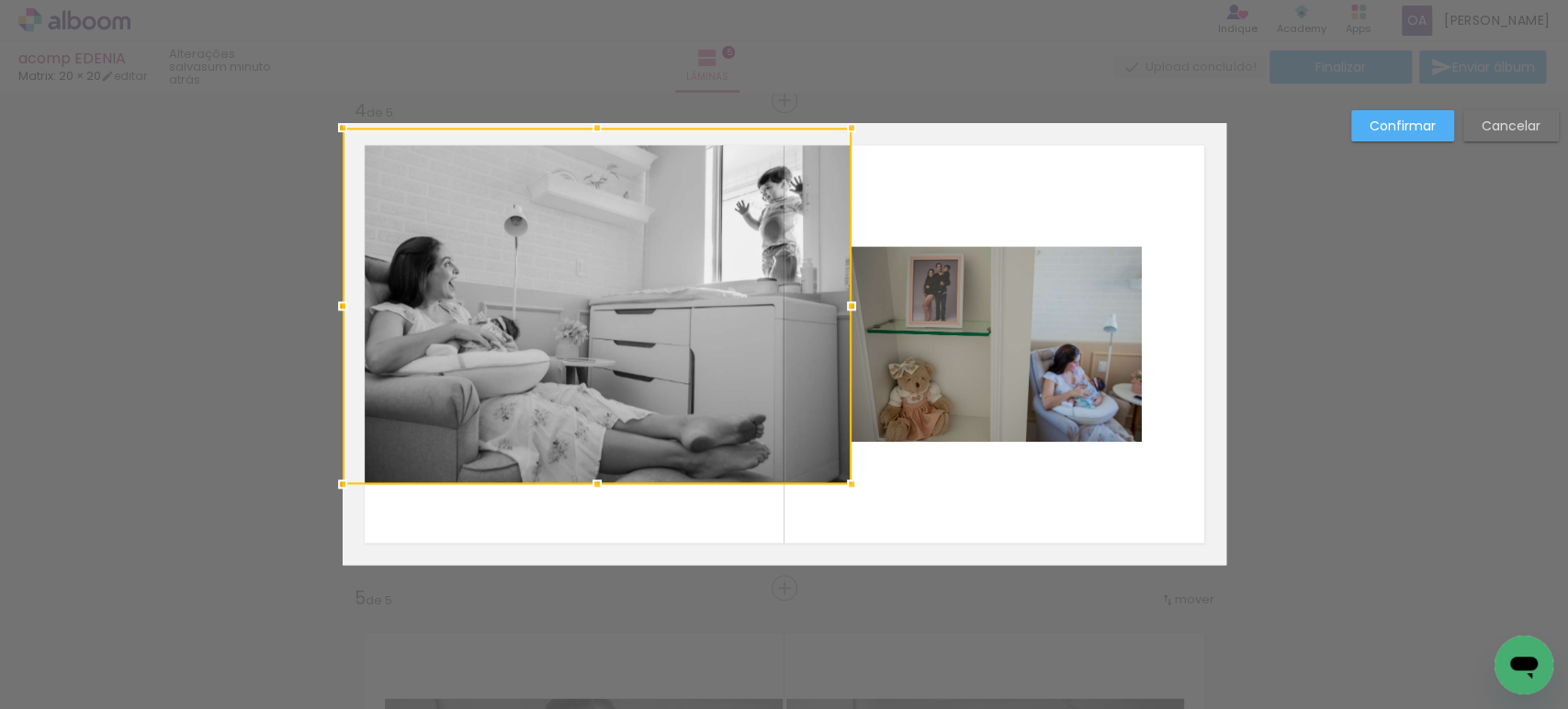
drag, startPoint x: 776, startPoint y: 198, endPoint x: 843, endPoint y: 132, distance: 94.0
click at [843, 132] on div at bounding box center [851, 128] width 37 height 37
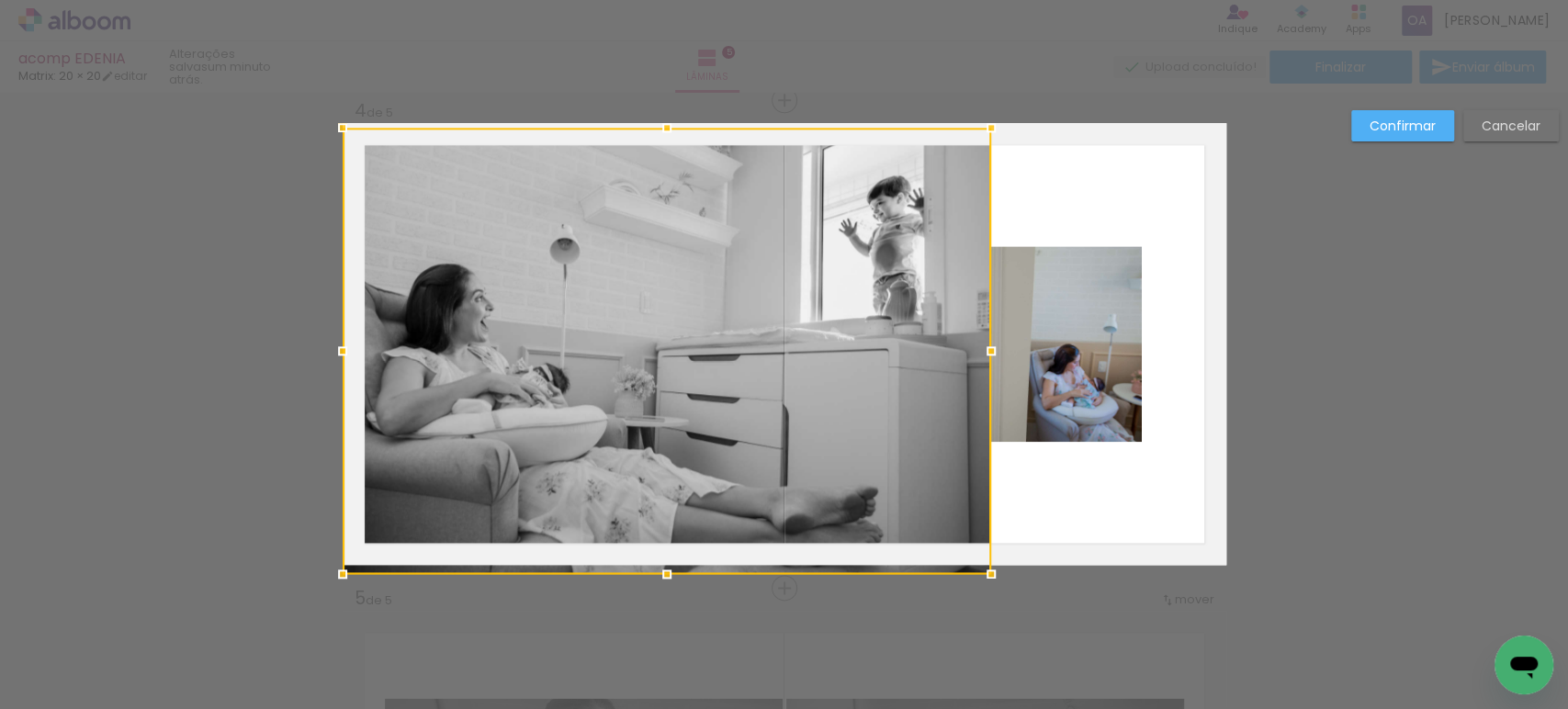
drag, startPoint x: 844, startPoint y: 483, endPoint x: 984, endPoint y: 557, distance: 158.4
click at [984, 557] on div at bounding box center [992, 574] width 37 height 37
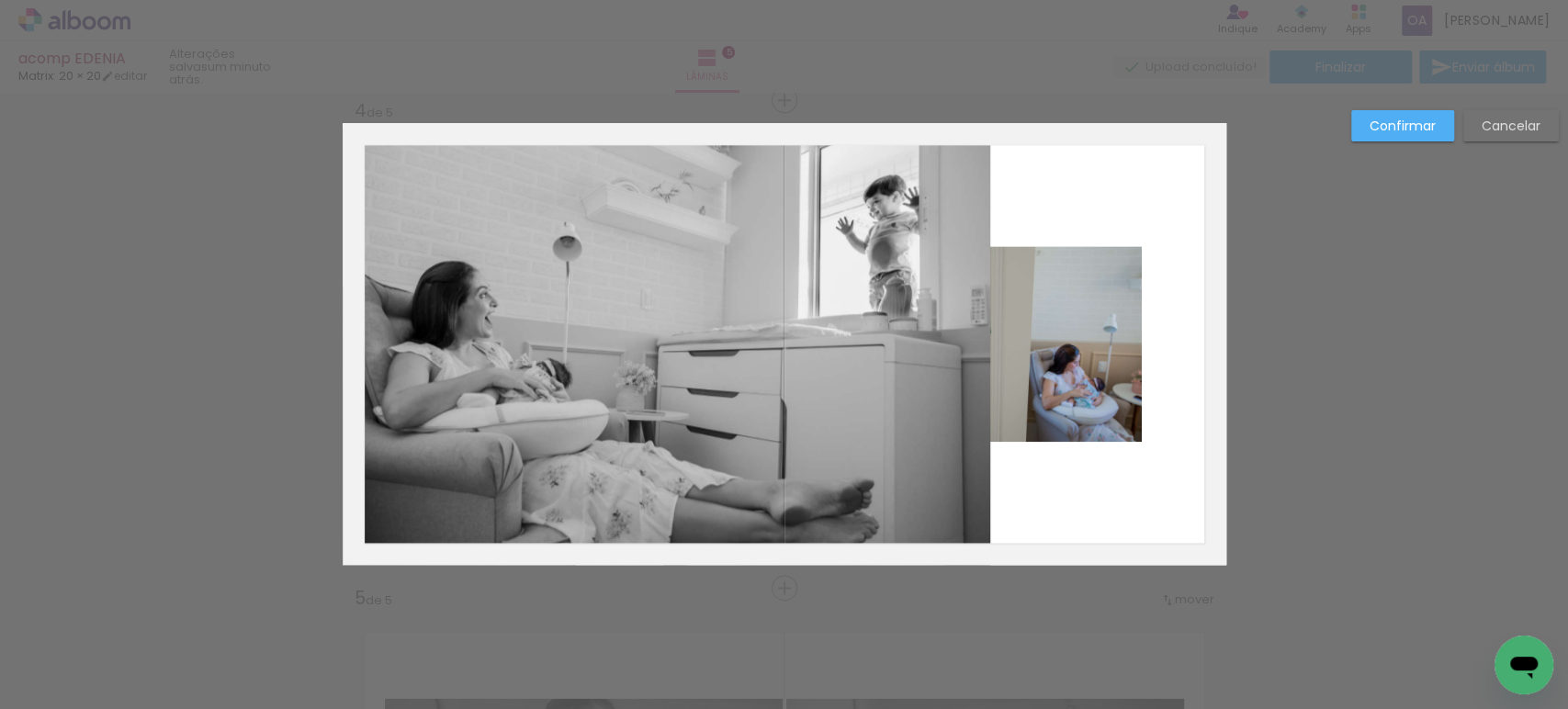
click at [939, 217] on quentale-photo at bounding box center [666, 346] width 648 height 437
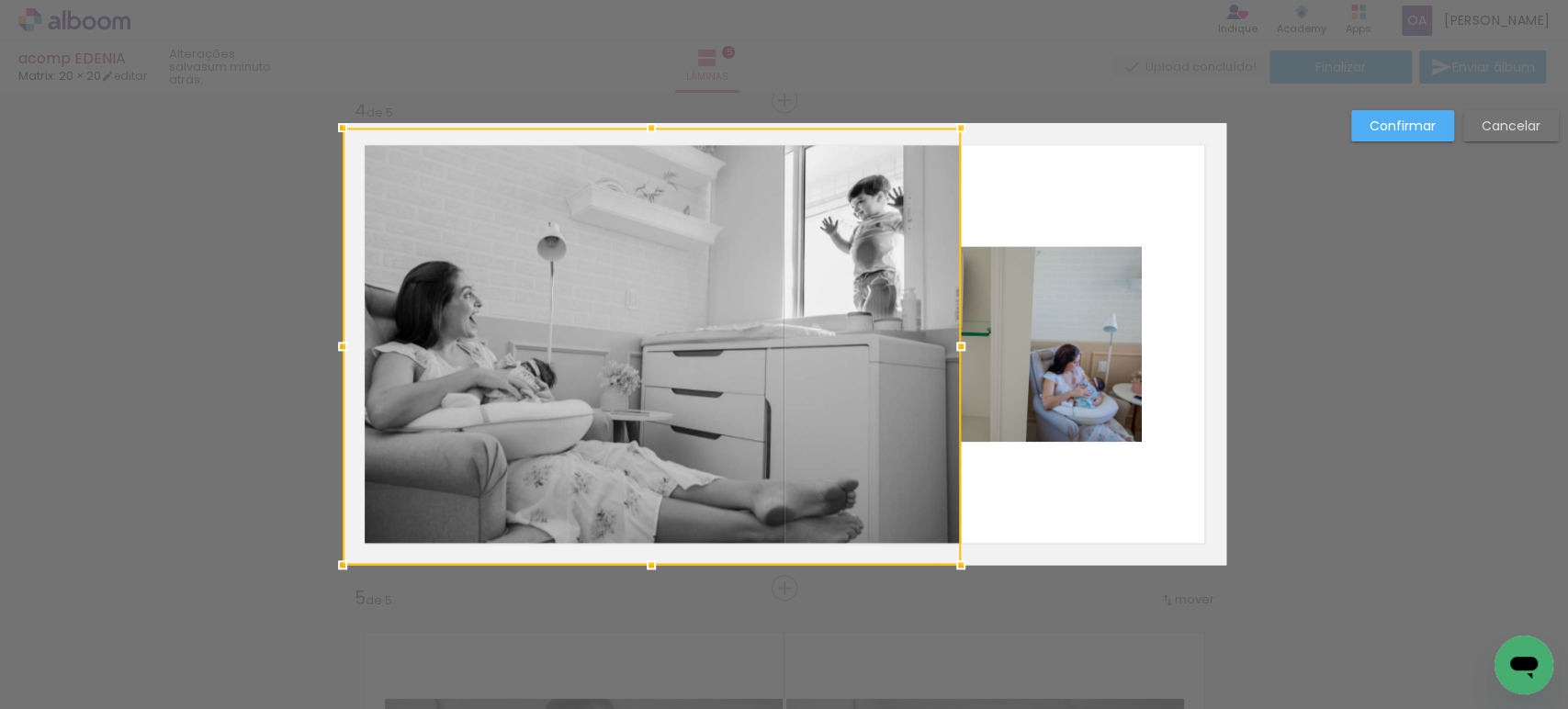
drag, startPoint x: 978, startPoint y: 344, endPoint x: 948, endPoint y: 346, distance: 30.1
click at [948, 346] on div at bounding box center [960, 346] width 37 height 37
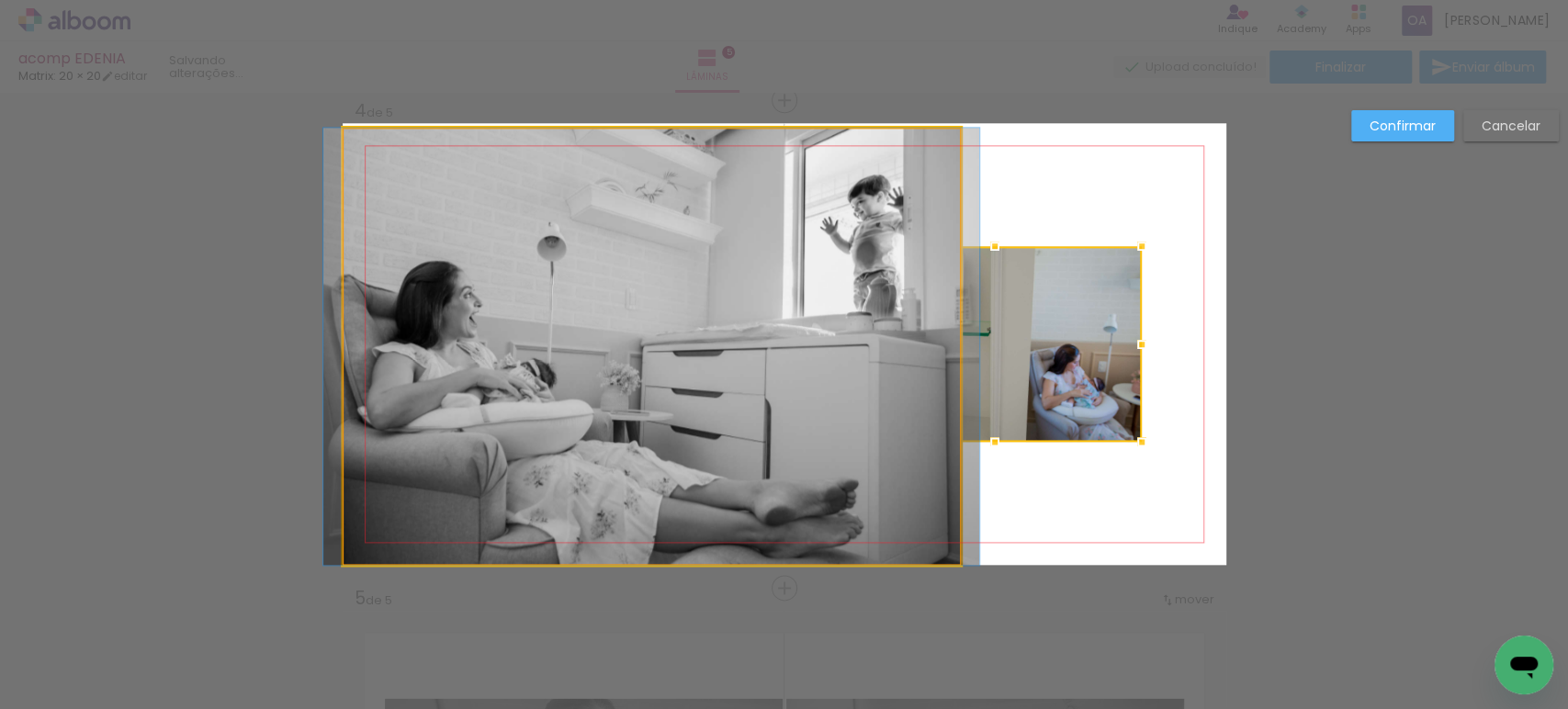
click at [748, 361] on quentale-photo at bounding box center [651, 346] width 618 height 437
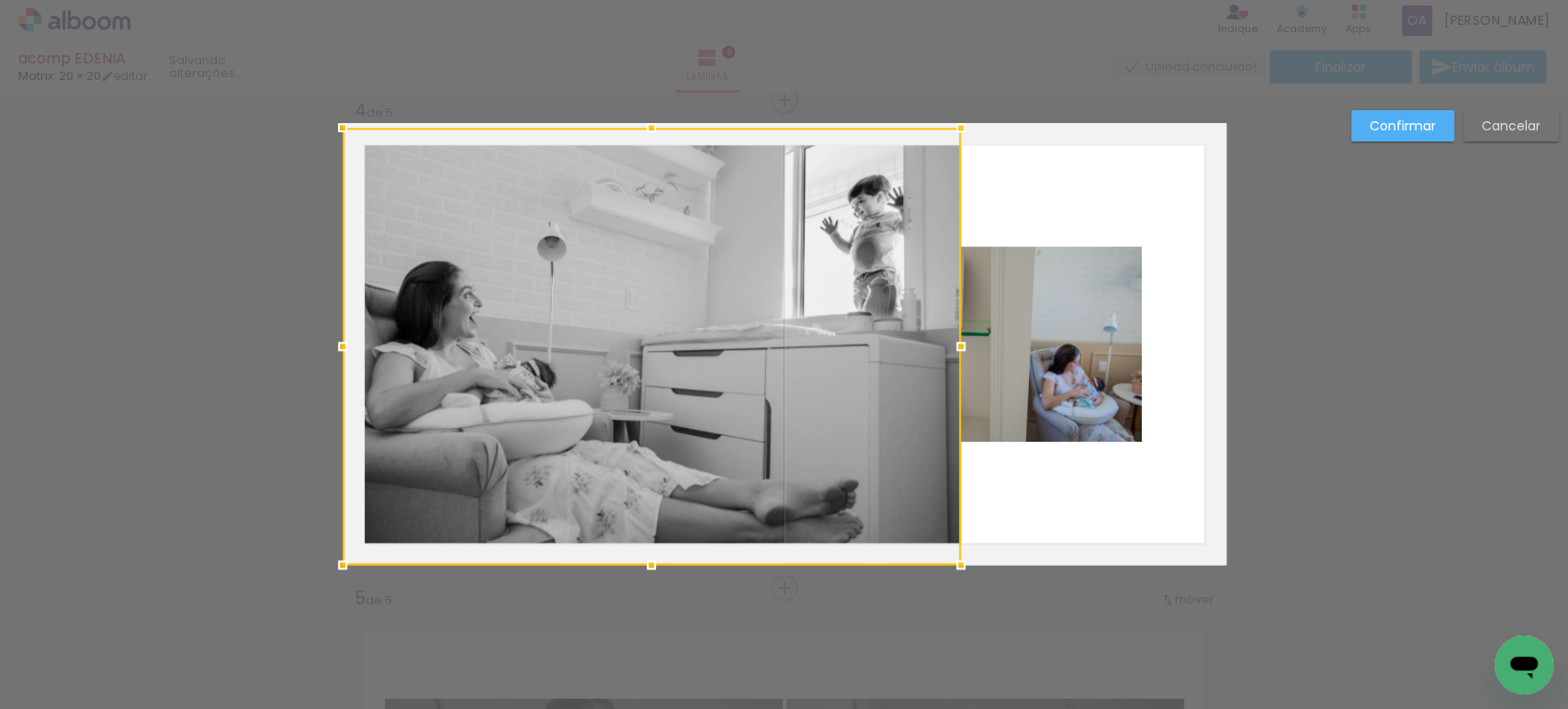
click at [748, 361] on div at bounding box center [651, 346] width 618 height 437
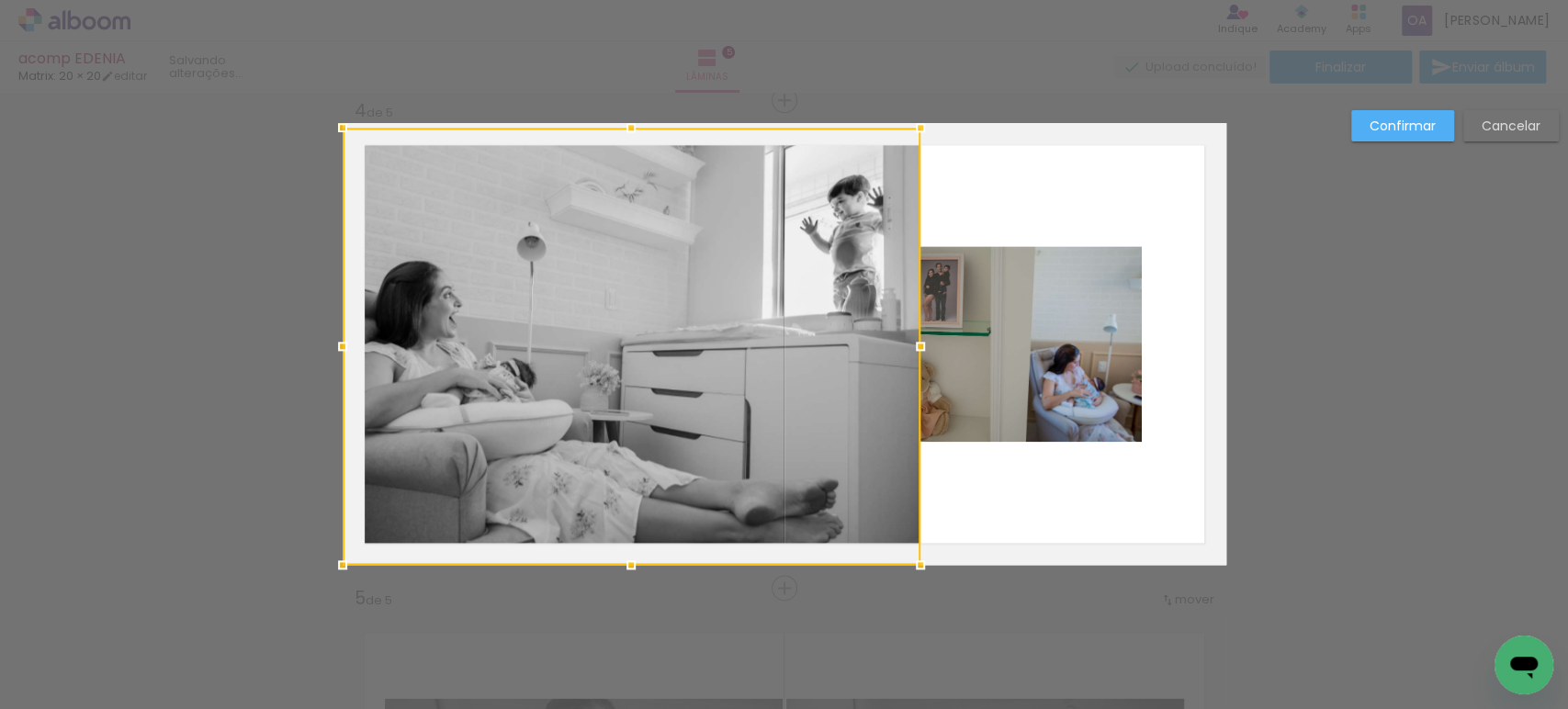
drag, startPoint x: 954, startPoint y: 346, endPoint x: 913, endPoint y: 351, distance: 41.3
click at [913, 351] on div at bounding box center [921, 346] width 37 height 37
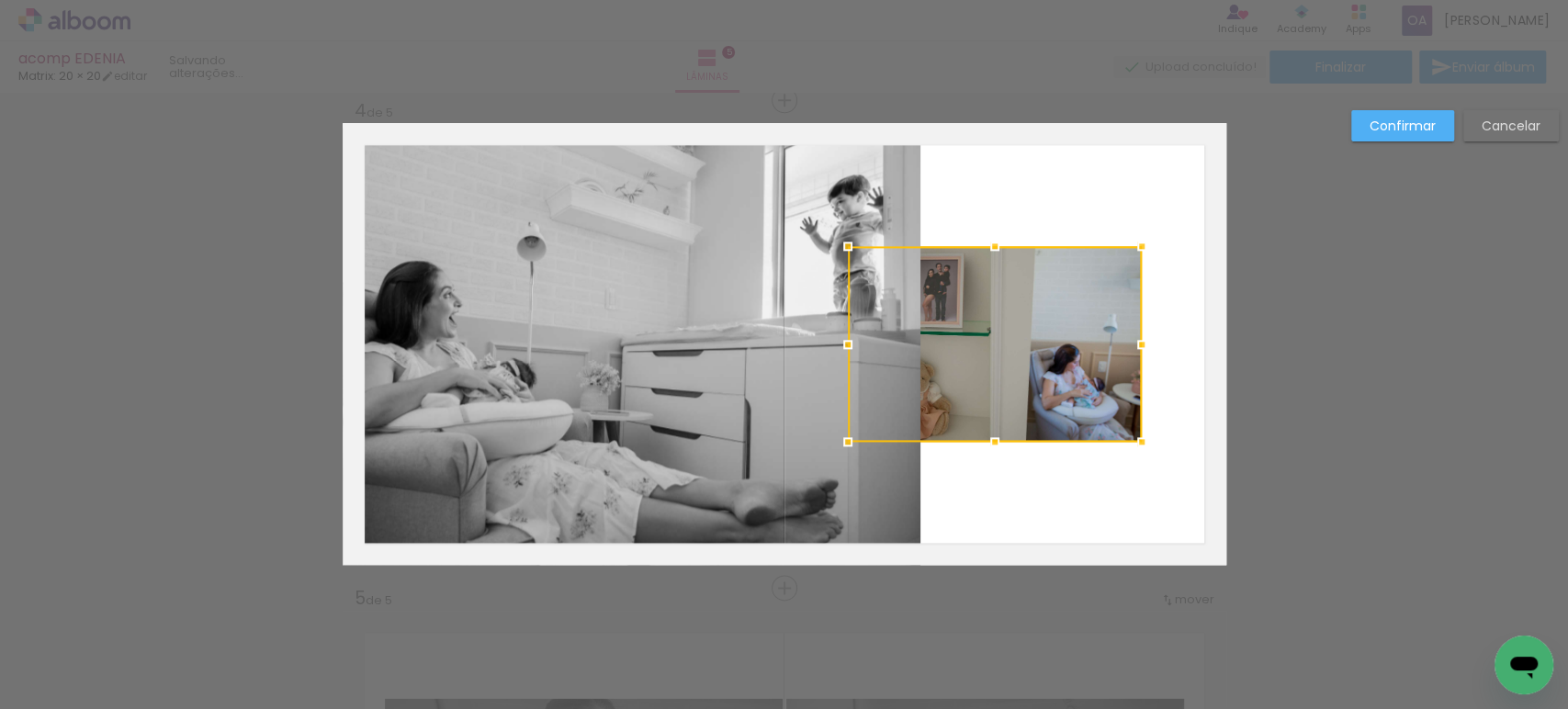
click at [1004, 353] on div at bounding box center [994, 343] width 294 height 196
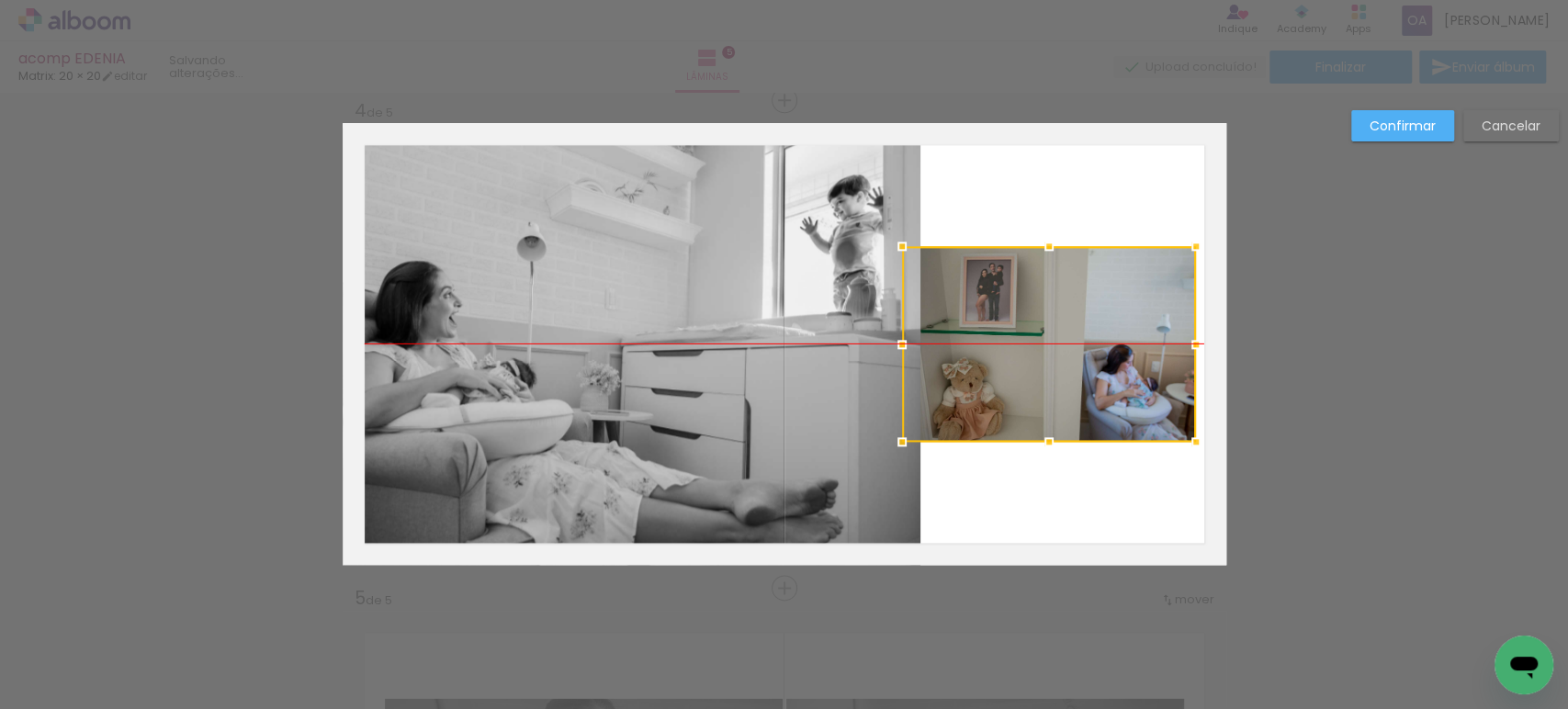
drag, startPoint x: 1004, startPoint y: 353, endPoint x: 1058, endPoint y: 351, distance: 54.0
click at [1058, 351] on div at bounding box center [1048, 343] width 294 height 196
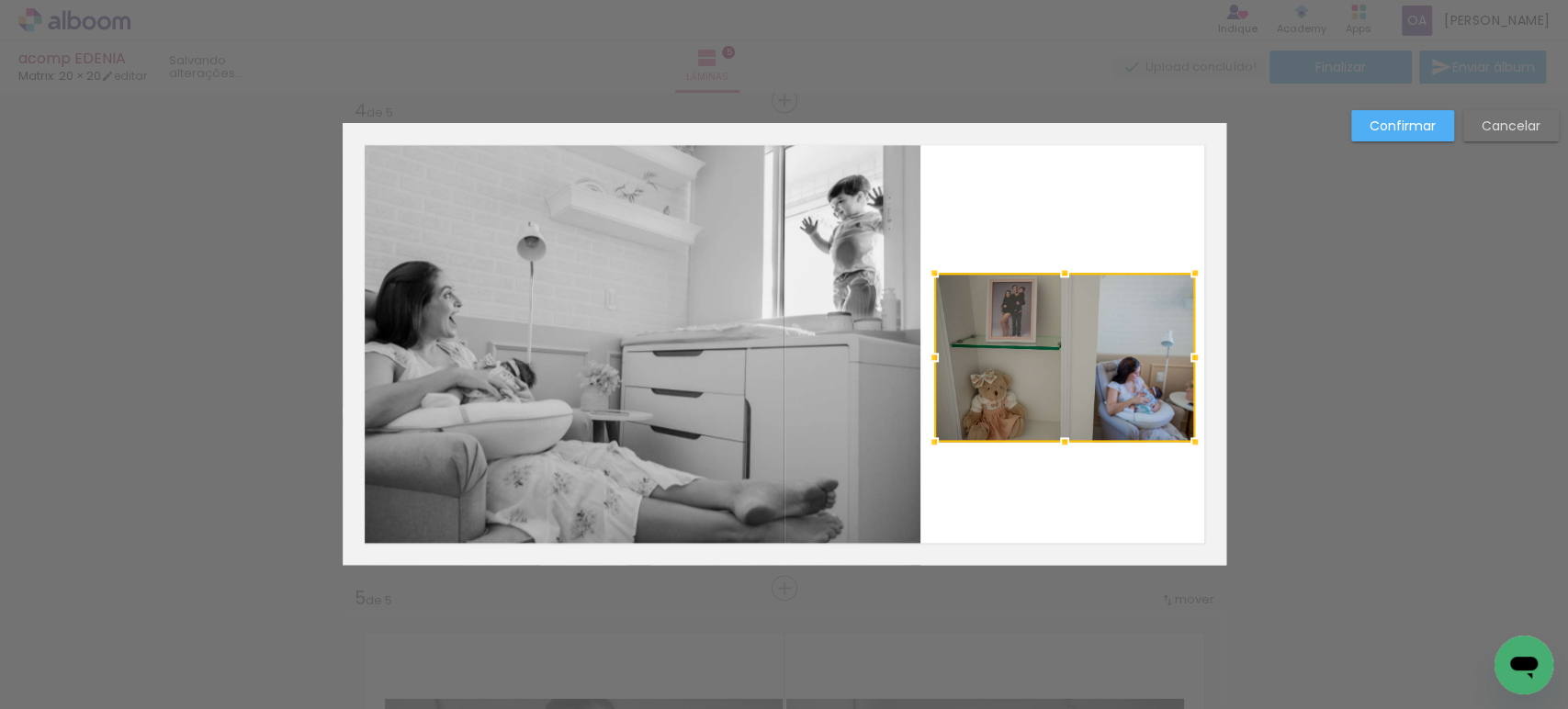
drag, startPoint x: 894, startPoint y: 245, endPoint x: 925, endPoint y: 273, distance: 41.8
click at [925, 273] on div at bounding box center [934, 273] width 37 height 37
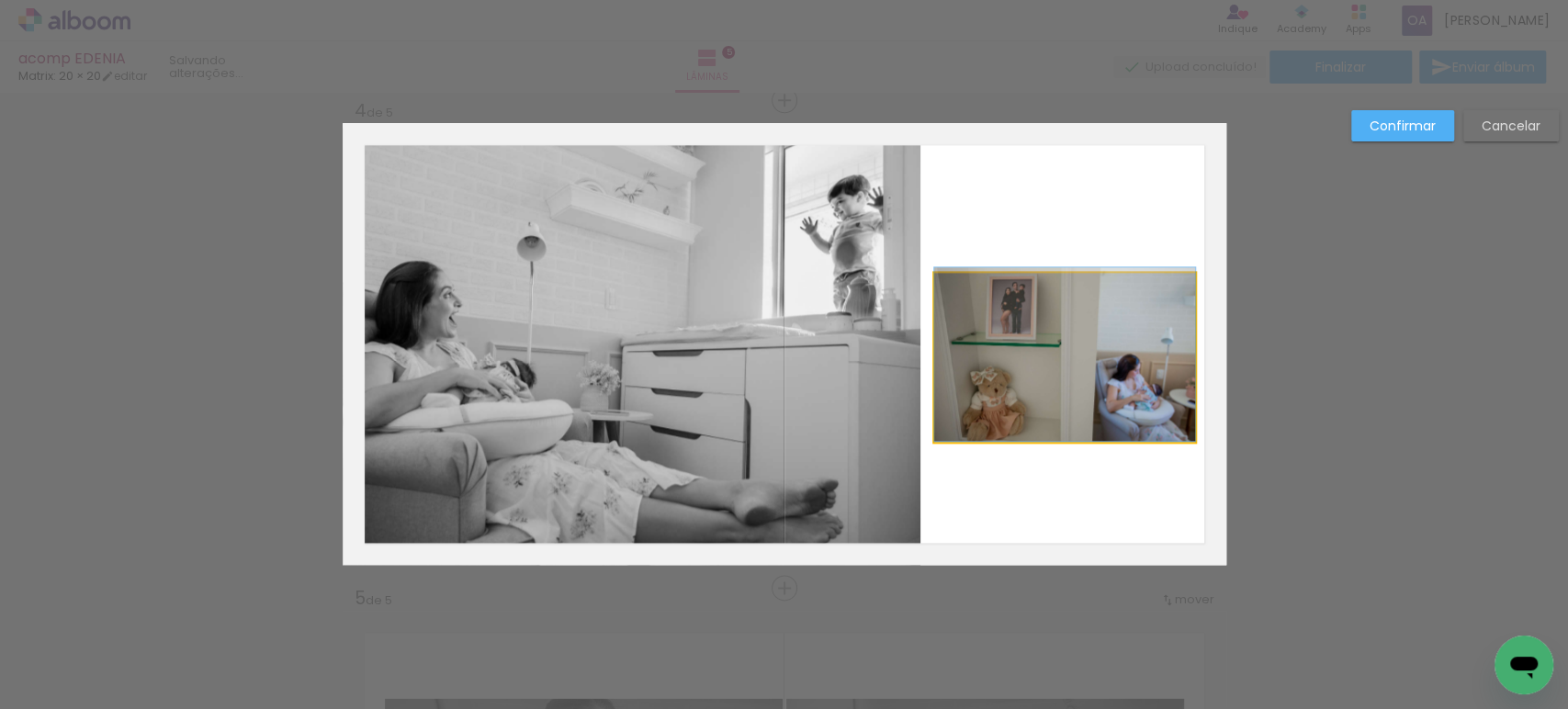
drag, startPoint x: 1039, startPoint y: 362, endPoint x: 1019, endPoint y: 355, distance: 21.2
click at [0, 0] on slot "Confirmar" at bounding box center [0, 0] width 0 height 0
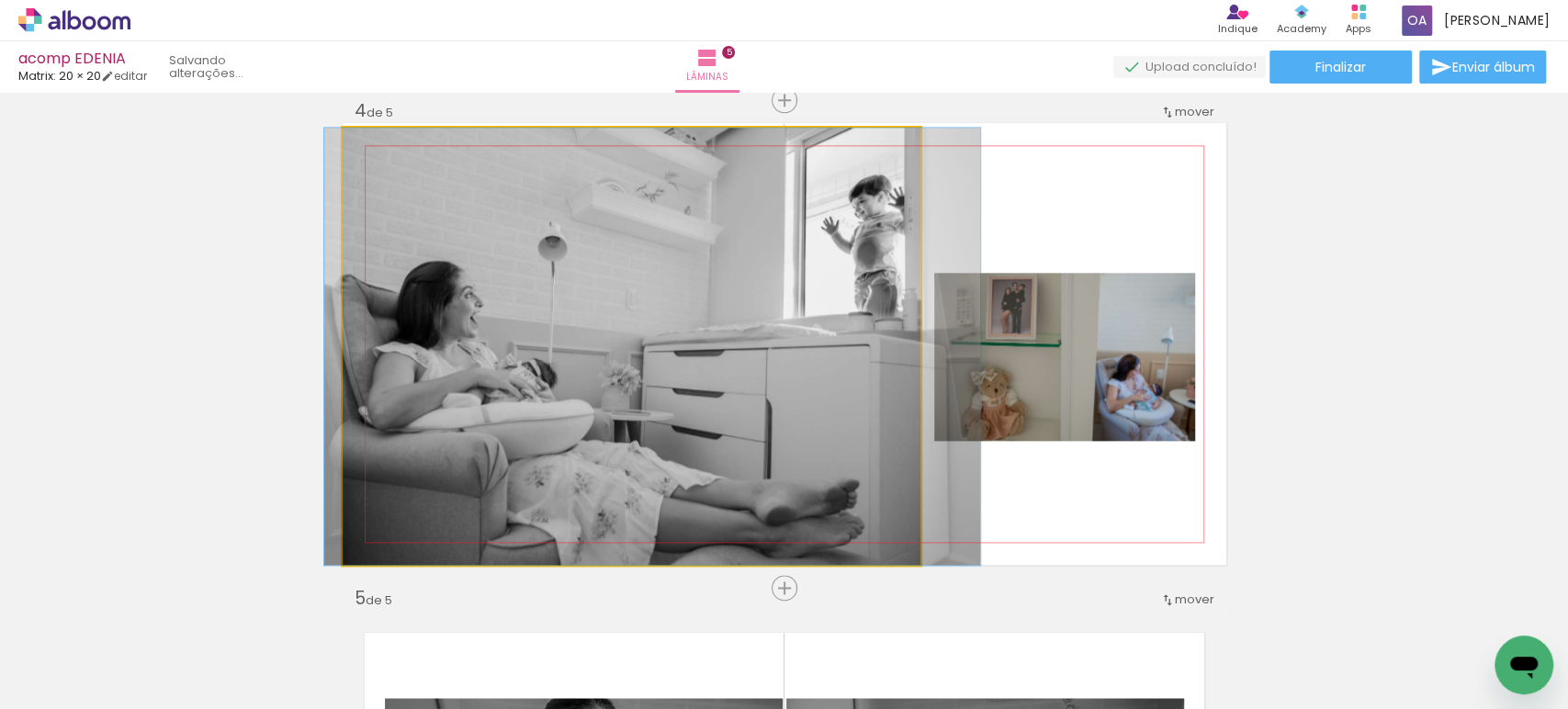
drag, startPoint x: 603, startPoint y: 380, endPoint x: 624, endPoint y: 380, distance: 21.0
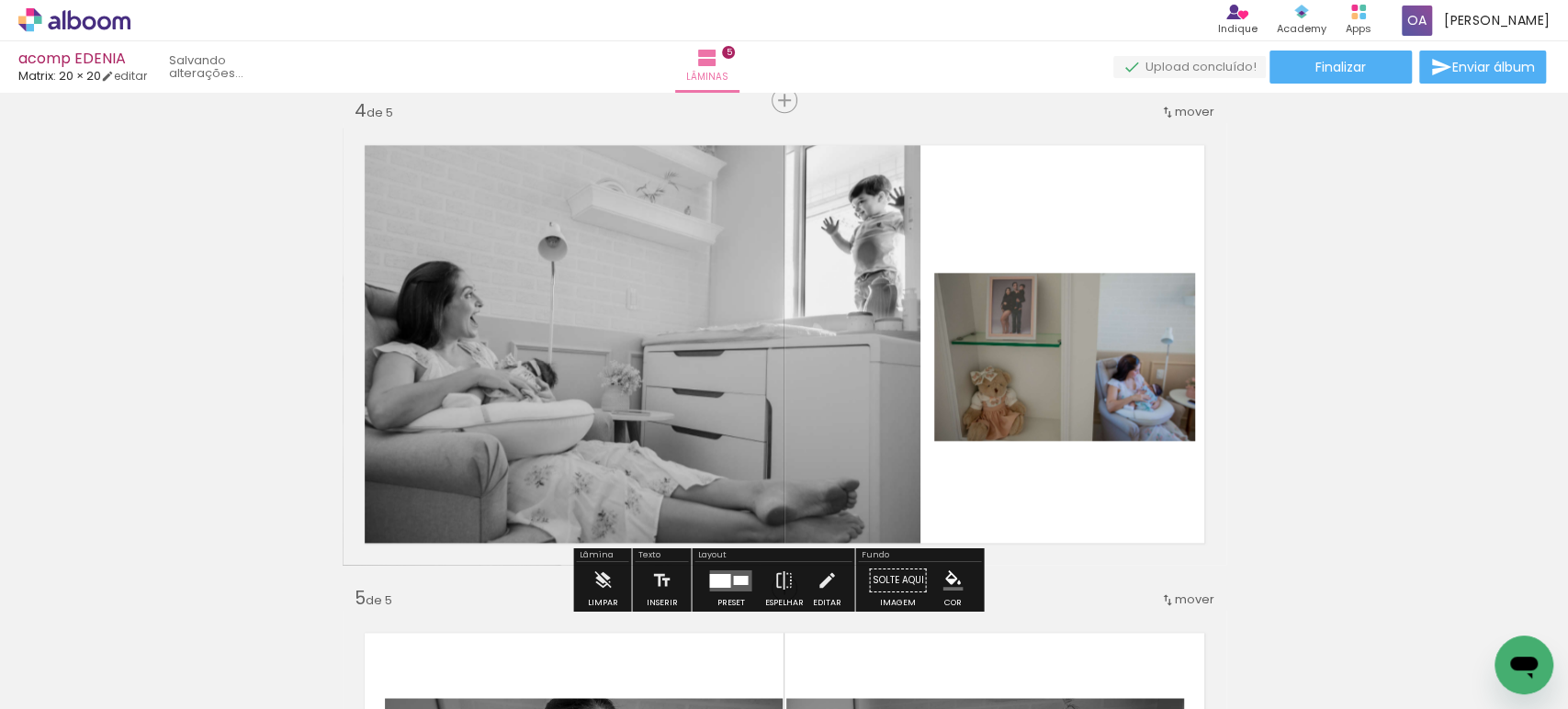
click at [1278, 415] on div "Inserir lâmina 1 de 5 Inserir lâmina 2 de 5 Inserir lâmina 3 de 5 Inserir lâmin…" at bounding box center [784, 77] width 1568 height 2928
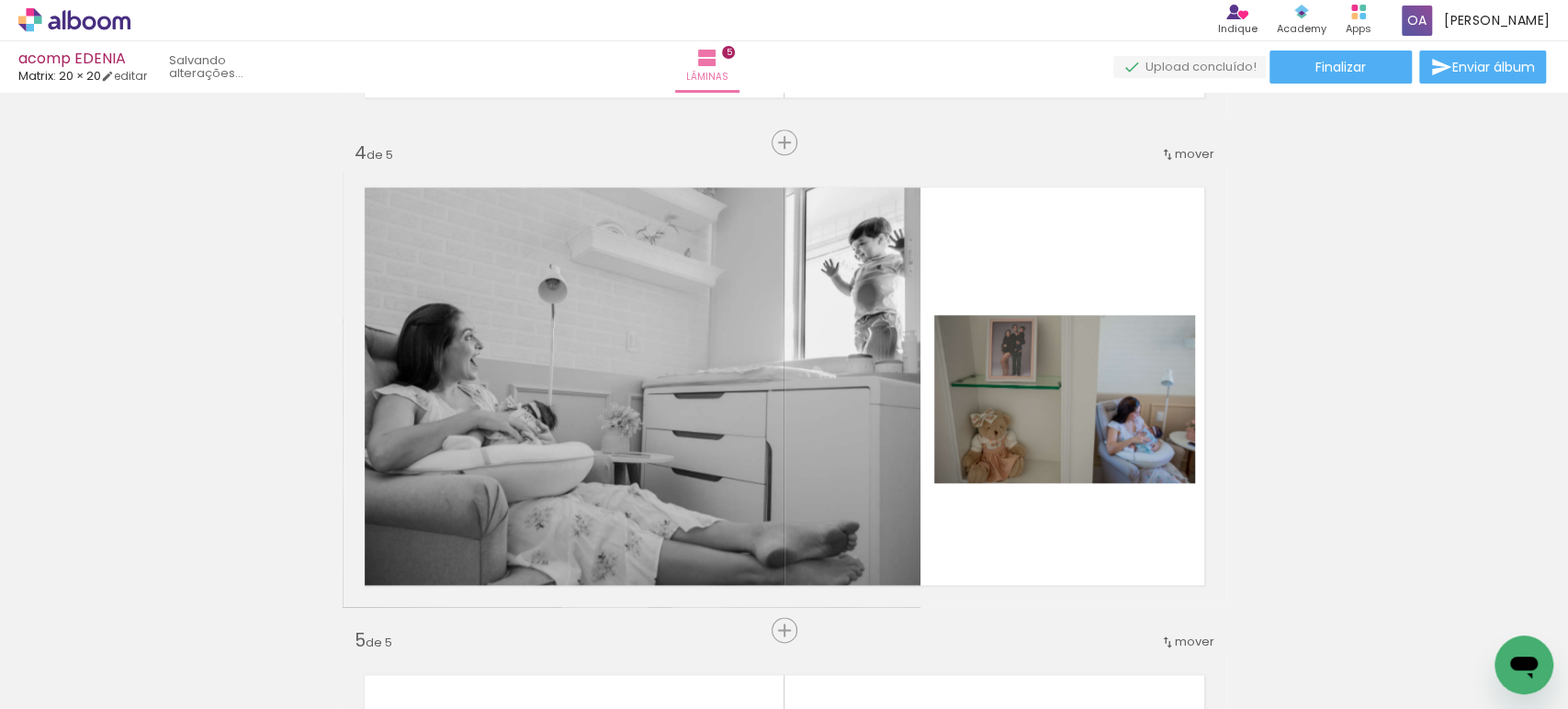
scroll to position [1400, 0]
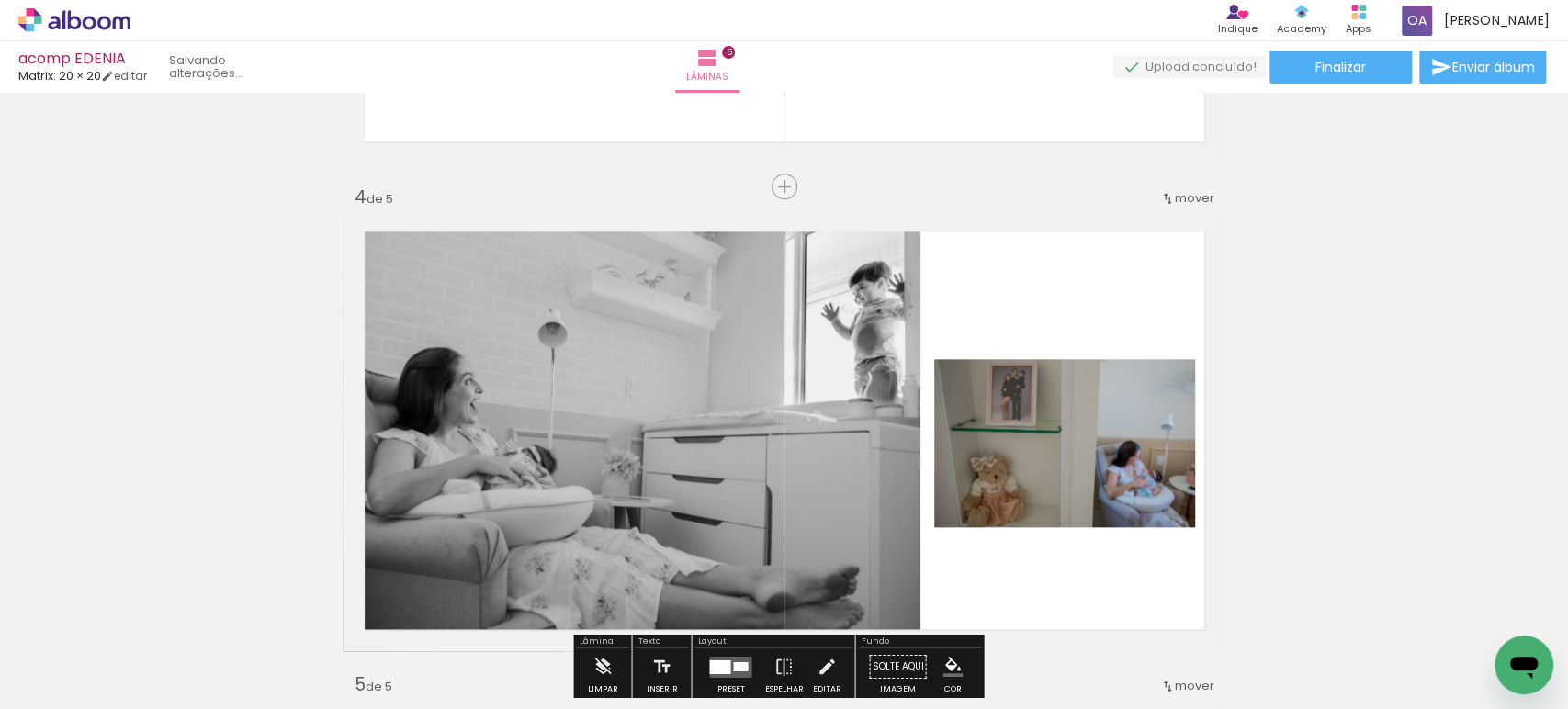
click at [1162, 203] on iron-icon at bounding box center [1167, 198] width 15 height 15
click at [1134, 312] on span "depois da" at bounding box center [1114, 316] width 61 height 30
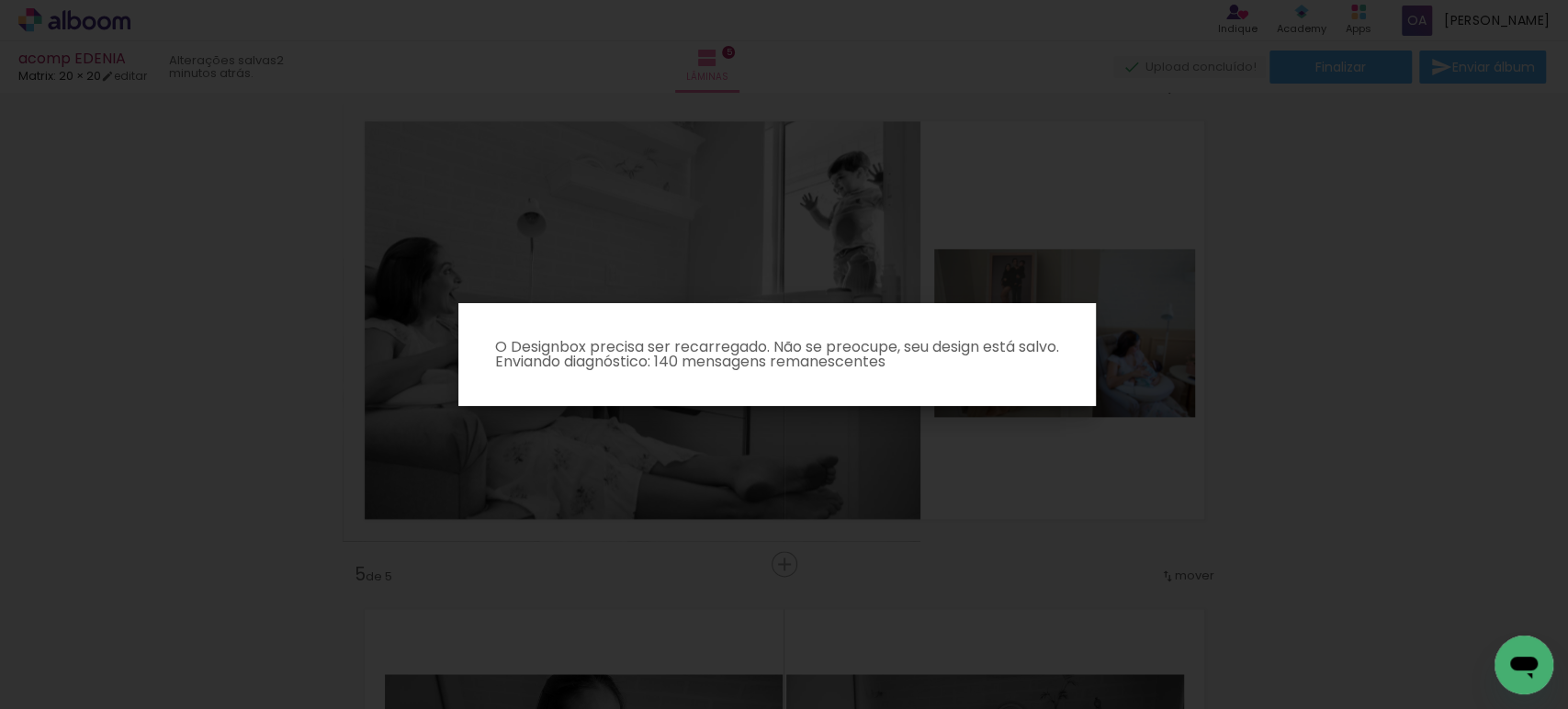
scroll to position [1515, 0]
click at [740, 356] on p "O Designbox precisa ser recarregado. Não se preocupe, seu design está salvo. En…" at bounding box center [777, 355] width 608 height 29
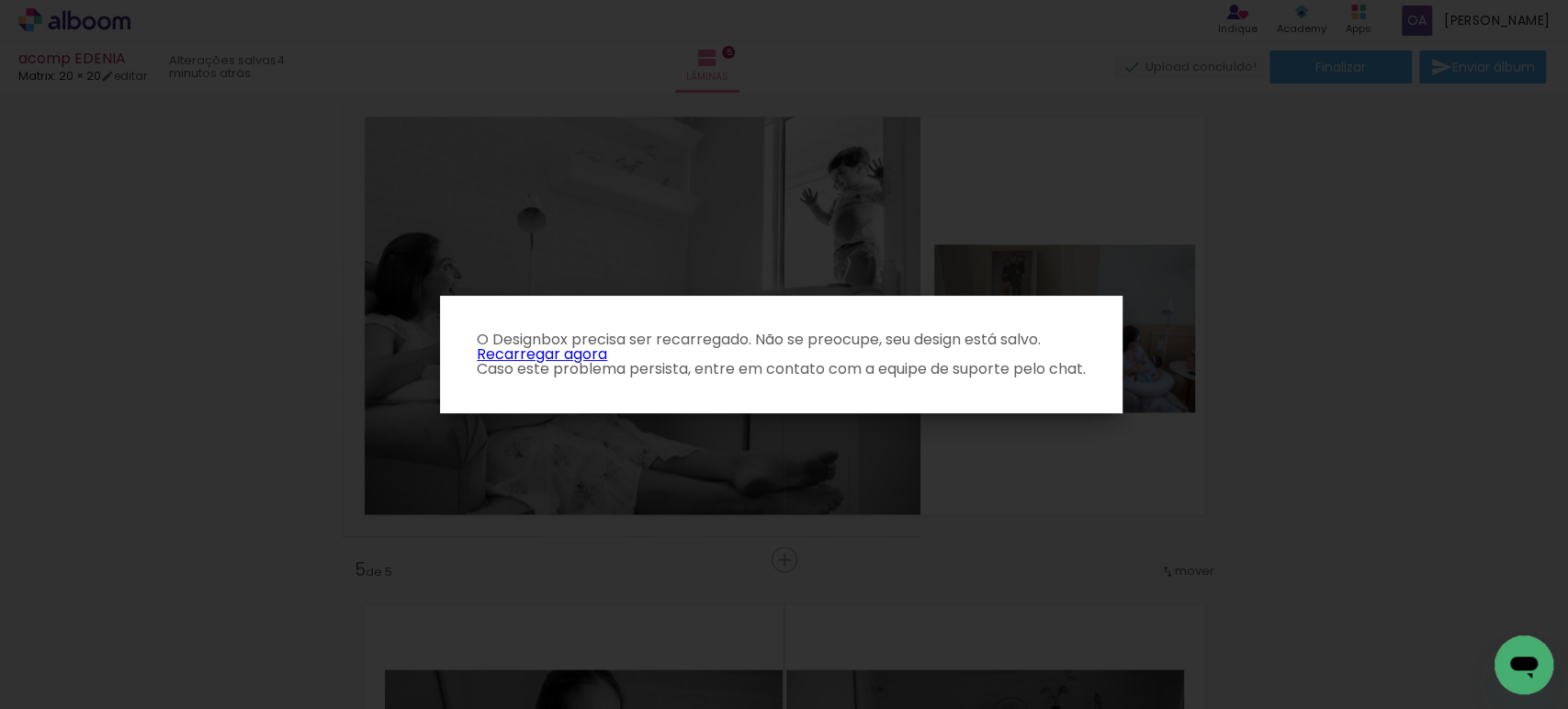
click at [580, 353] on link "Recarregar agora" at bounding box center [542, 354] width 131 height 21
